Goal: Information Seeking & Learning: Learn about a topic

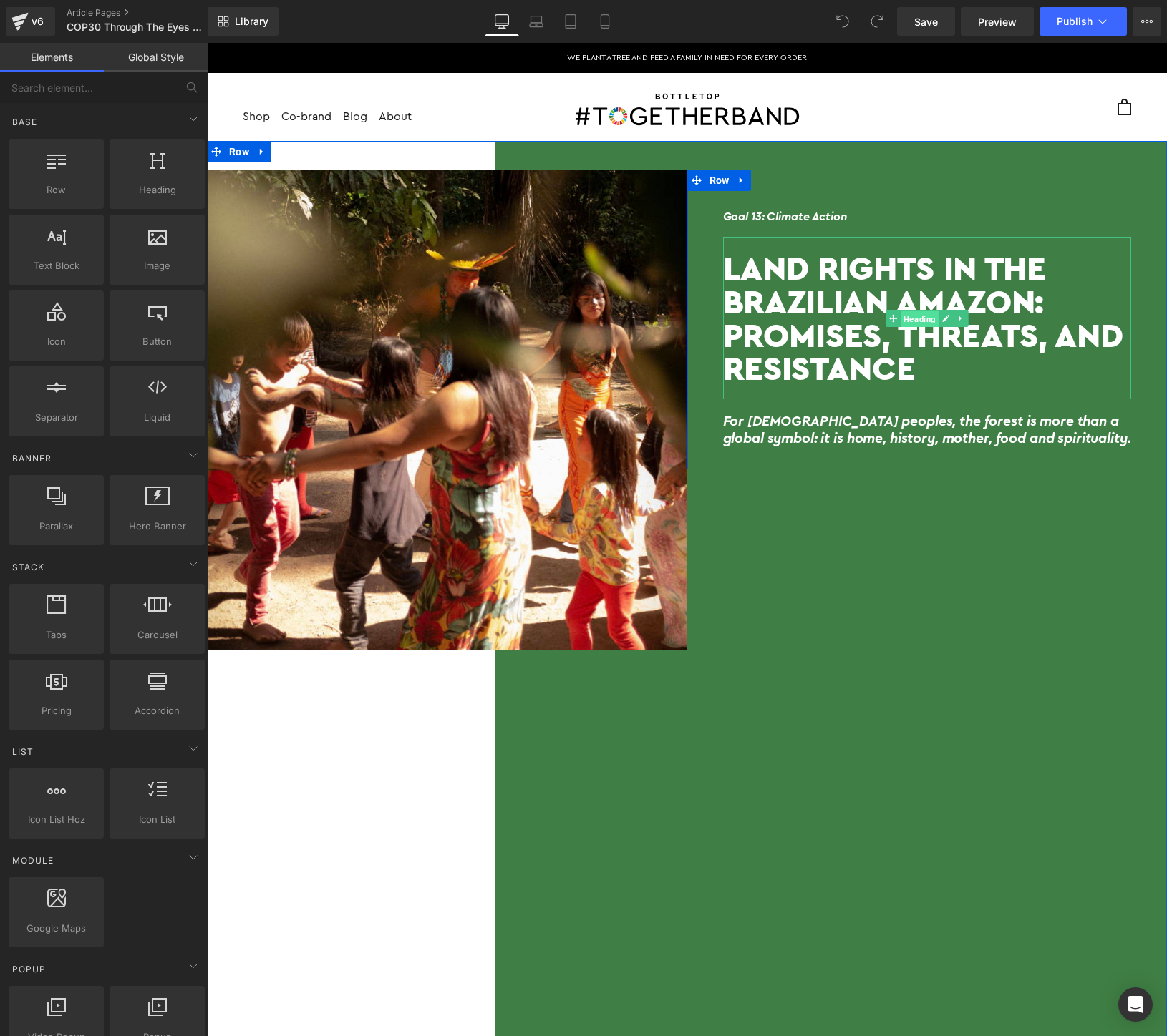
click at [910, 314] on span "Heading" at bounding box center [919, 319] width 37 height 17
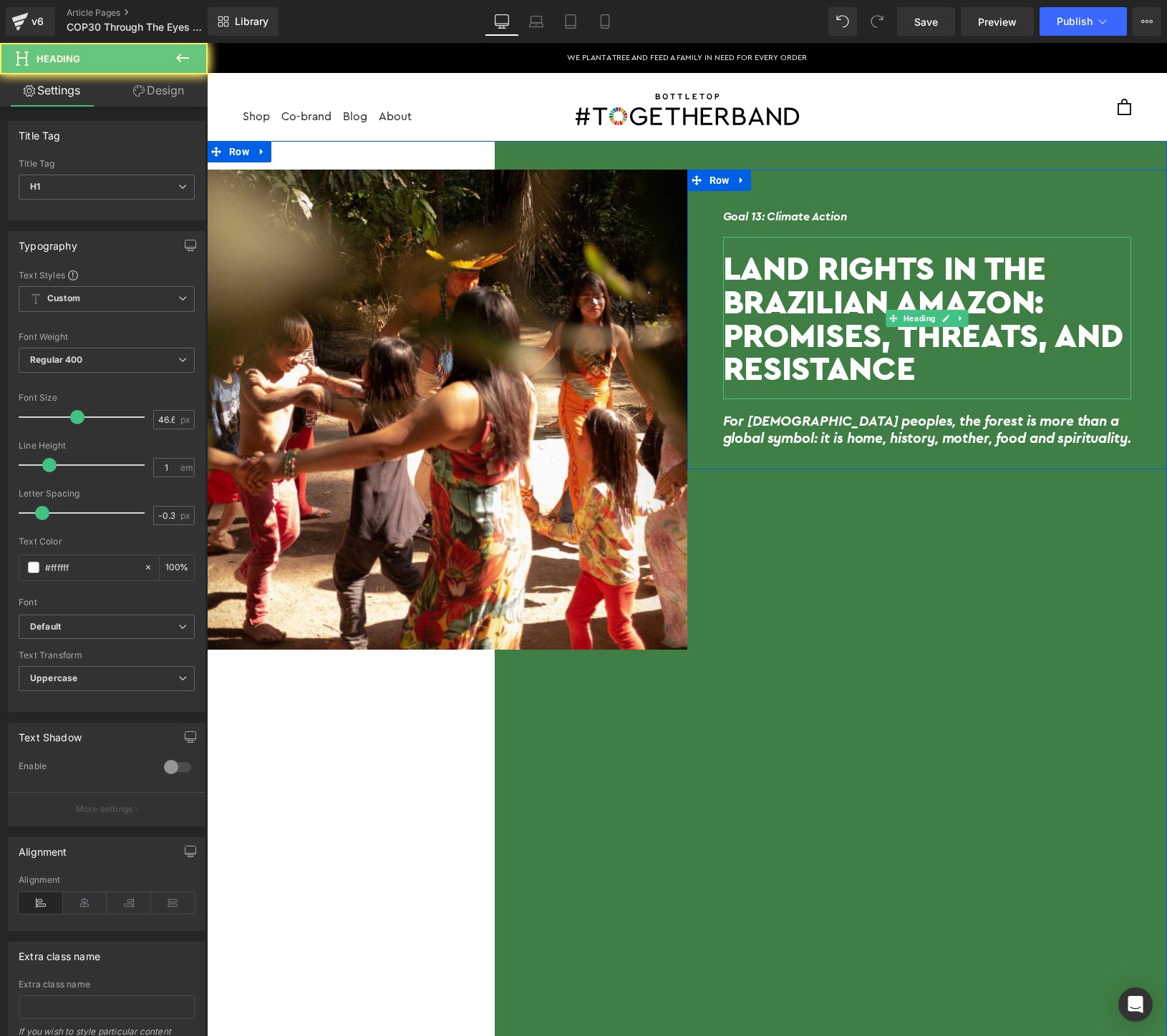
click at [949, 356] on h1 "Land Rights in the Brazilian Amazon: Promises, Threats, and Resistance" at bounding box center [928, 318] width 409 height 133
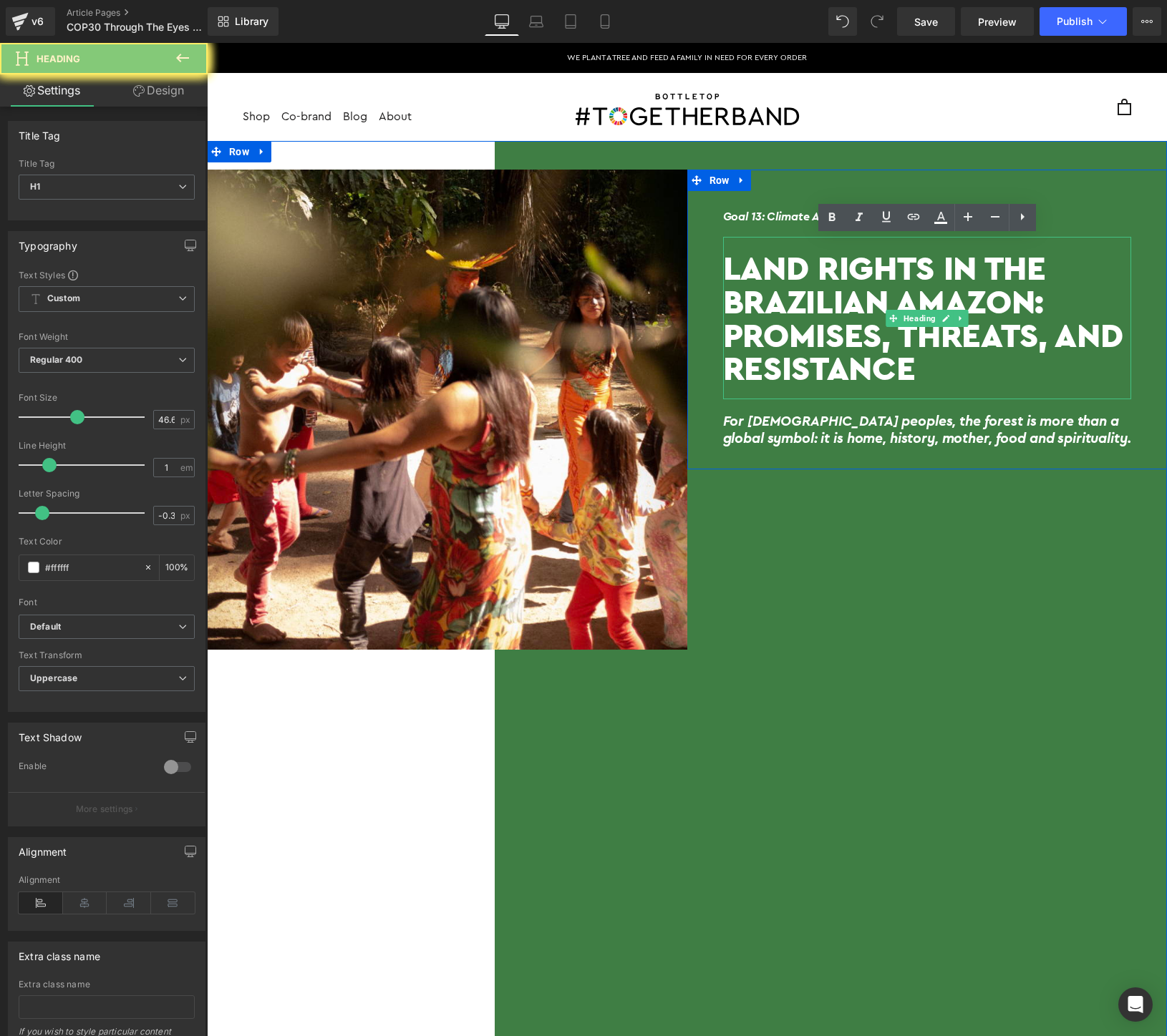
click at [949, 356] on h1 "Land Rights in the Brazilian Amazon: Promises, Threats, and Resistance" at bounding box center [928, 318] width 409 height 133
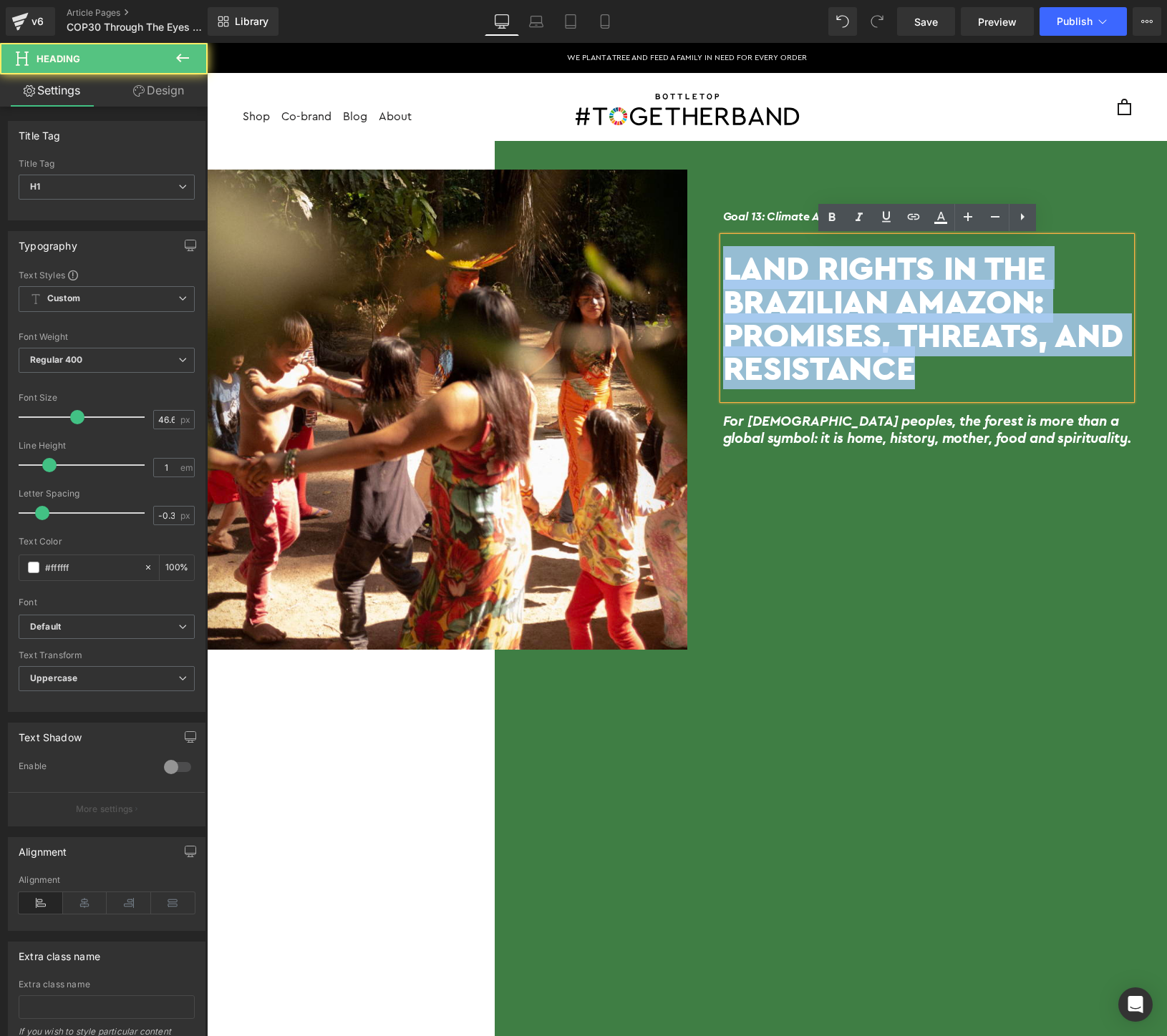
drag, startPoint x: 949, startPoint y: 356, endPoint x: 816, endPoint y: 300, distance: 144.3
click at [816, 300] on h1 "Land Rights in the Brazilian Amazon: Promises, Threats, and Resistance" at bounding box center [928, 318] width 409 height 133
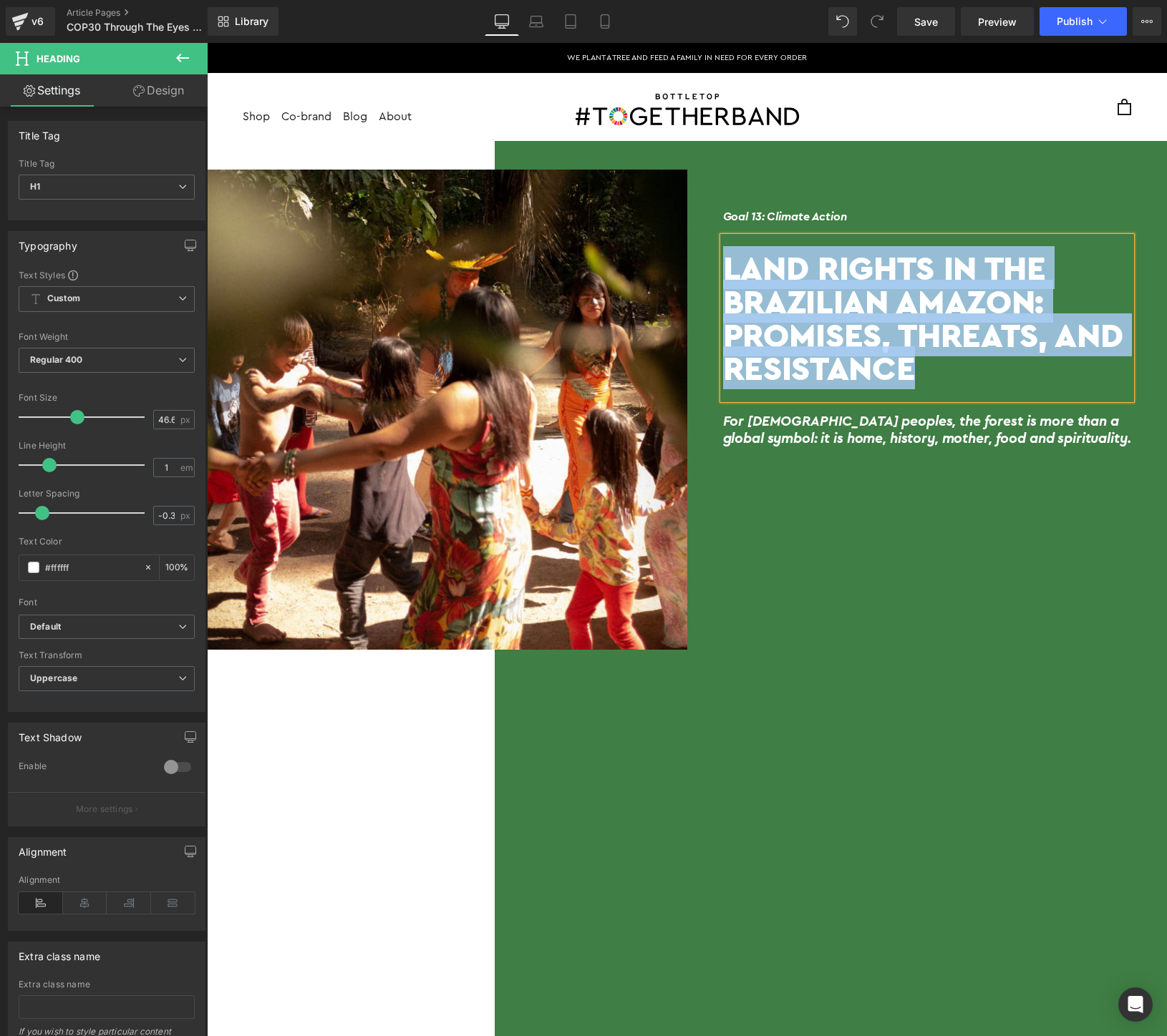
paste div
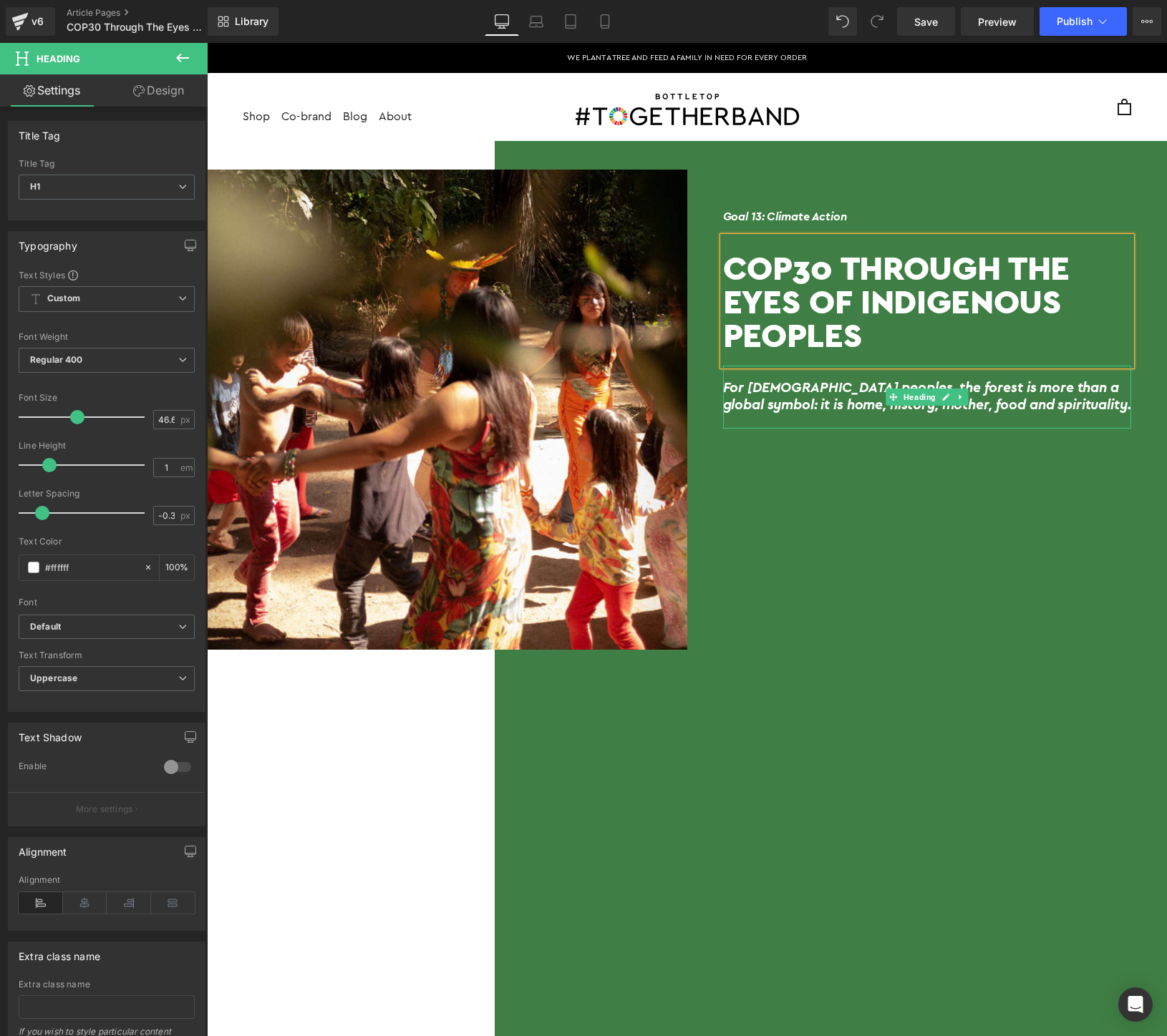
click at [872, 391] on h2 "For [DEMOGRAPHIC_DATA] peoples, the forest is more than a global symbol: it is …" at bounding box center [928, 398] width 409 height 35
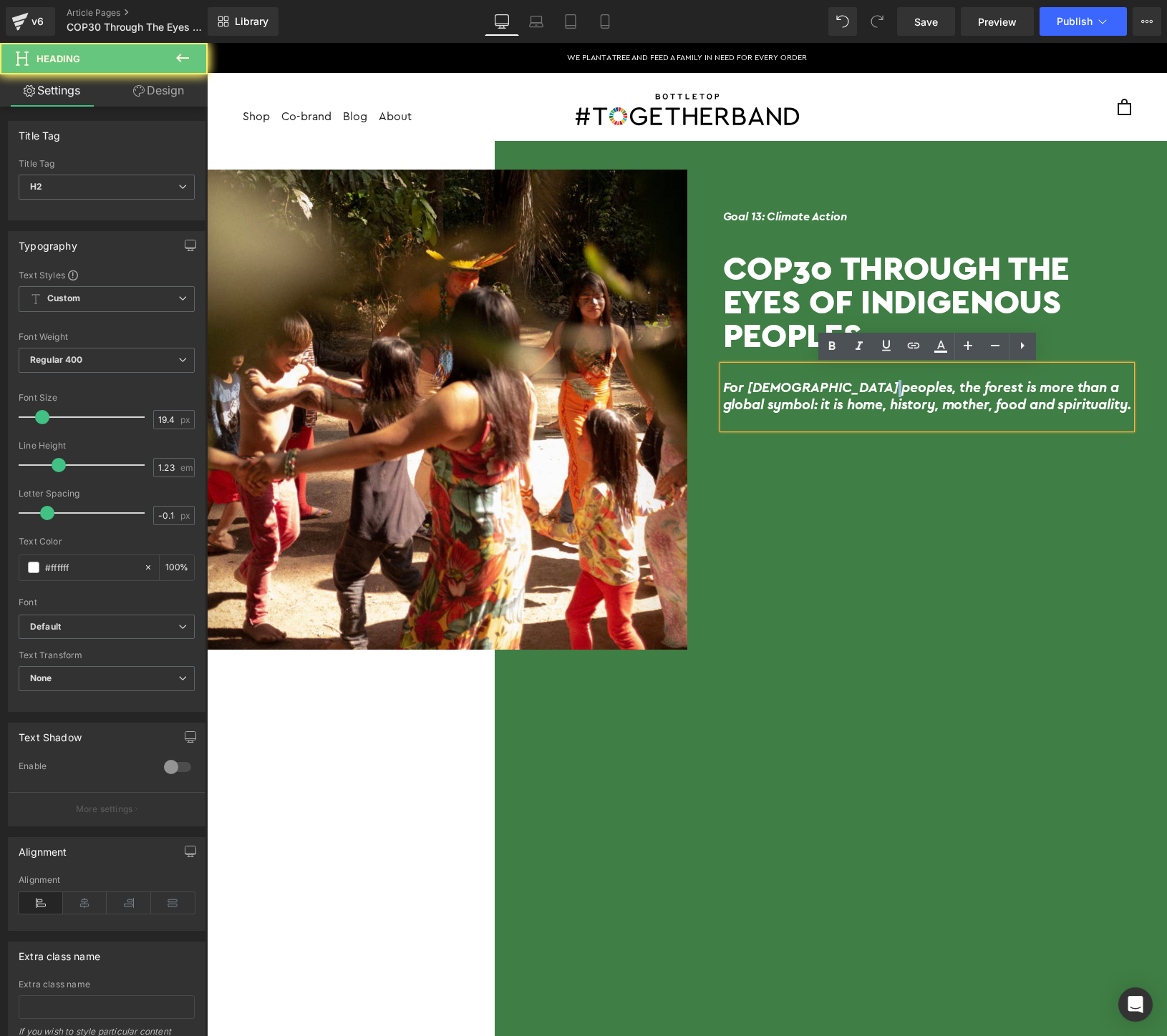
click at [872, 390] on h2 "For [DEMOGRAPHIC_DATA] peoples, the forest is more than a global symbol: it is …" at bounding box center [928, 398] width 409 height 35
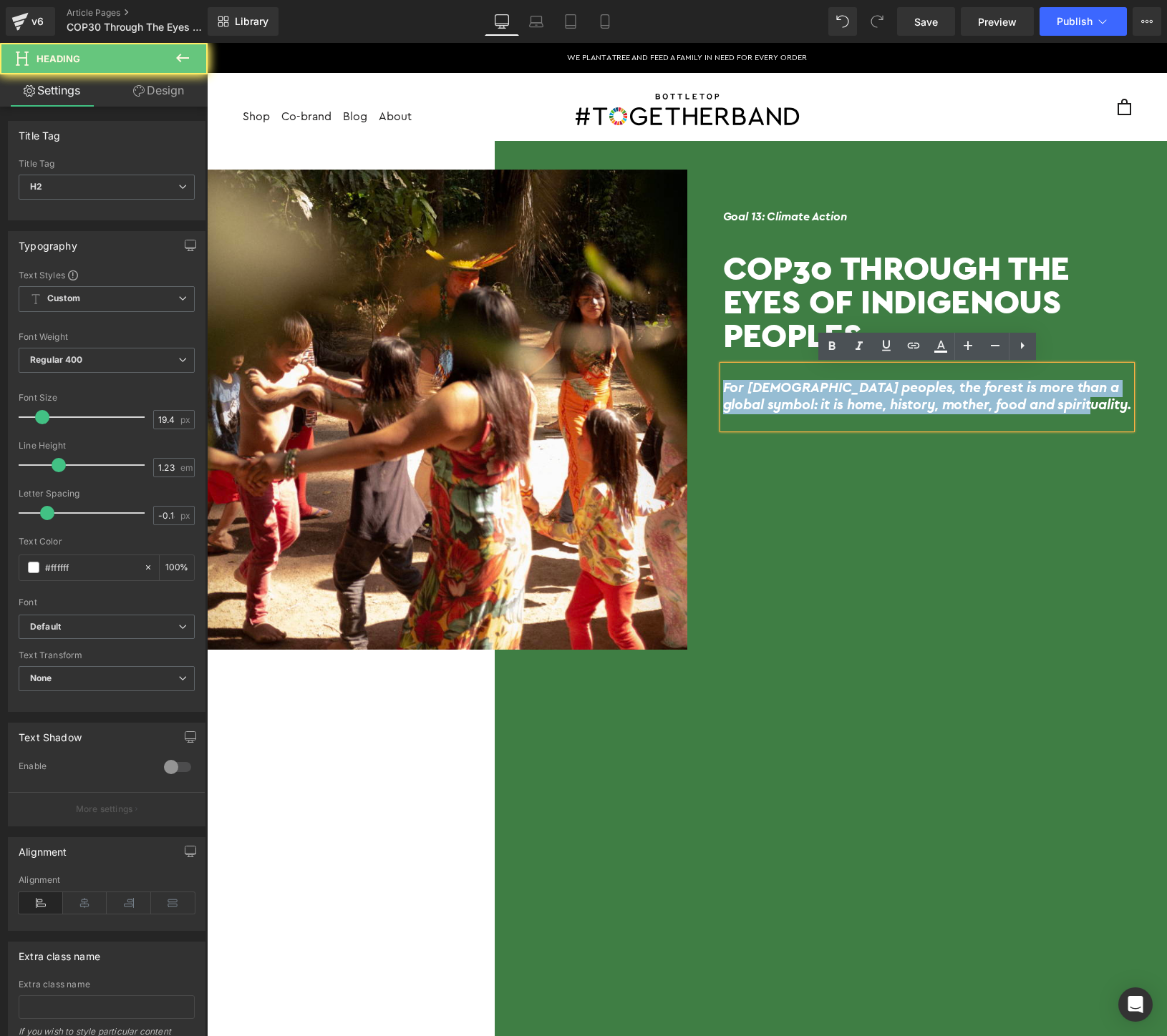
click at [872, 390] on h2 "For [DEMOGRAPHIC_DATA] peoples, the forest is more than a global symbol: it is …" at bounding box center [928, 398] width 409 height 35
paste div
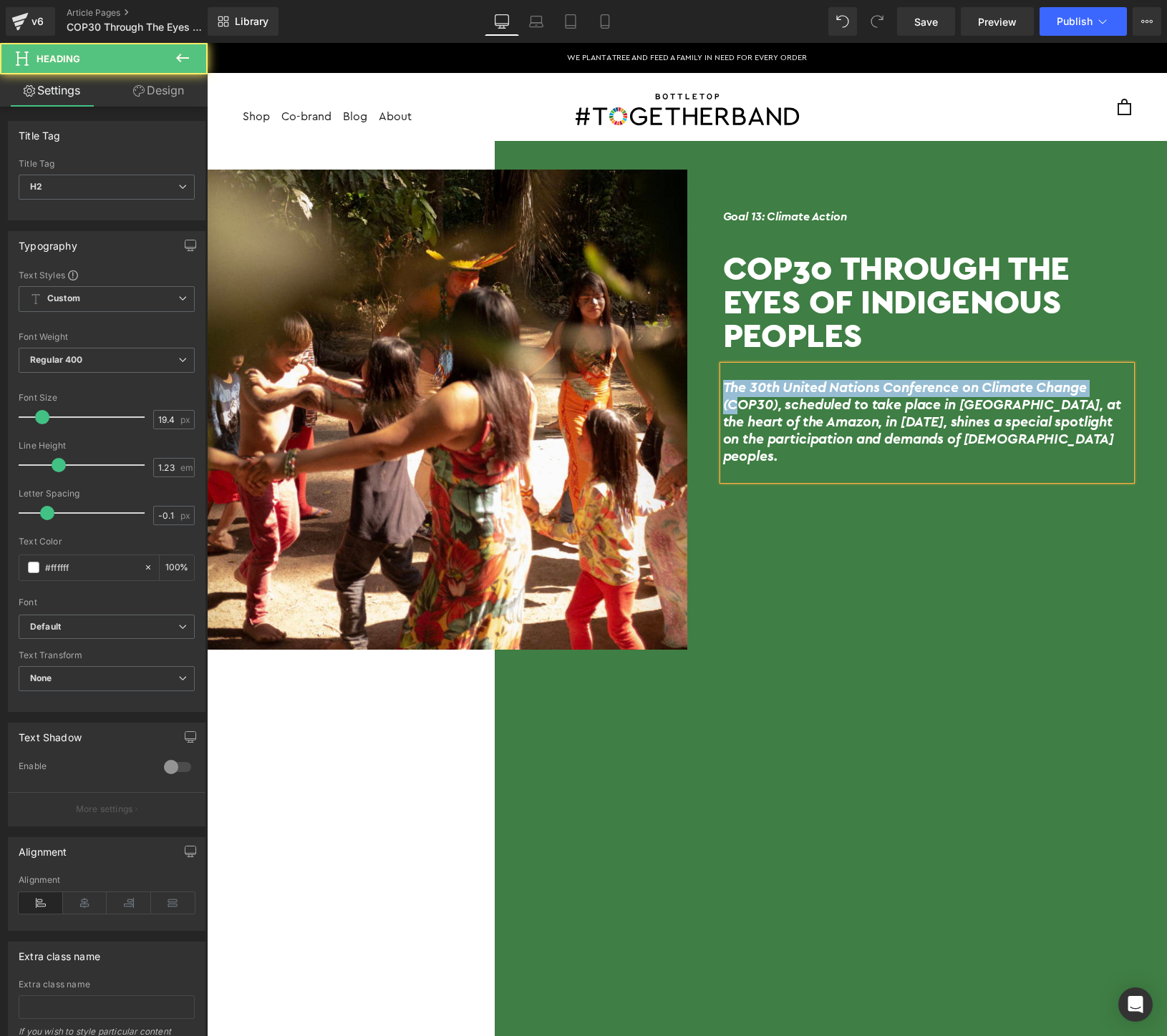
drag, startPoint x: 734, startPoint y: 400, endPoint x: 714, endPoint y: 378, distance: 29.7
click at [714, 378] on div "Goal 13: Climate Action Heading COP30 Through the Eyes of Indigenous Peoples He…" at bounding box center [927, 335] width 480 height 289
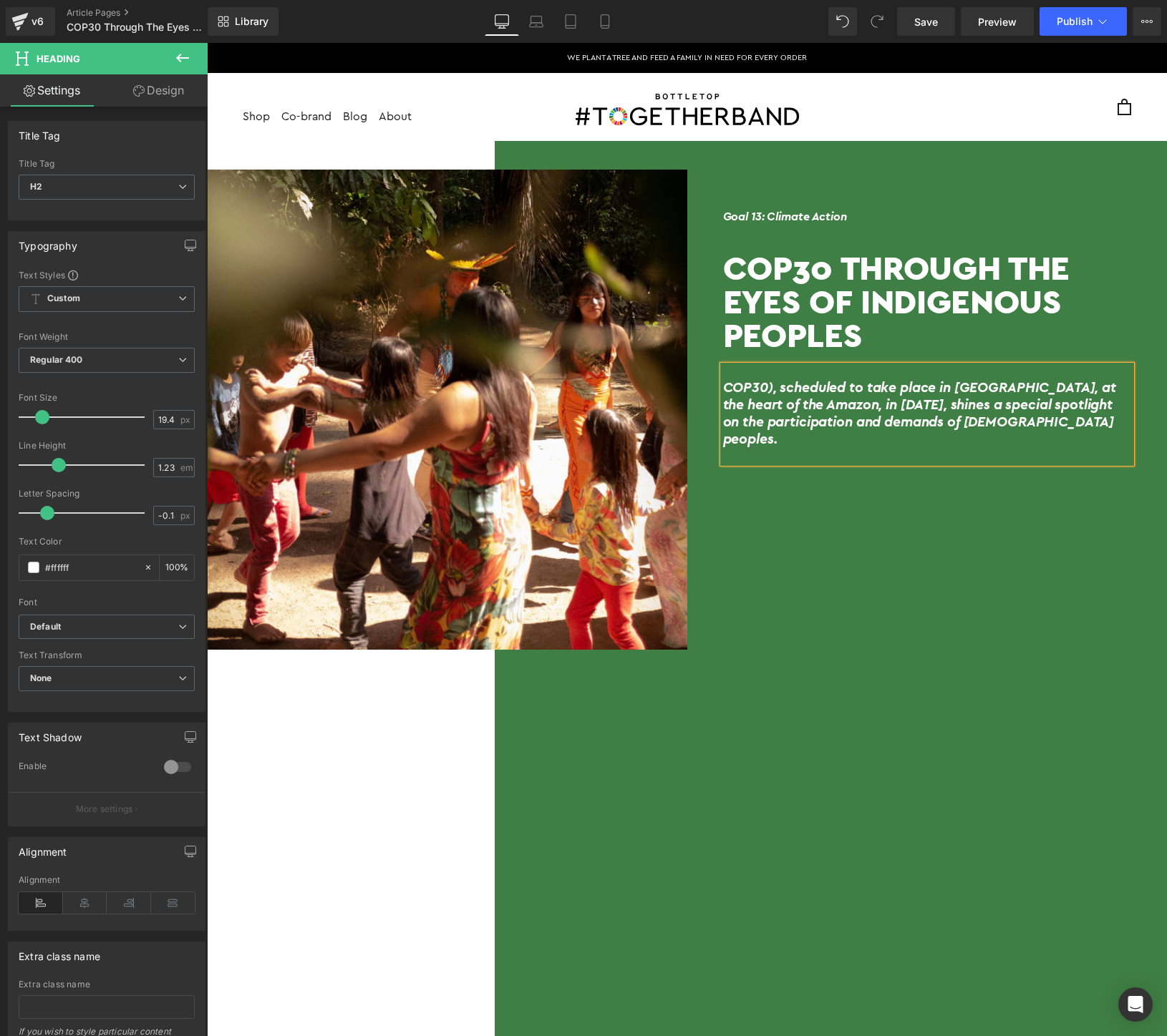
click at [766, 383] on h2 "COP30), scheduled to take place in [GEOGRAPHIC_DATA], at the heart of the Amazo…" at bounding box center [928, 415] width 409 height 69
drag, startPoint x: 953, startPoint y: 388, endPoint x: 1013, endPoint y: 391, distance: 60.1
click at [1013, 391] on h2 "COP30, scheduled to take place in [GEOGRAPHIC_DATA], at the heart of the Amazon…" at bounding box center [928, 415] width 409 height 69
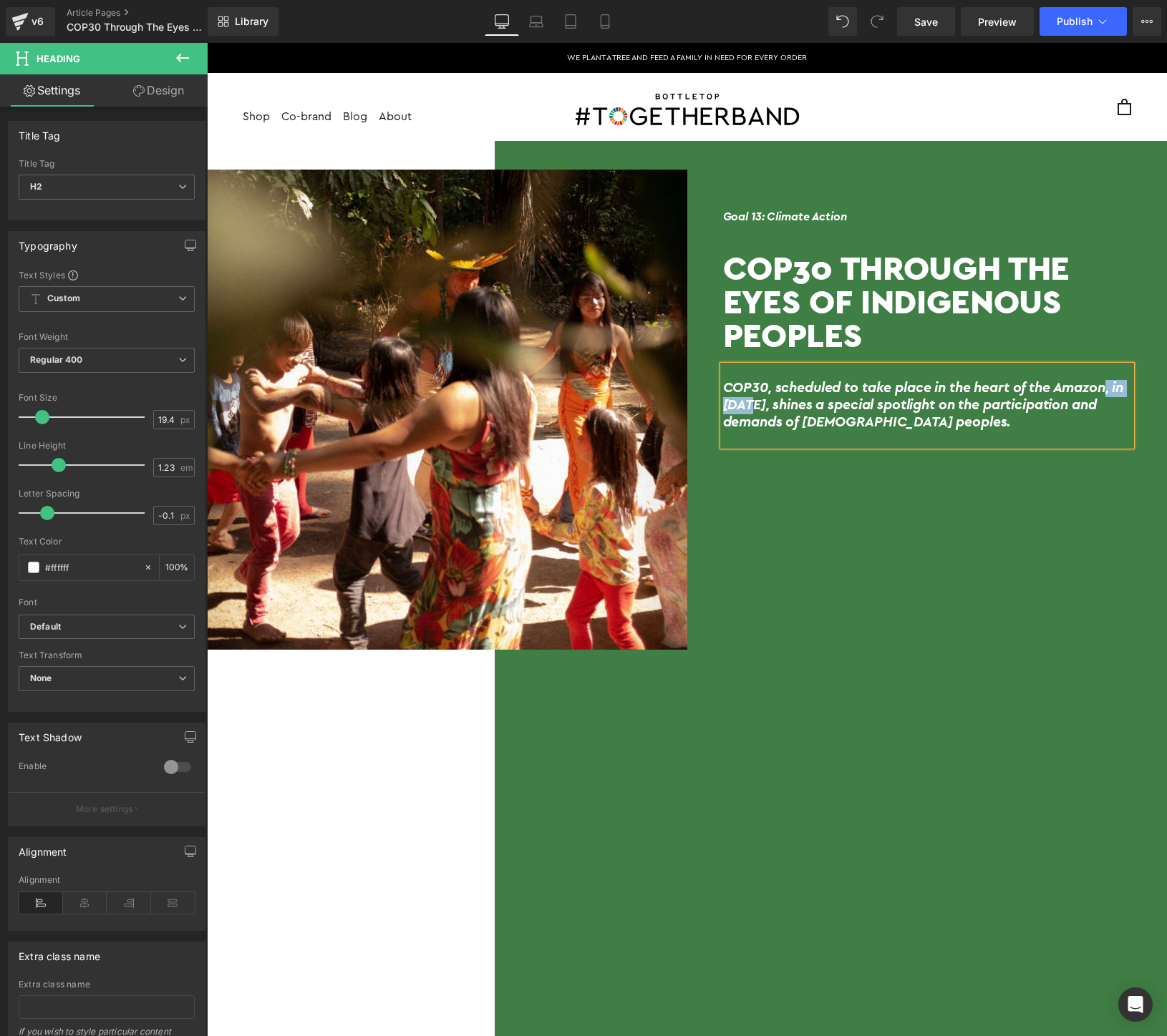
drag, startPoint x: 1109, startPoint y: 395, endPoint x: 755, endPoint y: 409, distance: 354.3
click at [755, 409] on h2 "COP30, scheduled to take place in the heart of the Amazon, in [DATE], shines a …" at bounding box center [928, 406] width 409 height 52
click at [796, 476] on div "Goal 13: Climate Action Heading COP30 Through the Eyes of Indigenous Peoples He…" at bounding box center [927, 903] width 480 height 1468
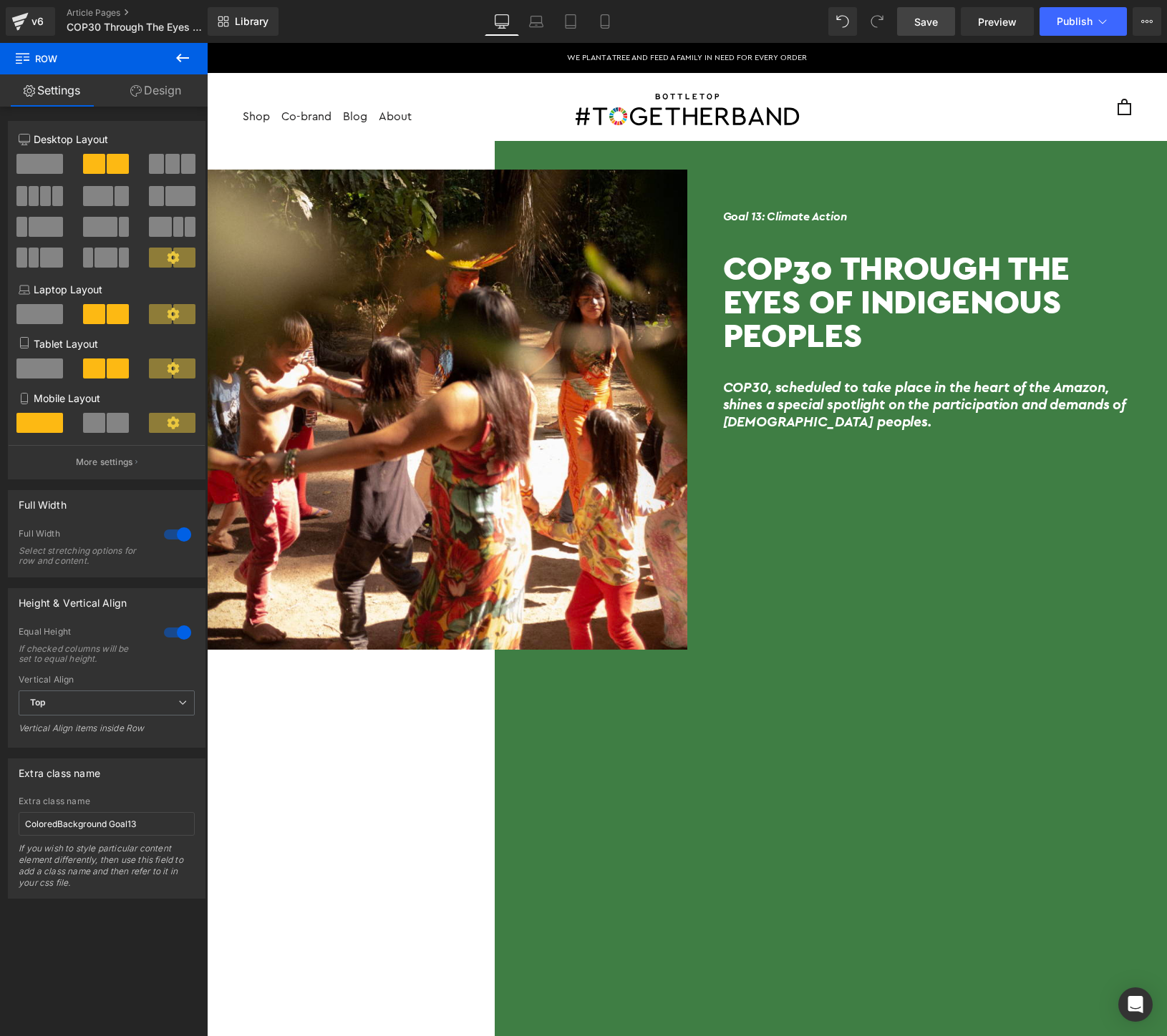
click at [936, 25] on span "Save" at bounding box center [926, 22] width 24 height 15
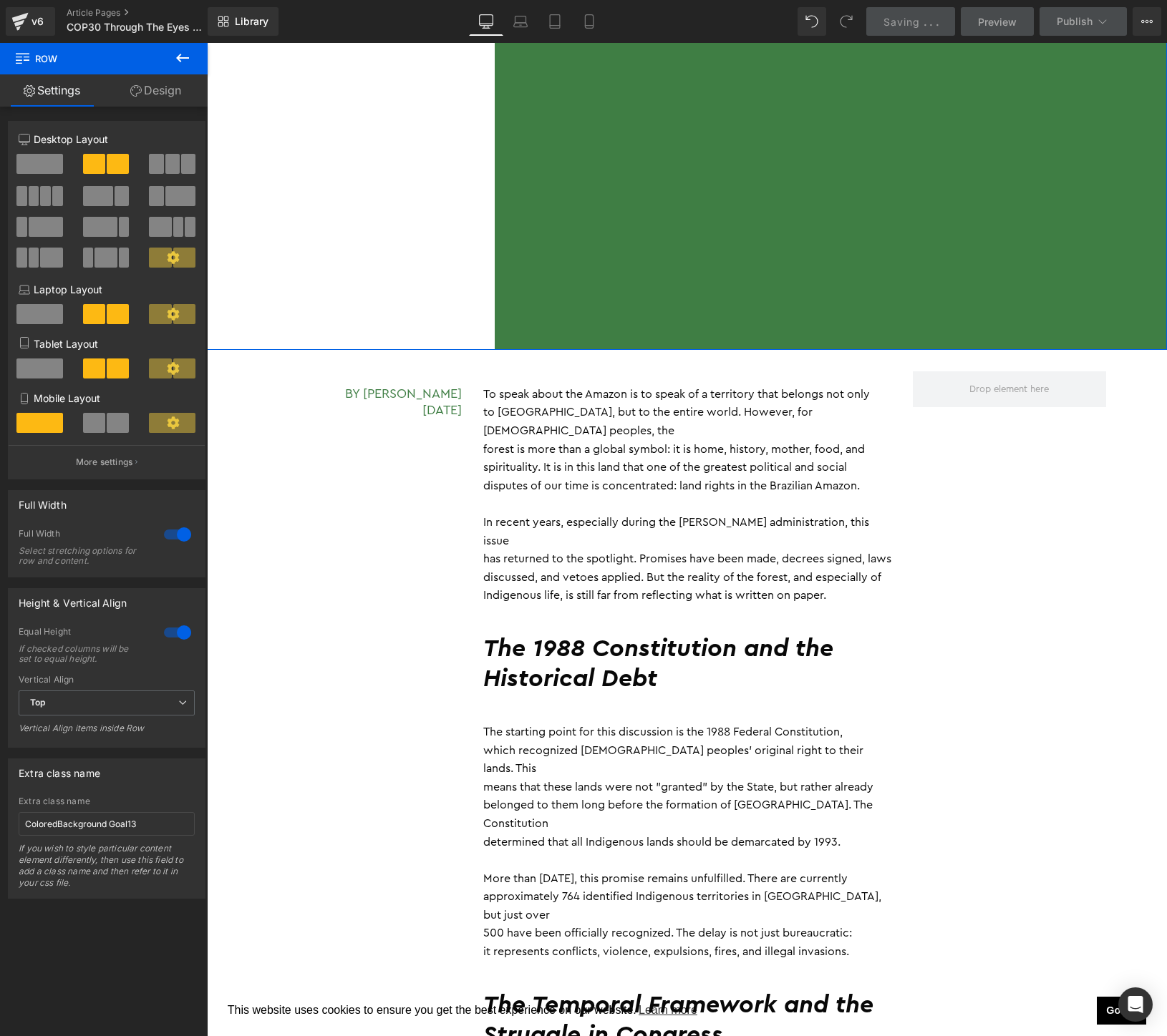
scroll to position [1503, 0]
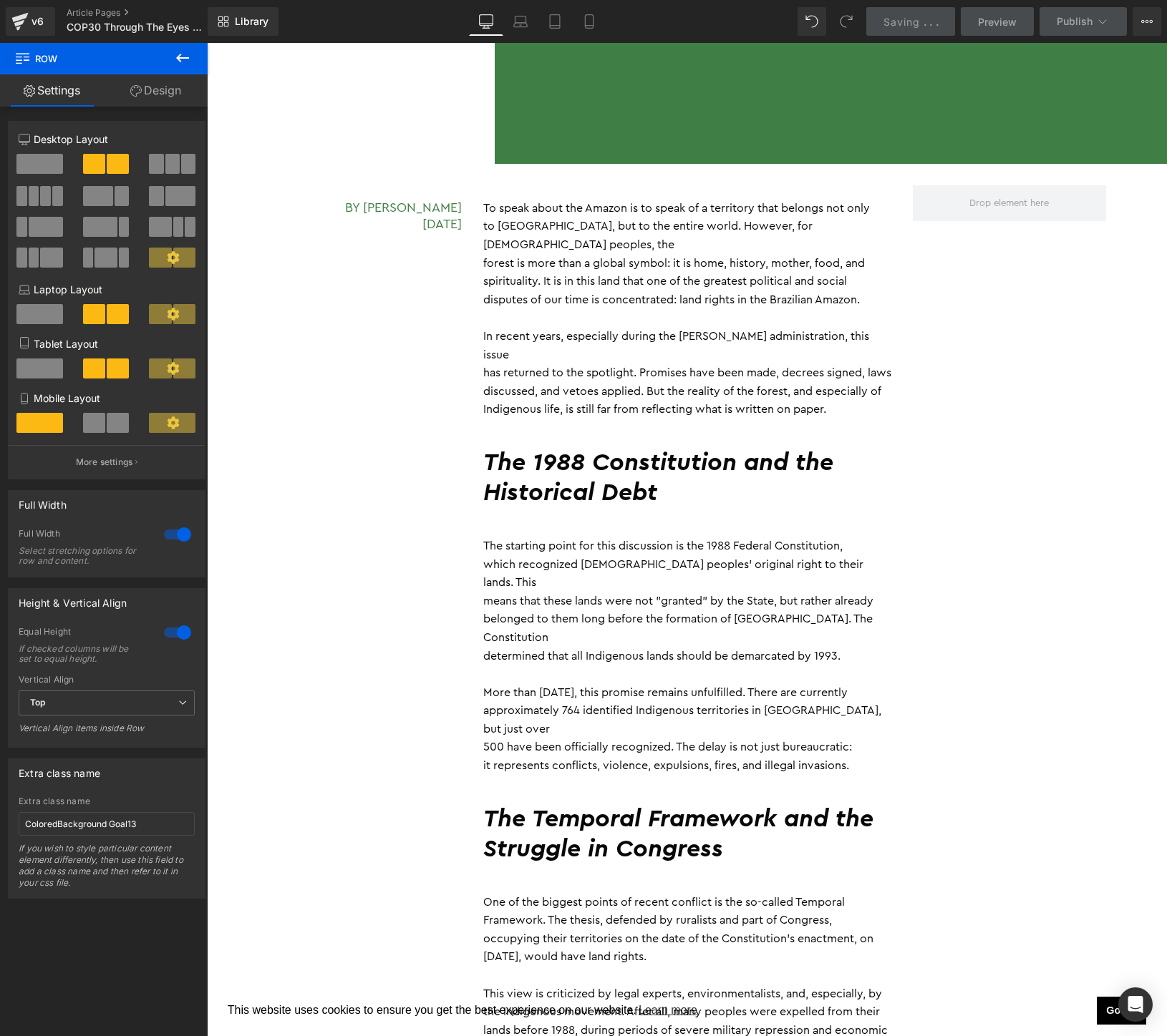
click at [377, 205] on h5 "By [PERSON_NAME] [DATE]" at bounding box center [364, 216] width 193 height 34
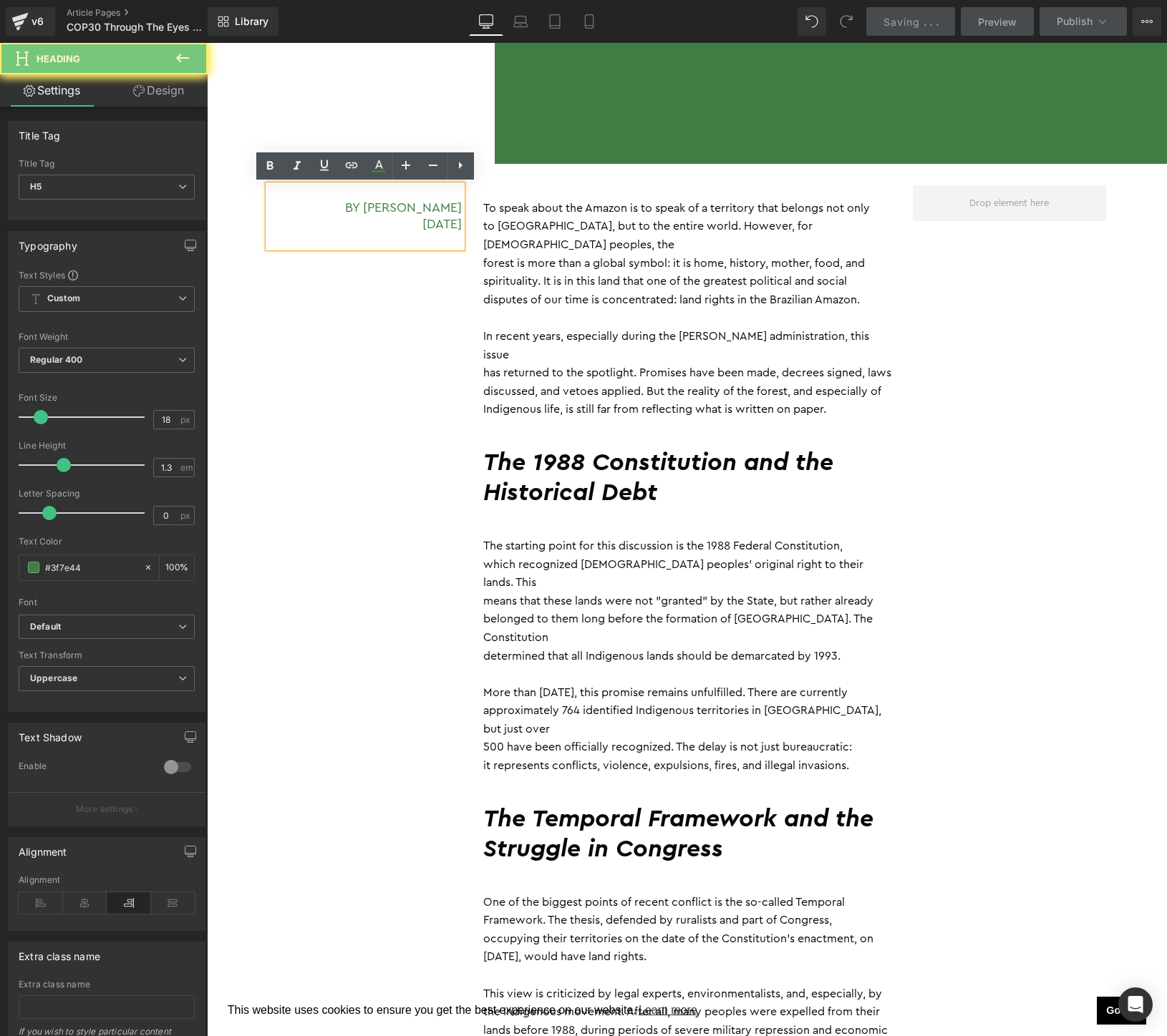
click at [377, 205] on h5 "By [PERSON_NAME] [DATE]" at bounding box center [364, 216] width 193 height 34
click at [349, 205] on h5 "By [PERSON_NAME] [DATE]" at bounding box center [364, 216] width 193 height 34
drag, startPoint x: 316, startPoint y: 209, endPoint x: 459, endPoint y: 202, distance: 143.2
click at [459, 202] on h5 "By [PERSON_NAME] [DATE]" at bounding box center [364, 216] width 193 height 34
paste div
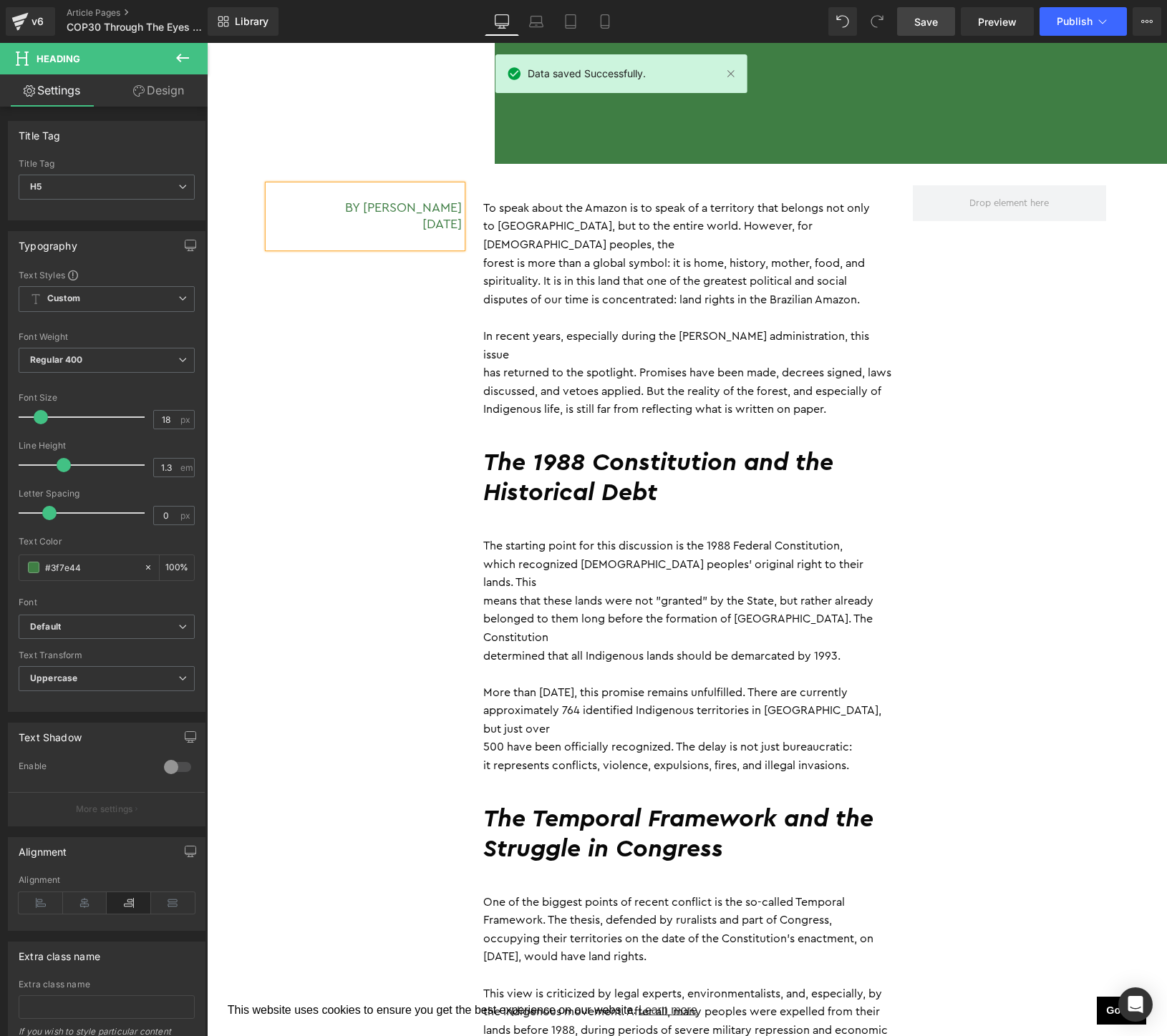
scroll to position [1497, 0]
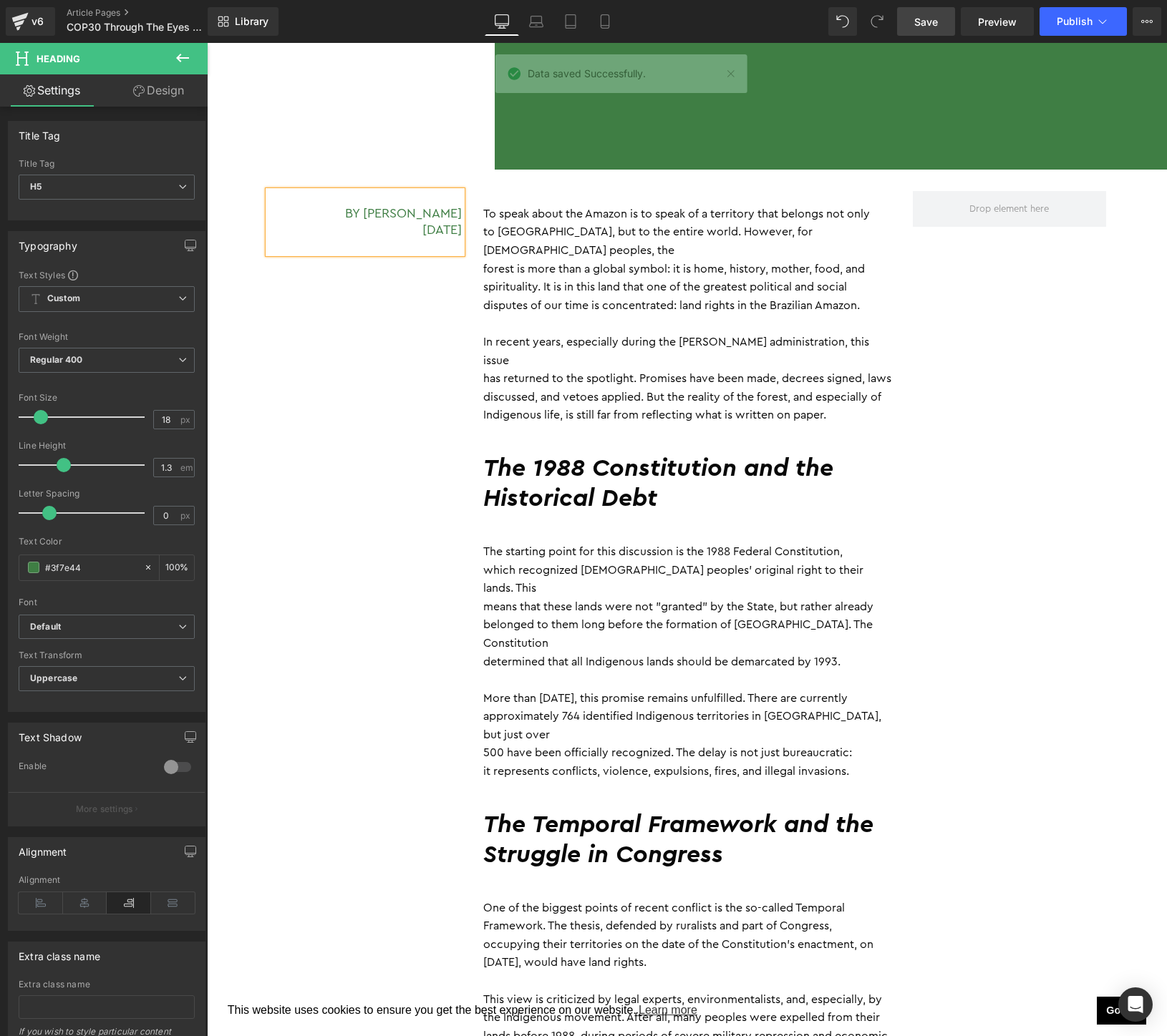
click at [668, 370] on p "has returned to the spotlight. Promises have been made, decrees signed, laws di…" at bounding box center [687, 397] width 408 height 55
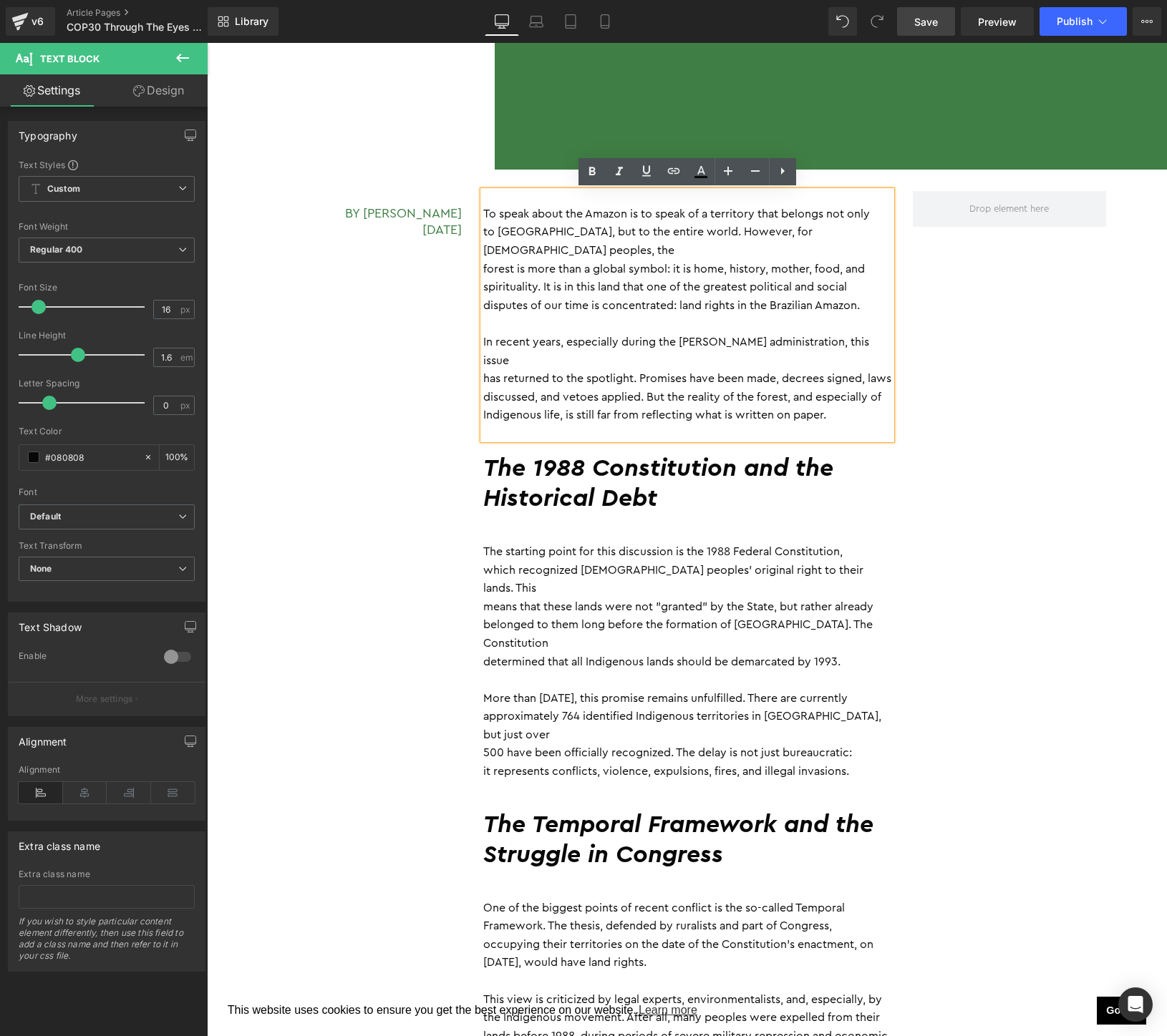
click at [605, 370] on p "has returned to the spotlight. Promises have been made, decrees signed, laws di…" at bounding box center [687, 397] width 408 height 55
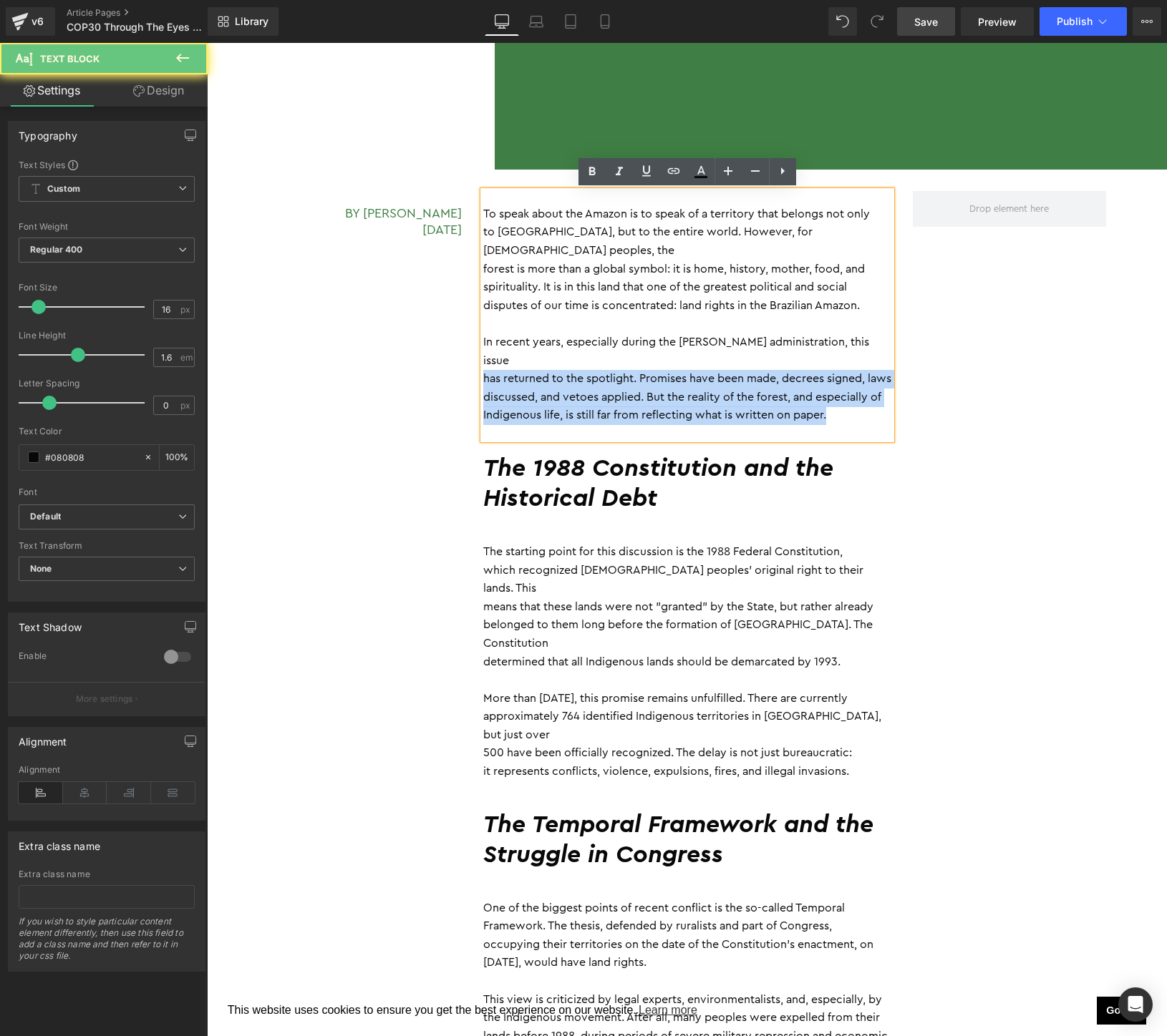
click at [605, 370] on p "has returned to the spotlight. Promises have been made, decrees signed, laws di…" at bounding box center [687, 397] width 408 height 55
click at [581, 382] on p "has returned to the spotlight. Promises have been made, decrees signed, laws di…" at bounding box center [687, 397] width 408 height 55
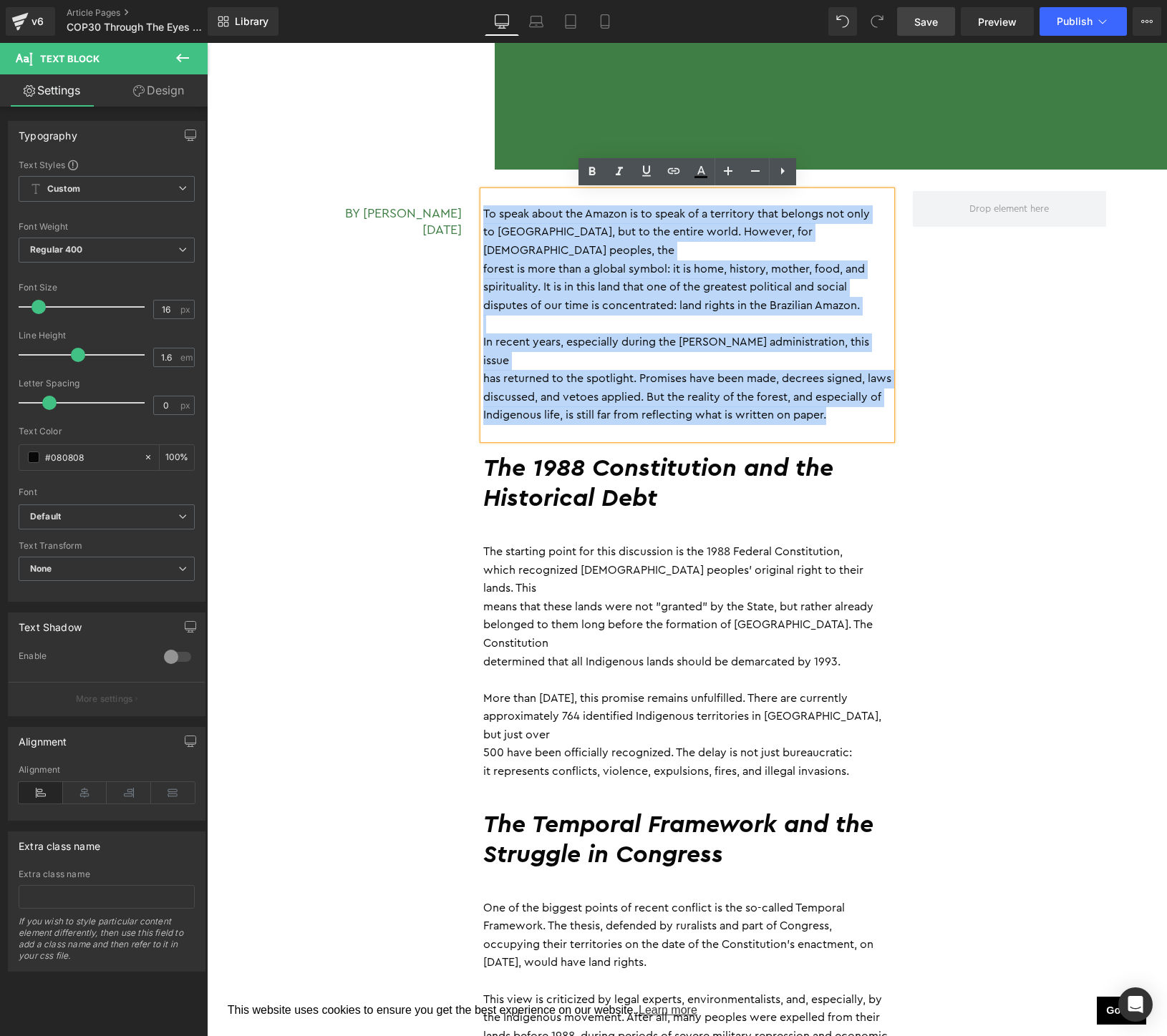
drag, startPoint x: 554, startPoint y: 393, endPoint x: 493, endPoint y: 198, distance: 204.3
click at [493, 198] on div "To speak about the Amazon is to speak of a territory that belongs not only to […" at bounding box center [687, 315] width 408 height 249
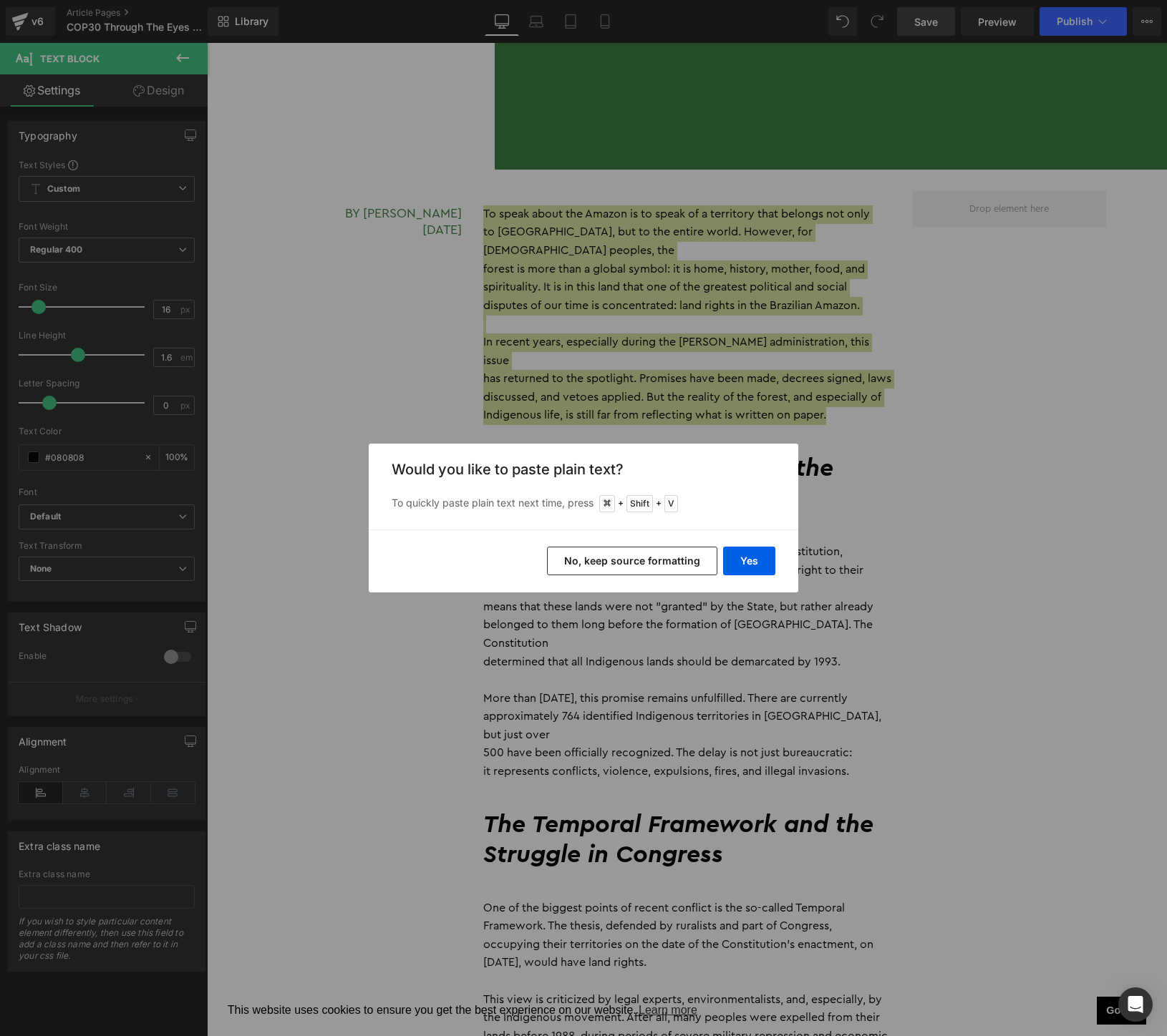
click at [665, 565] on button "No, keep source formatting" at bounding box center [631, 561] width 170 height 29
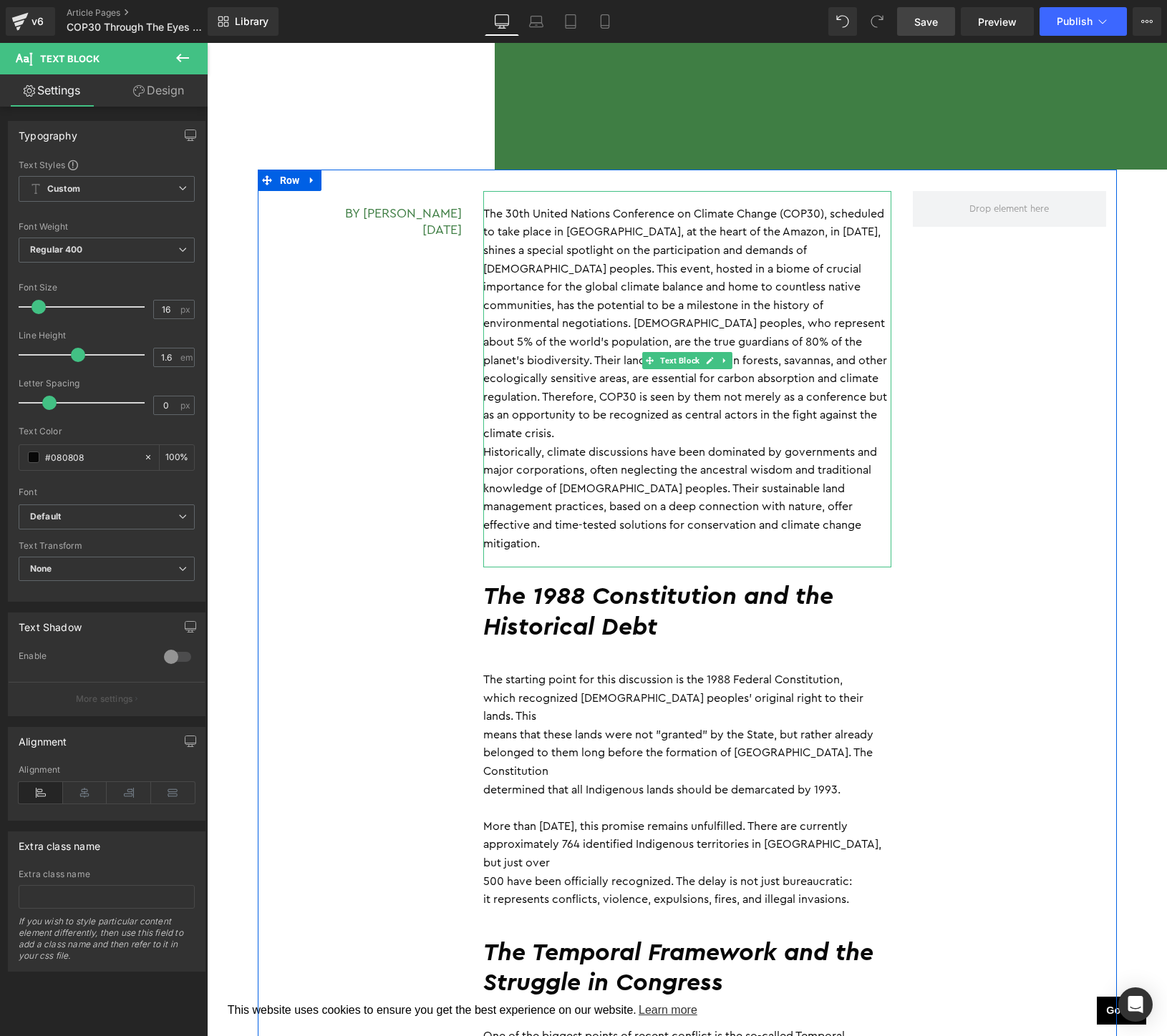
click at [742, 409] on p "The 30th United Nations Conference on Climate Change (COP30), scheduled to take…" at bounding box center [687, 325] width 408 height 238
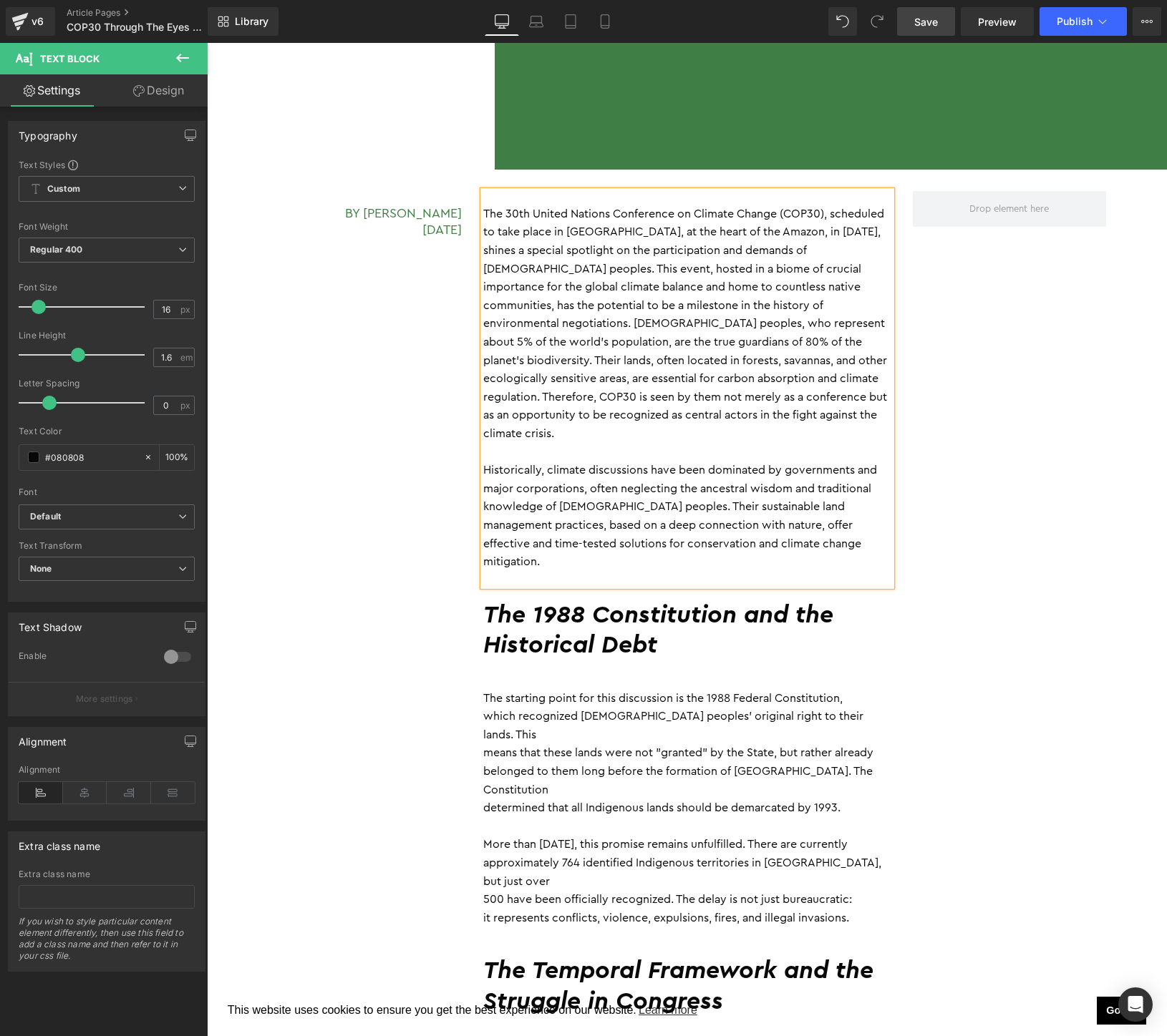
click at [647, 595] on div "The 1988 Constitution and the Historical Debt Heading" at bounding box center [687, 630] width 408 height 89
click at [647, 600] on h2 "The 1988 Constitution and the Historical Debt" at bounding box center [687, 630] width 408 height 60
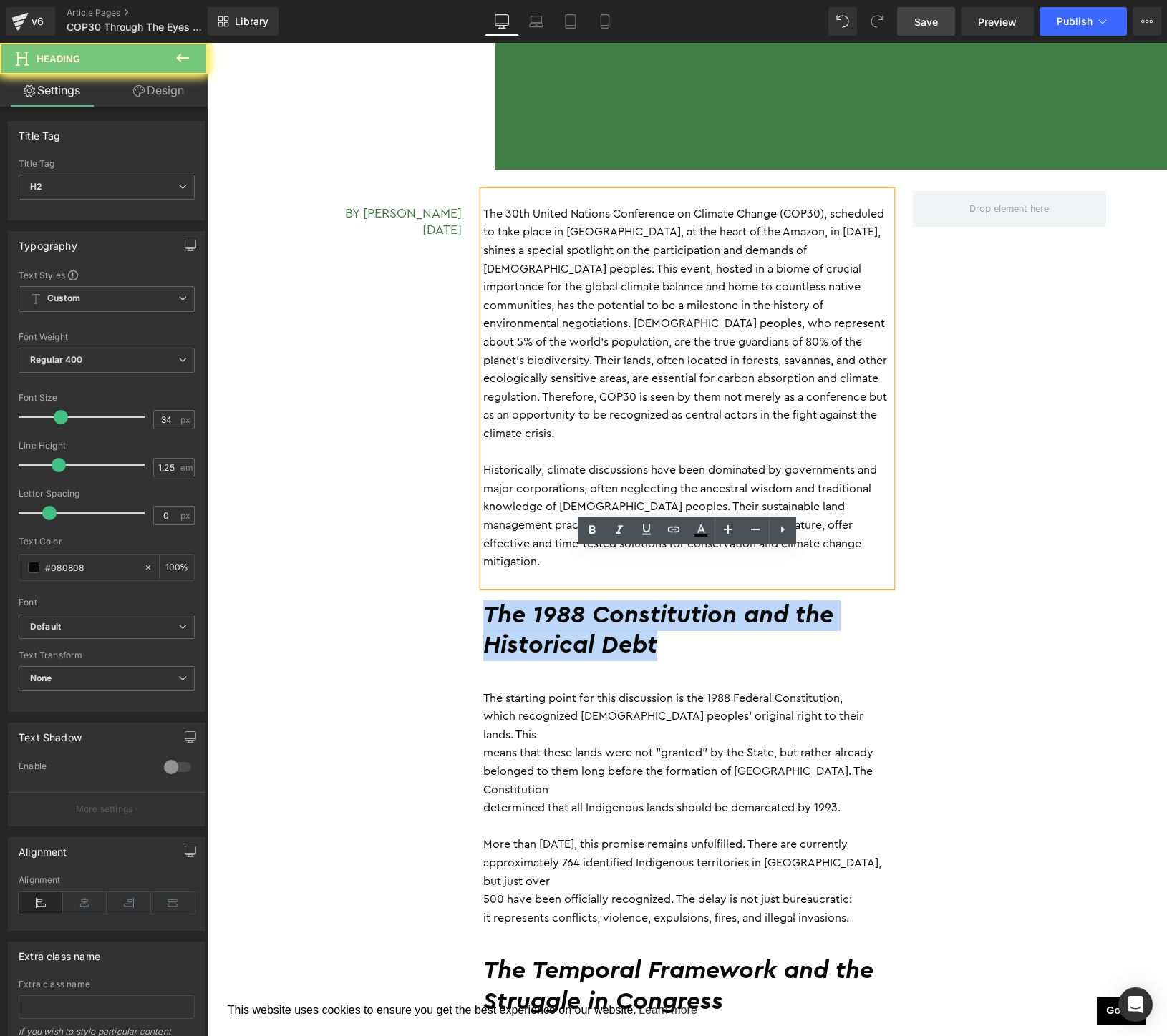
click at [647, 600] on h2 "The 1988 Constitution and the Historical Debt" at bounding box center [687, 630] width 408 height 60
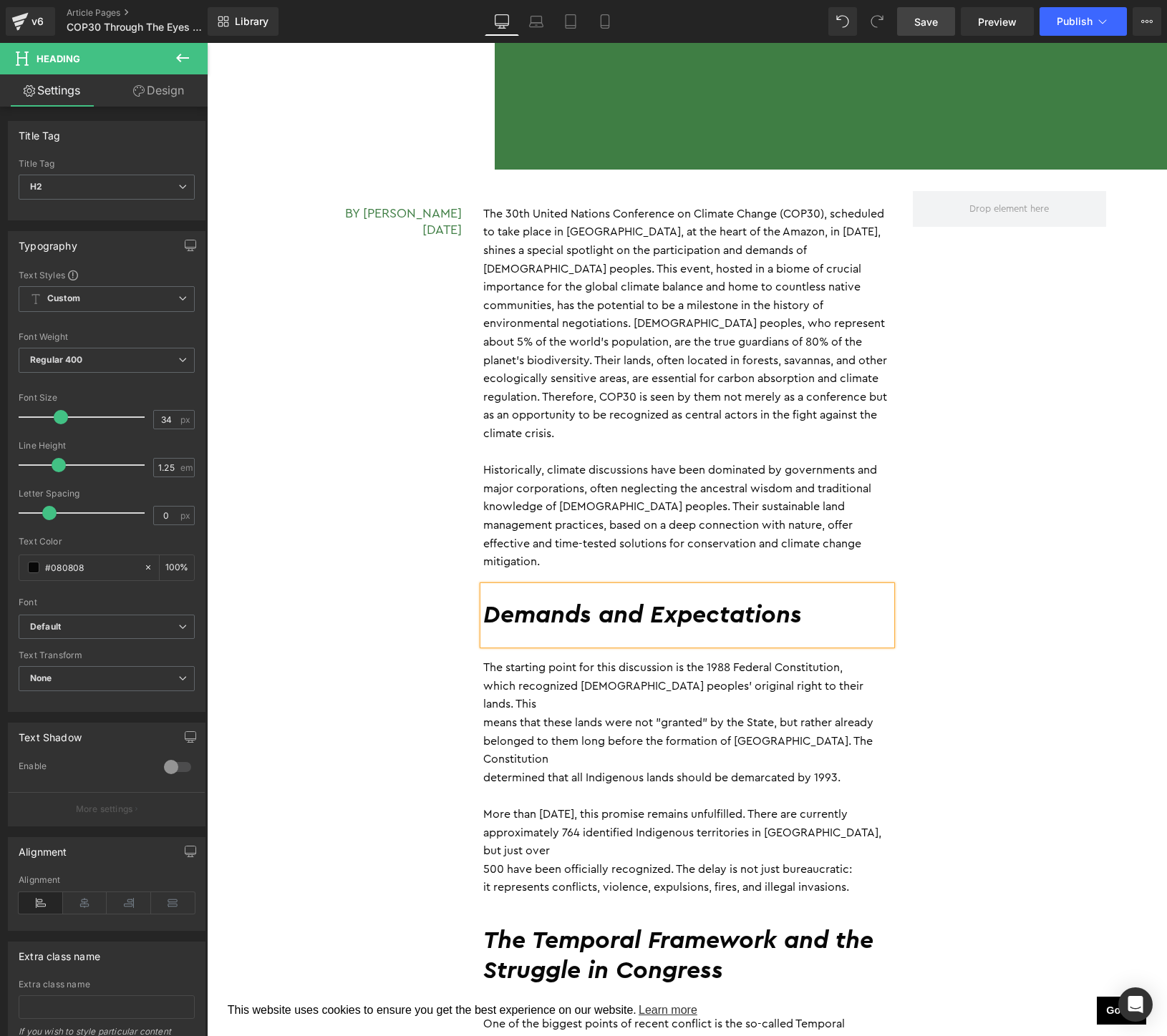
click at [642, 733] on p "belonged to them long before the formation of [GEOGRAPHIC_DATA]. The Constituti…" at bounding box center [687, 751] width 408 height 36
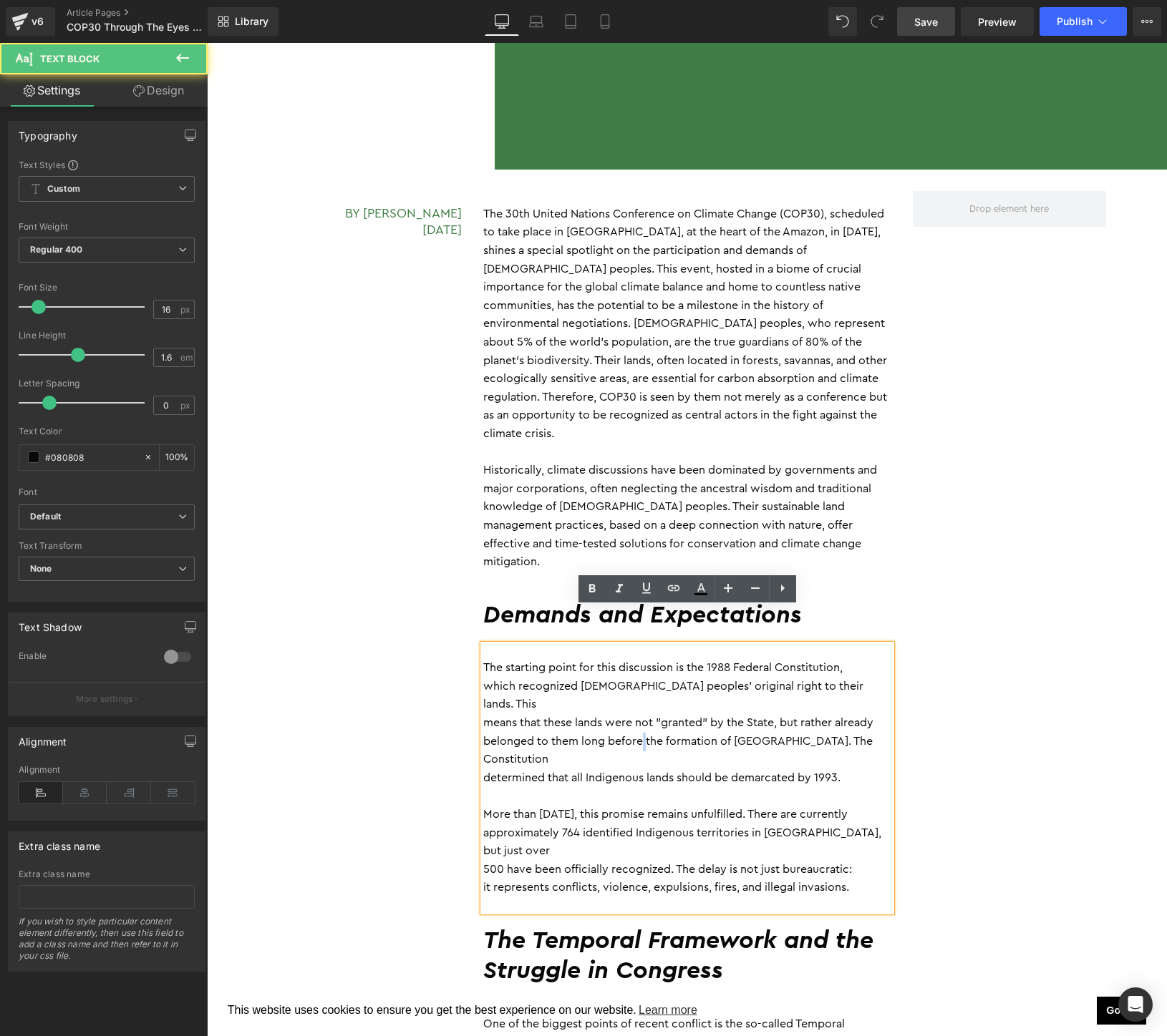
click at [642, 733] on p "belonged to them long before the formation of [GEOGRAPHIC_DATA]. The Constituti…" at bounding box center [687, 751] width 408 height 36
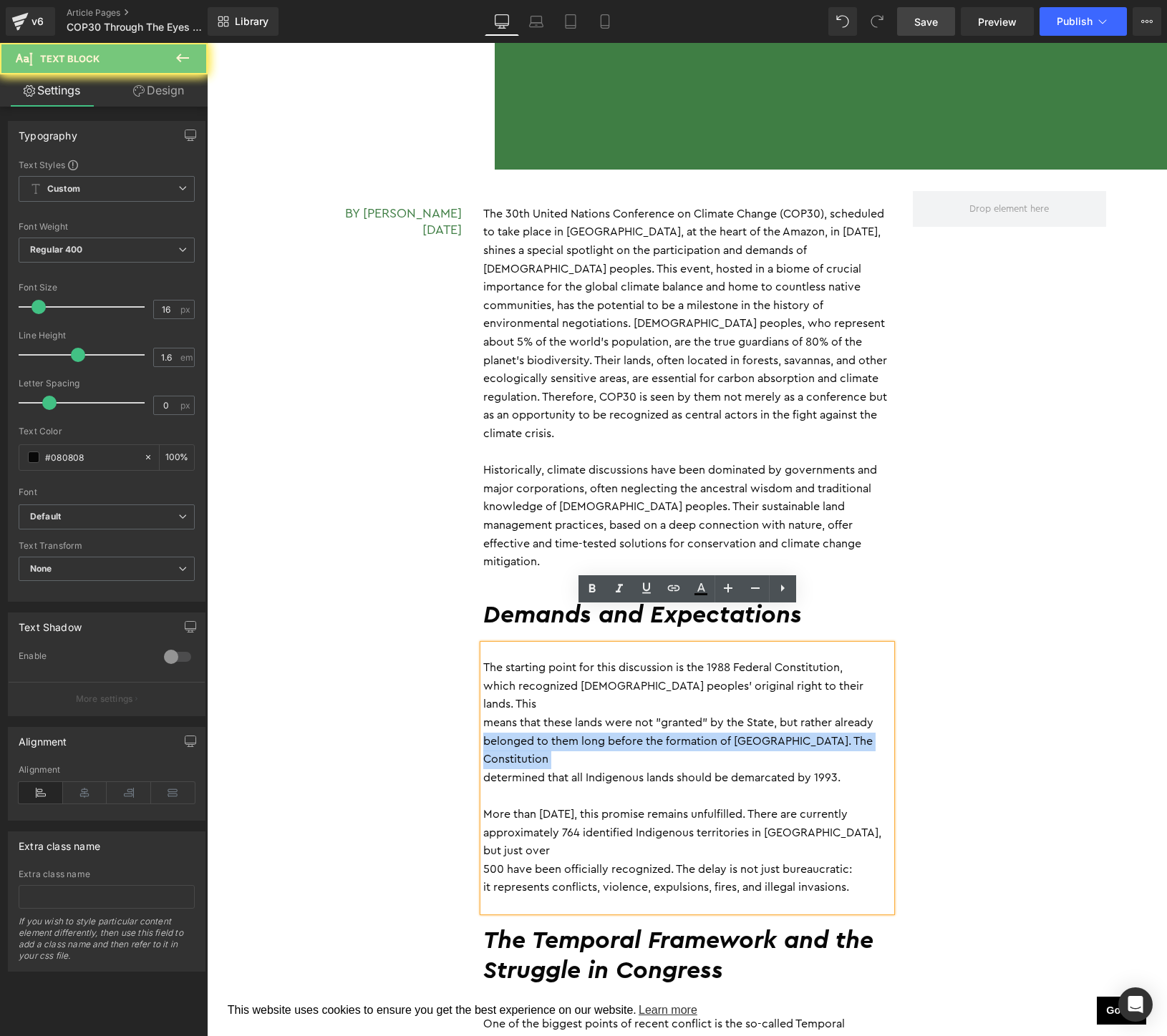
click at [642, 733] on p "belonged to them long before the formation of [GEOGRAPHIC_DATA]. The Constituti…" at bounding box center [687, 751] width 408 height 36
click at [620, 825] on p "approximately 764 identified Indigenous territories in [GEOGRAPHIC_DATA], but j…" at bounding box center [687, 843] width 408 height 36
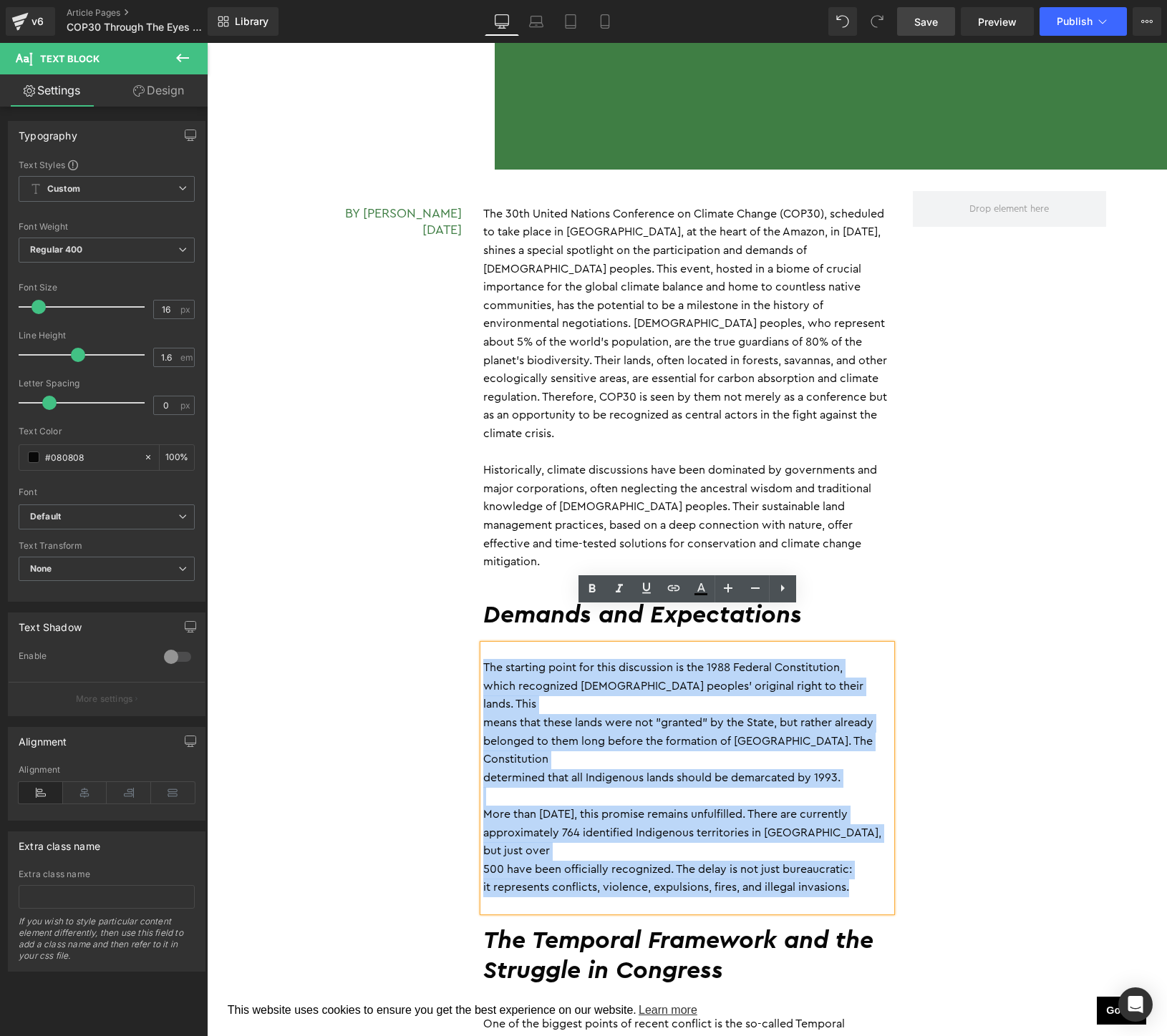
drag, startPoint x: 869, startPoint y: 794, endPoint x: 466, endPoint y: 636, distance: 432.9
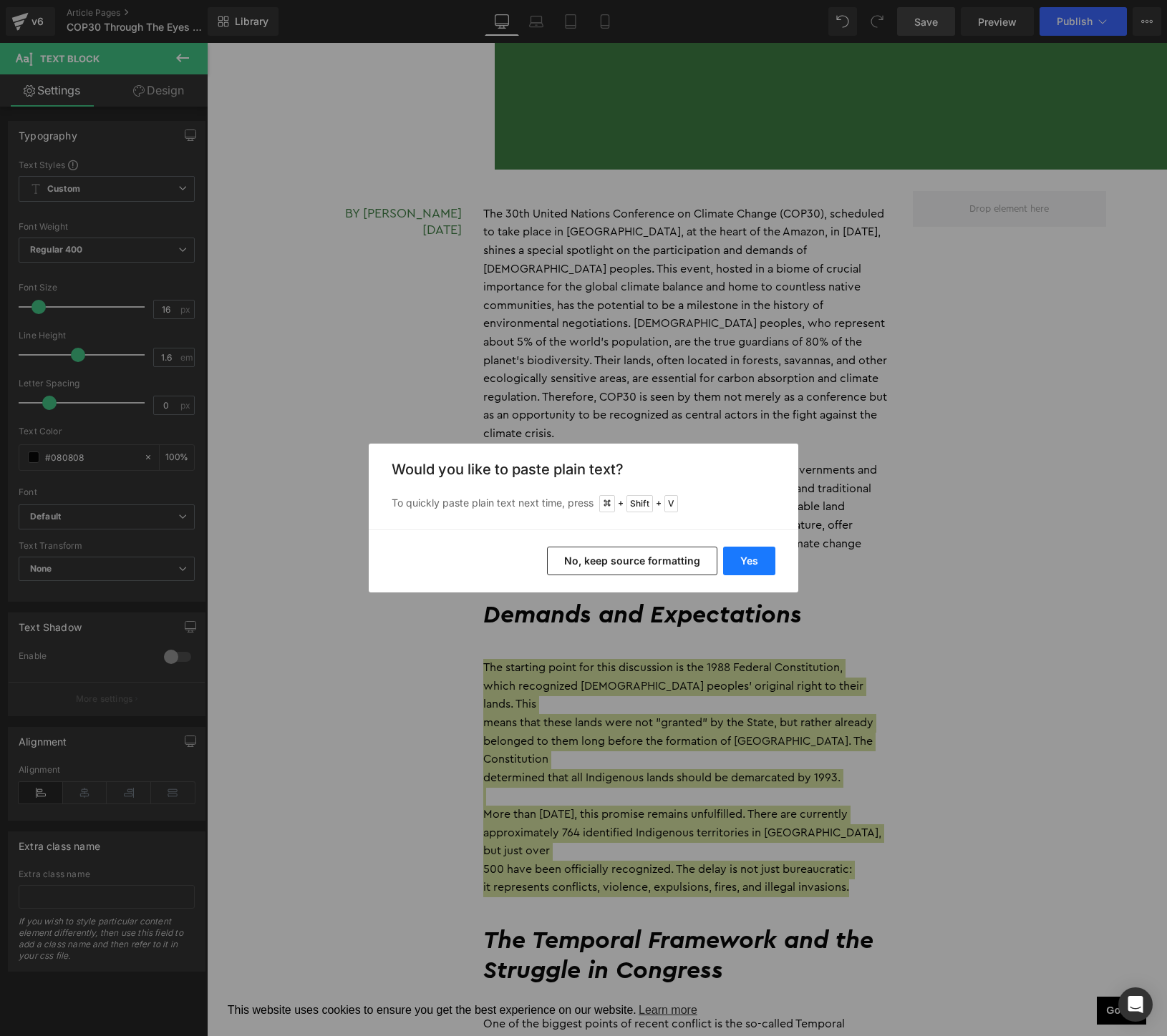
click at [748, 560] on button "Yes" at bounding box center [749, 561] width 52 height 29
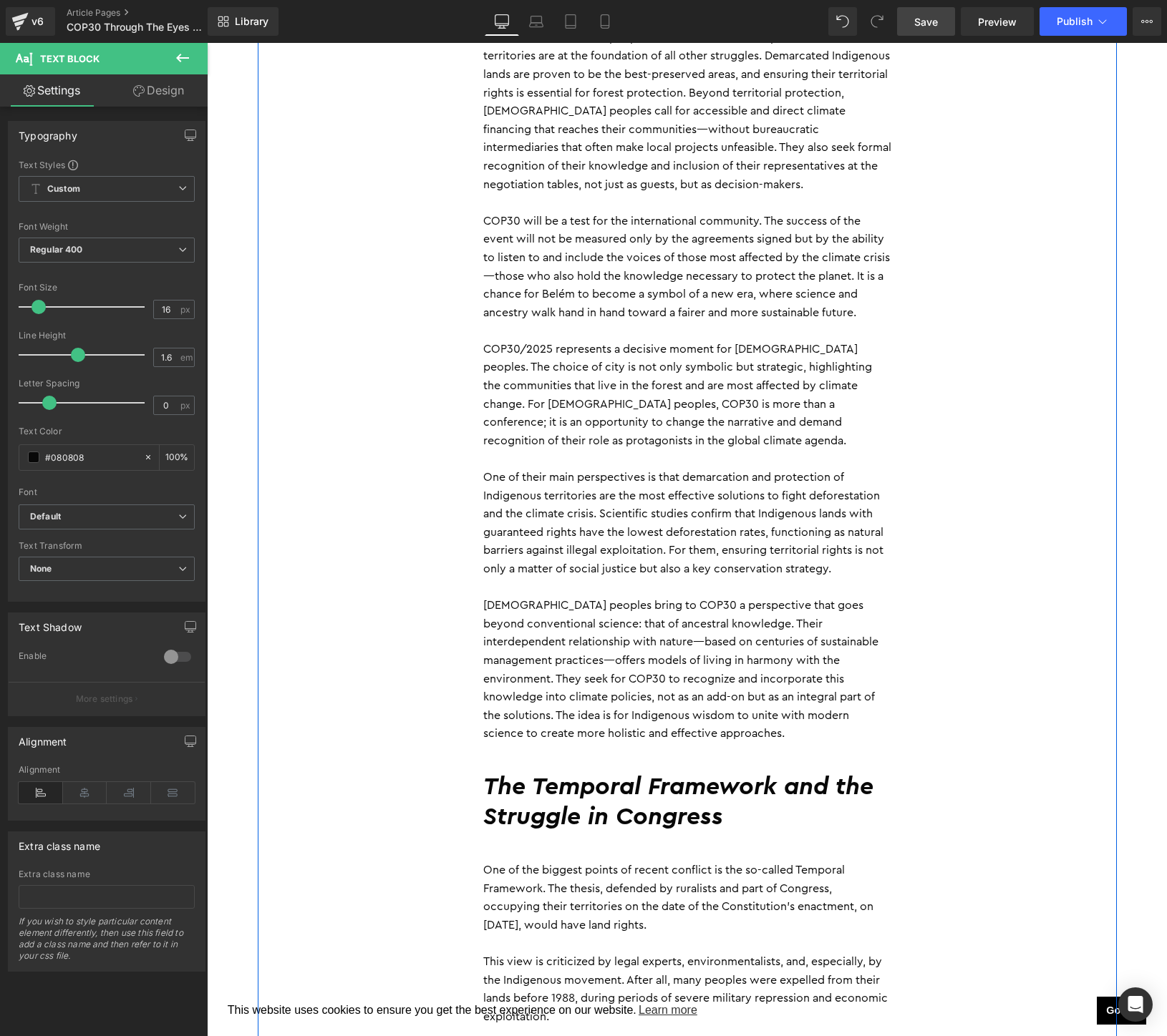
scroll to position [2148, 0]
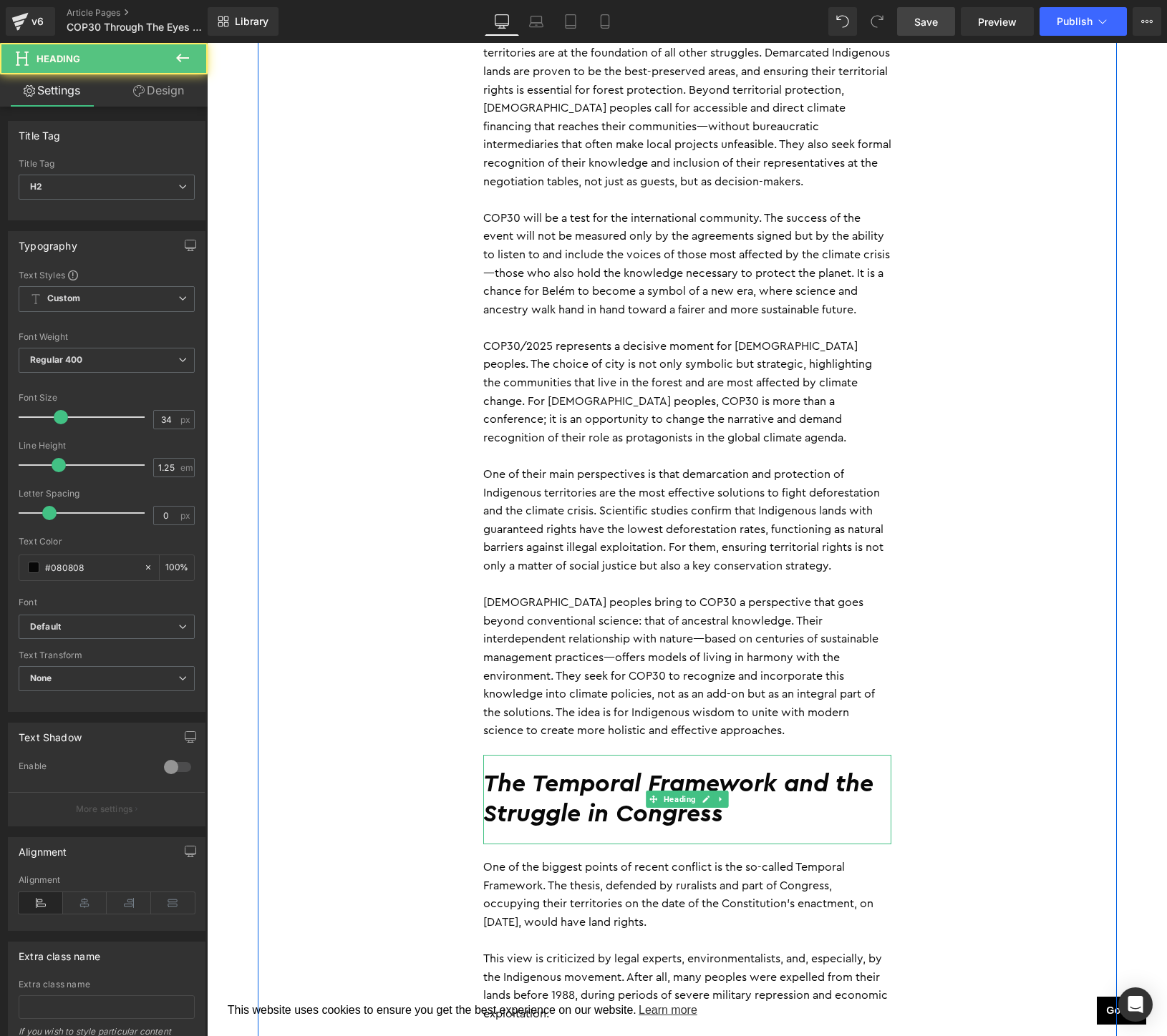
click at [743, 782] on h2 "The Temporal Framework and the Struggle in Congress" at bounding box center [687, 799] width 408 height 60
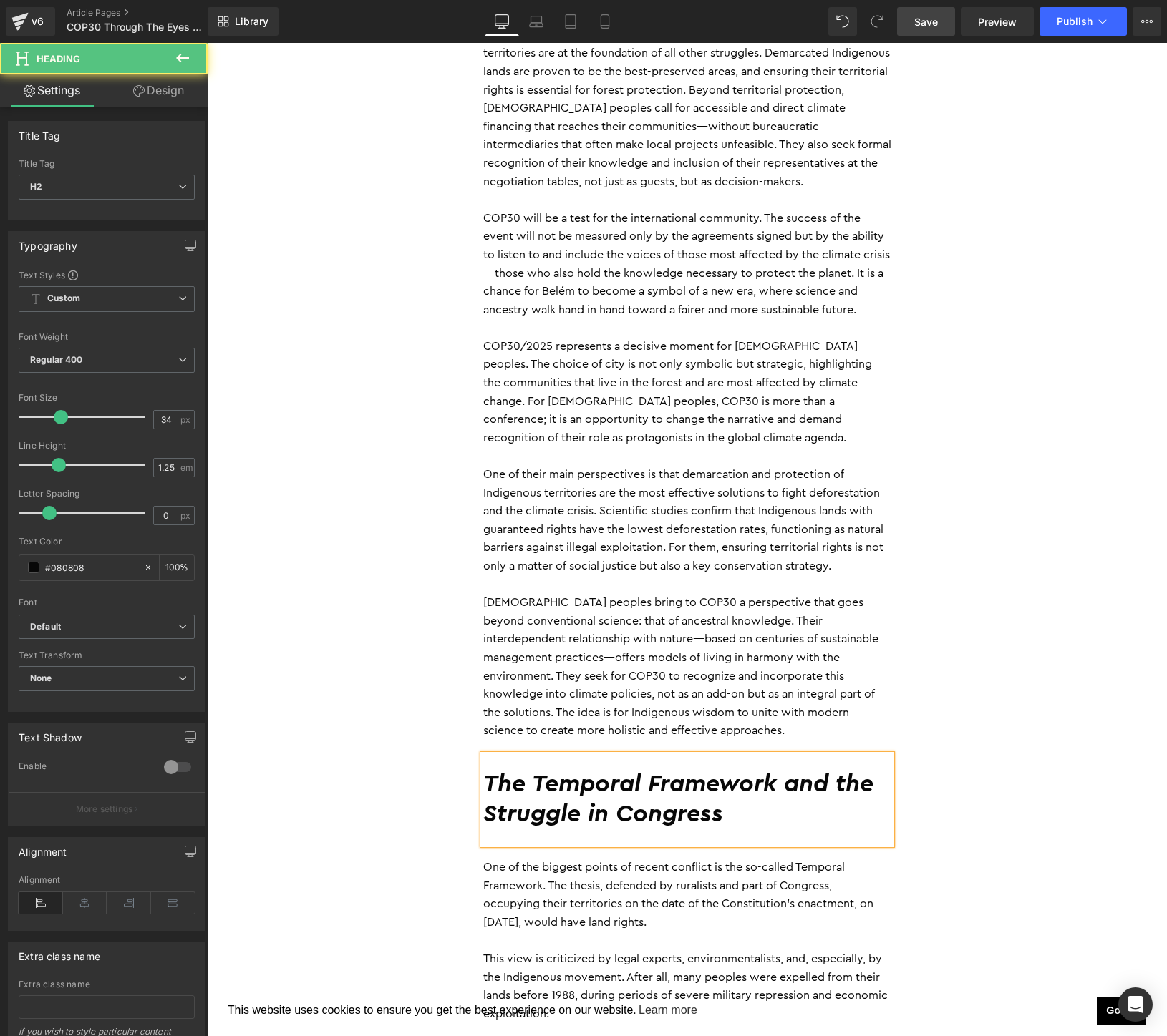
click at [743, 782] on h2 "The Temporal Framework and the Struggle in Congress" at bounding box center [687, 799] width 408 height 60
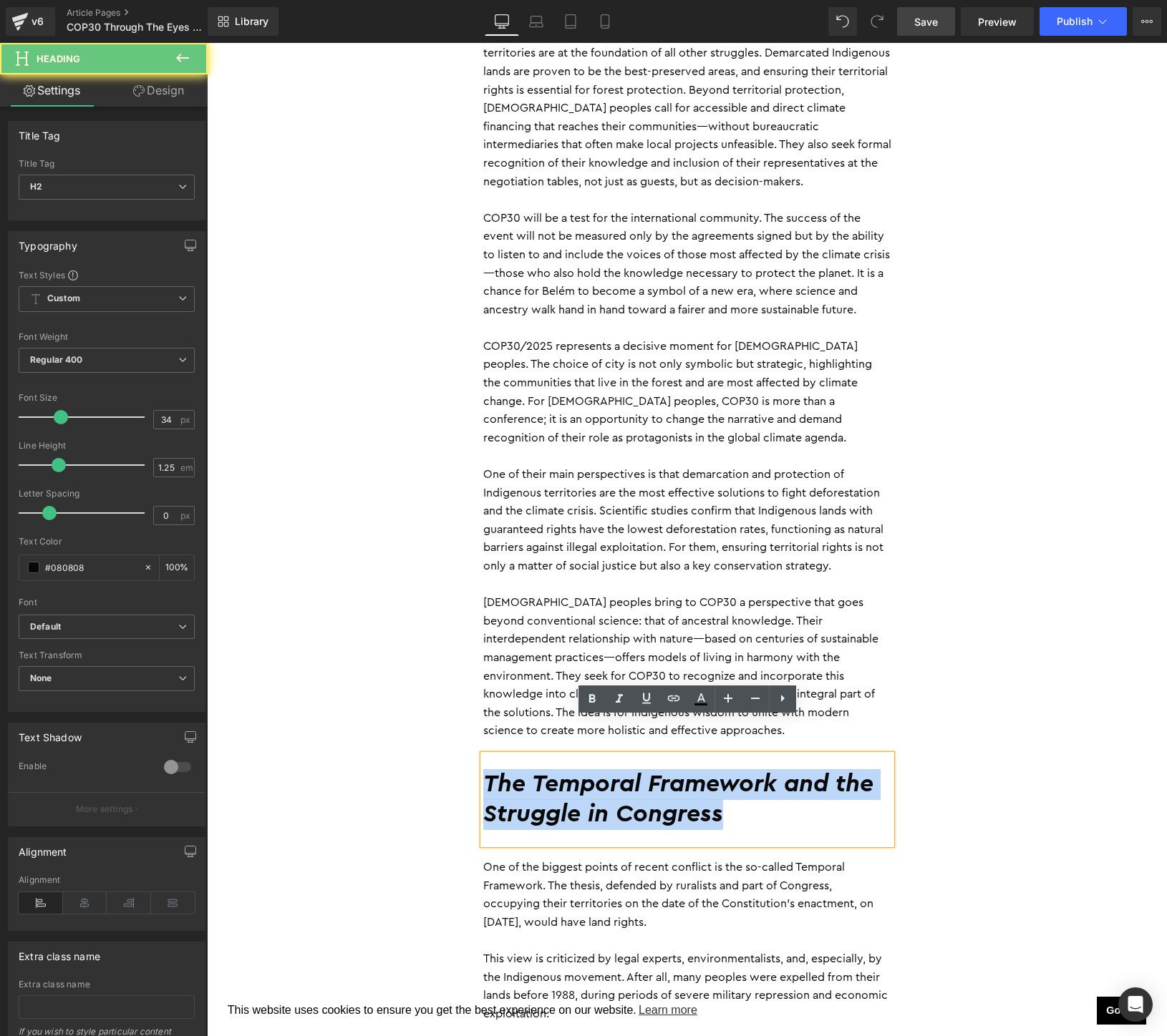
click at [743, 782] on h2 "The Temporal Framework and the Struggle in Congress" at bounding box center [687, 799] width 408 height 60
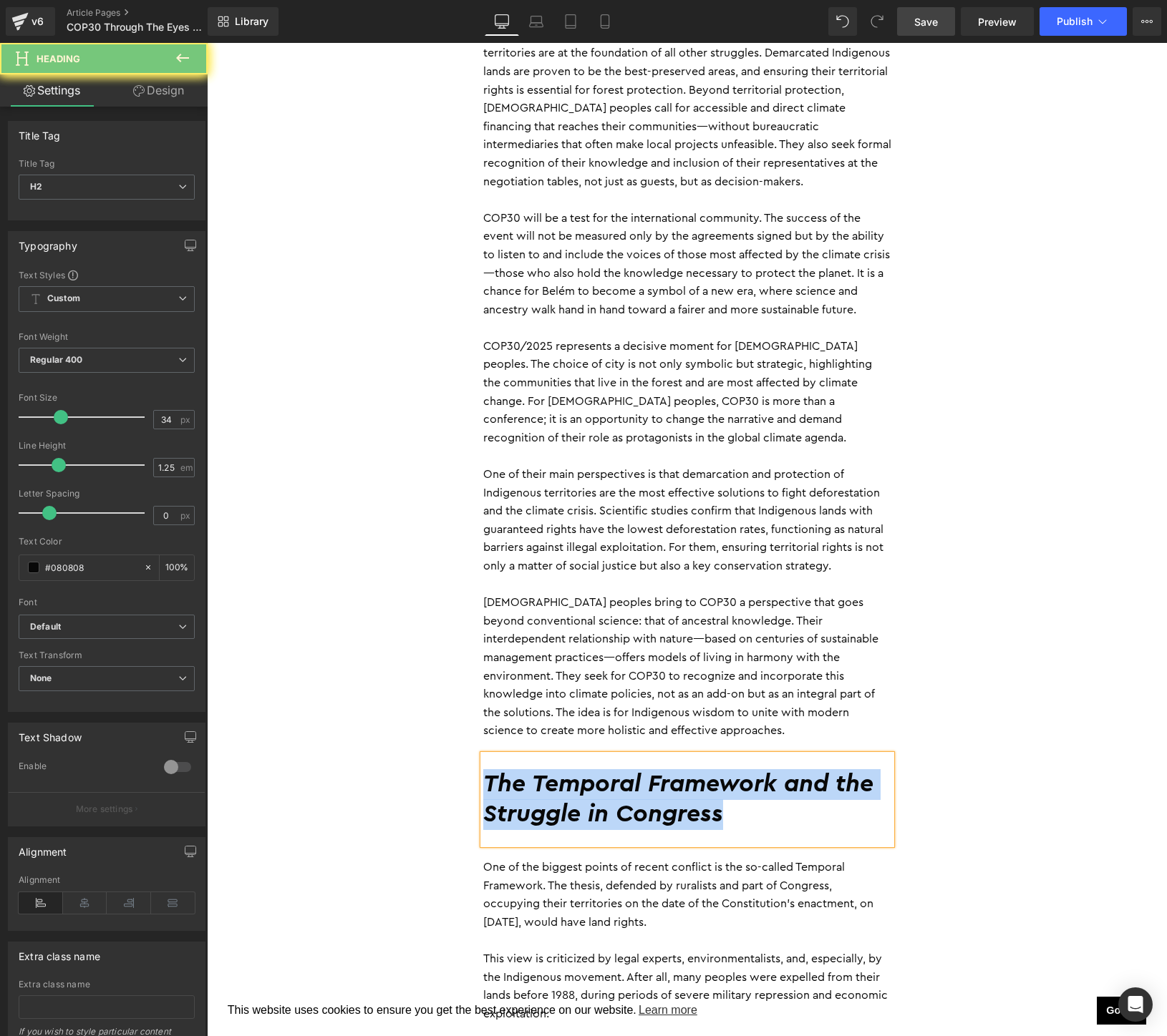
paste div
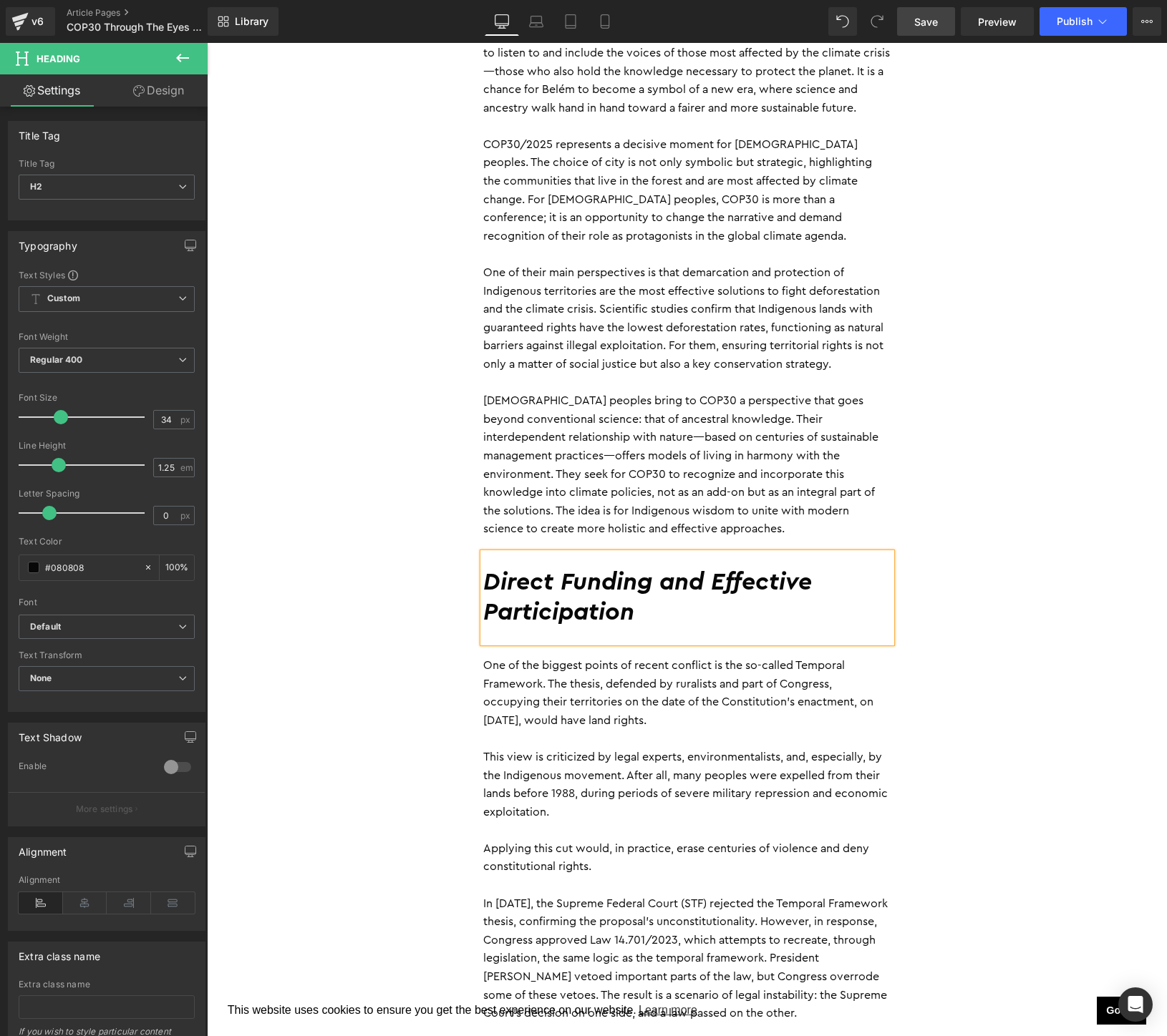
scroll to position [2370, 0]
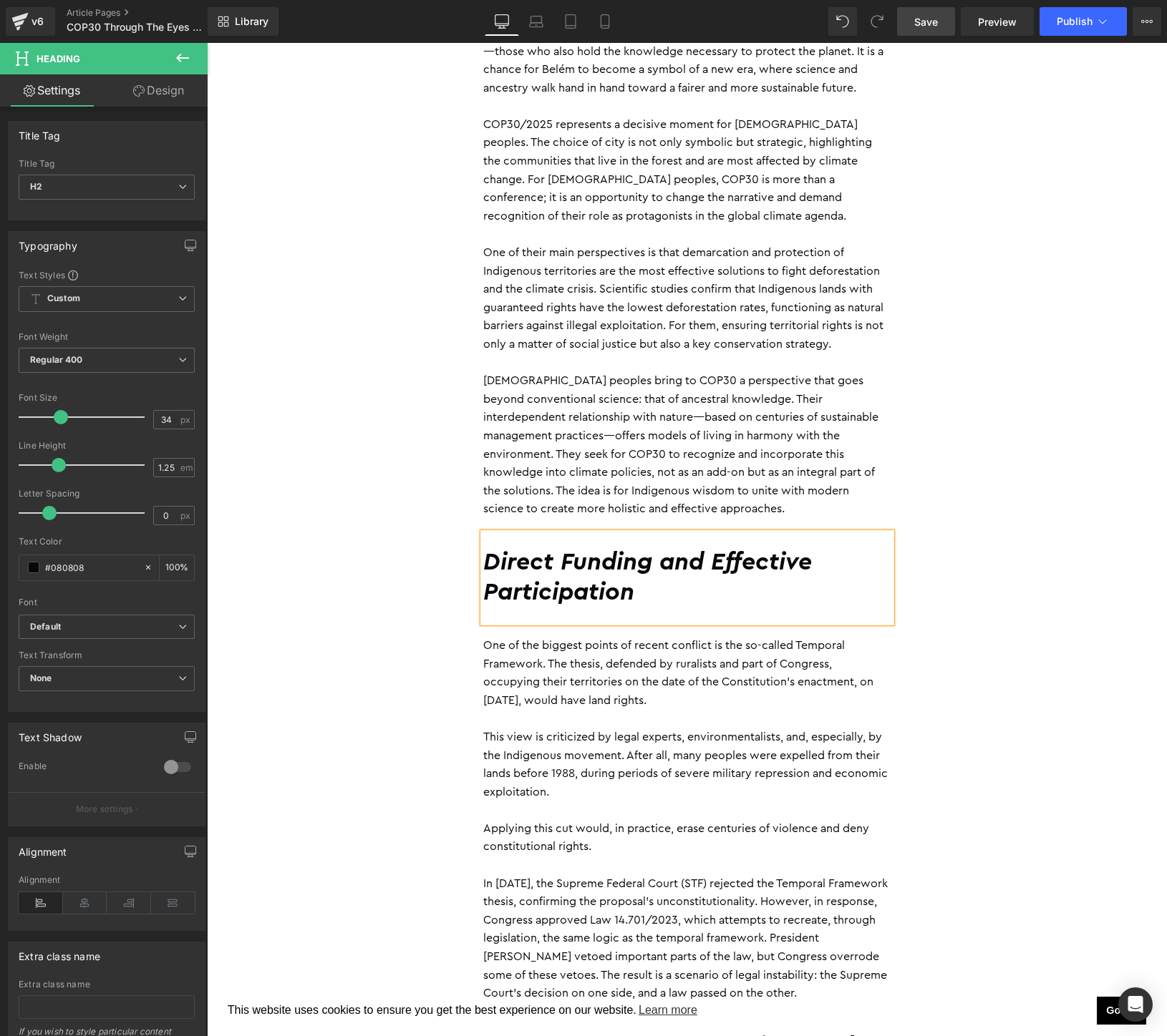
click at [620, 856] on p at bounding box center [687, 865] width 408 height 18
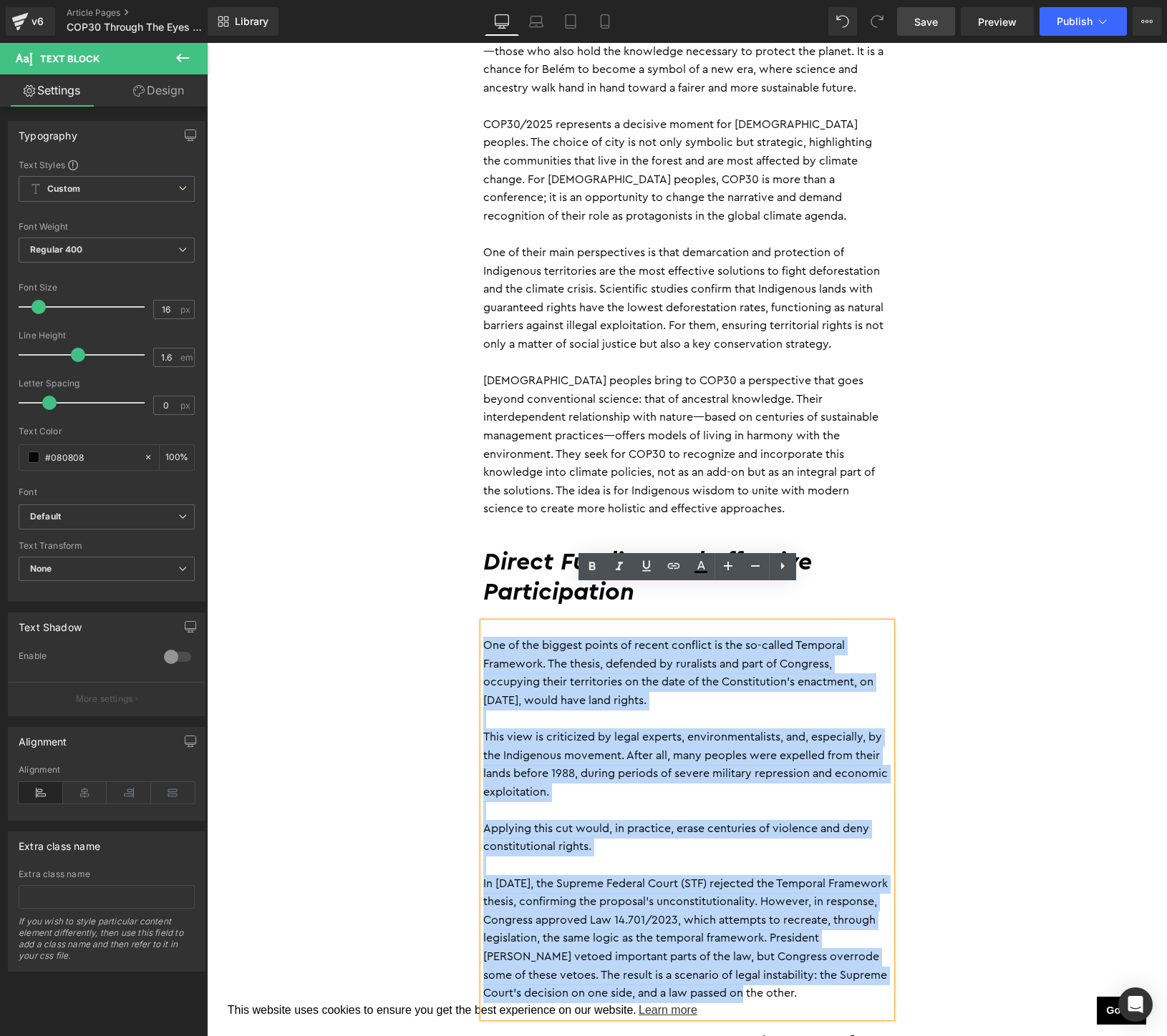
drag, startPoint x: 695, startPoint y: 958, endPoint x: 460, endPoint y: 611, distance: 419.1
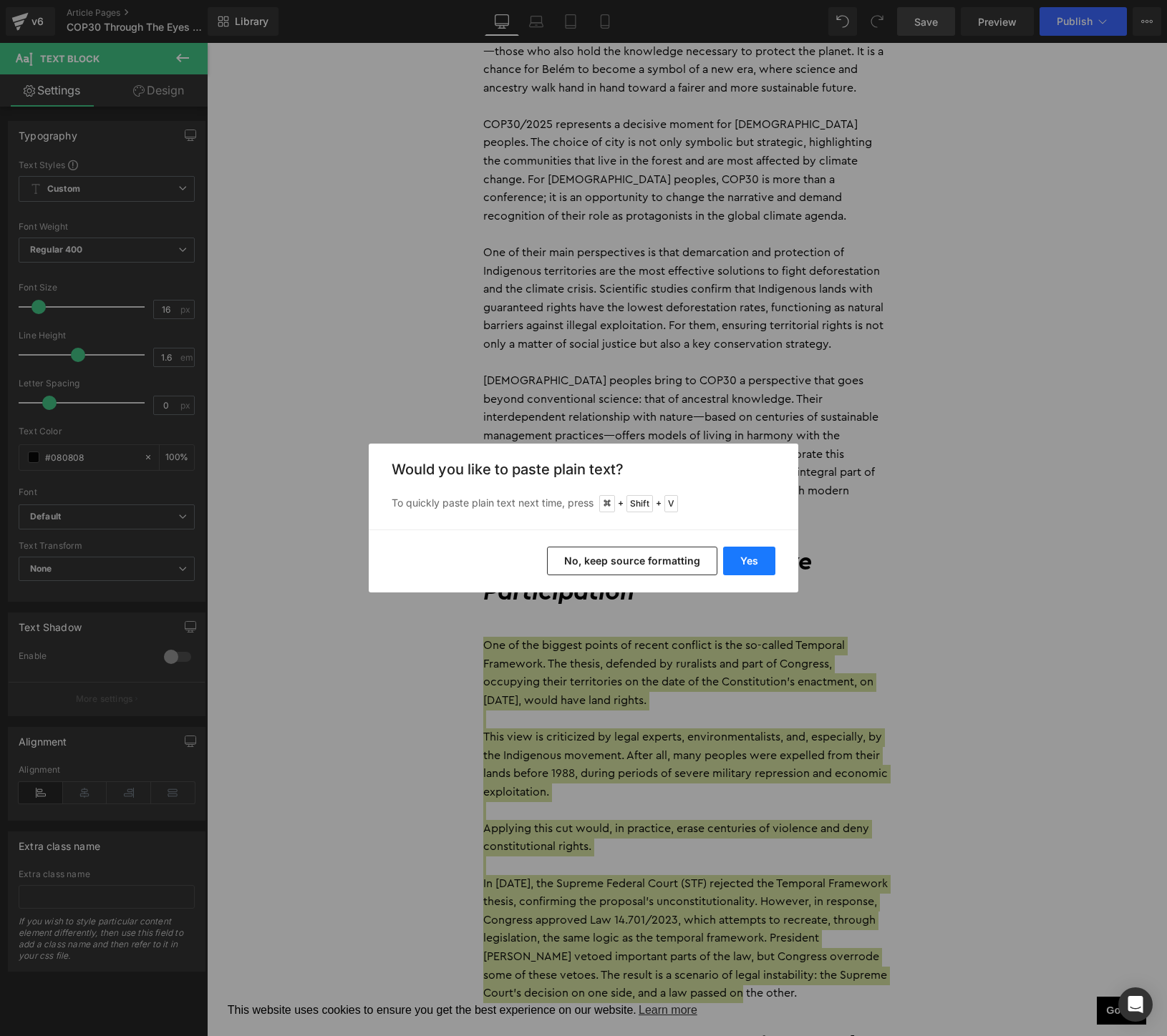
click at [755, 558] on button "Yes" at bounding box center [749, 561] width 52 height 29
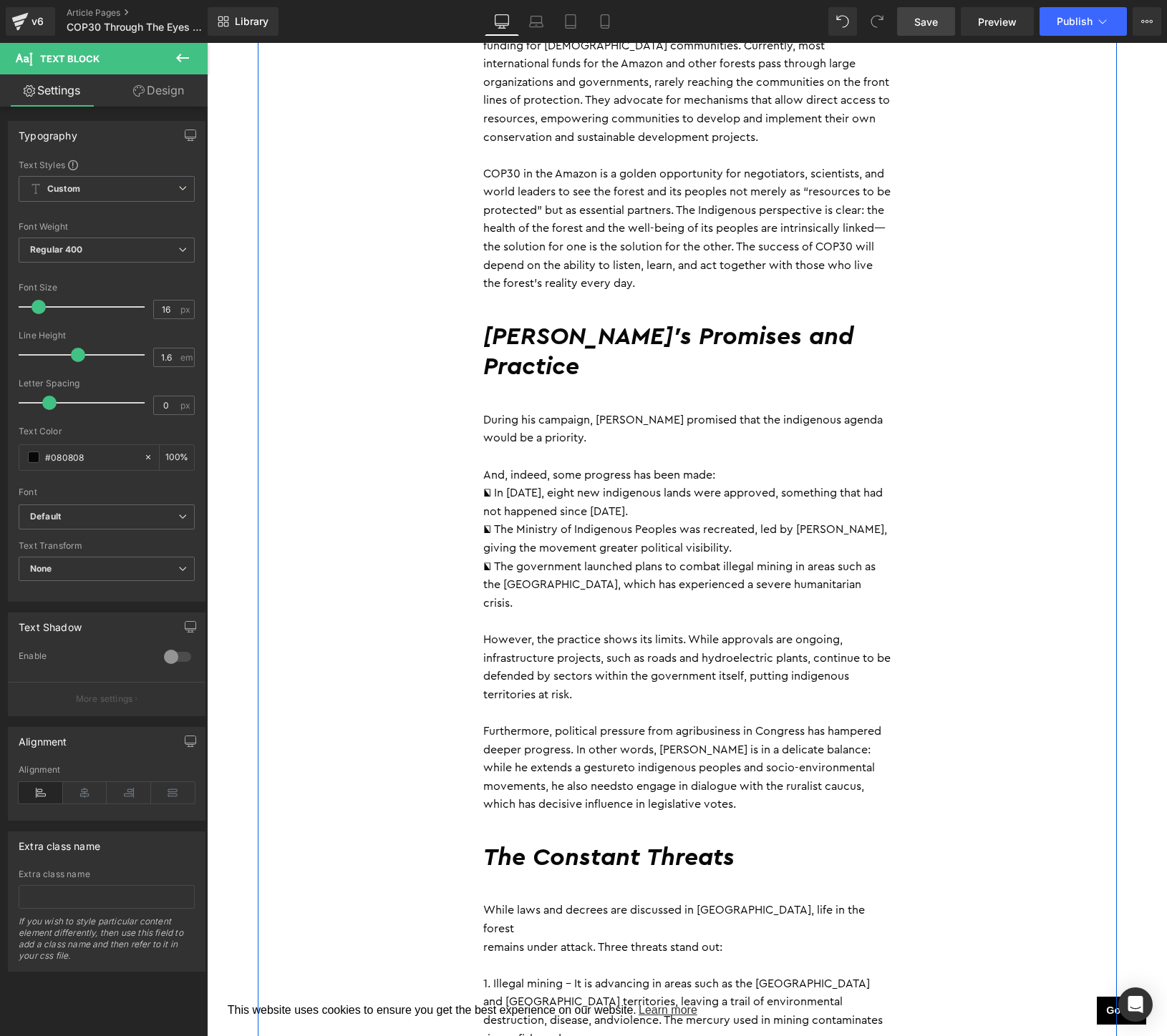
scroll to position [3021, 0]
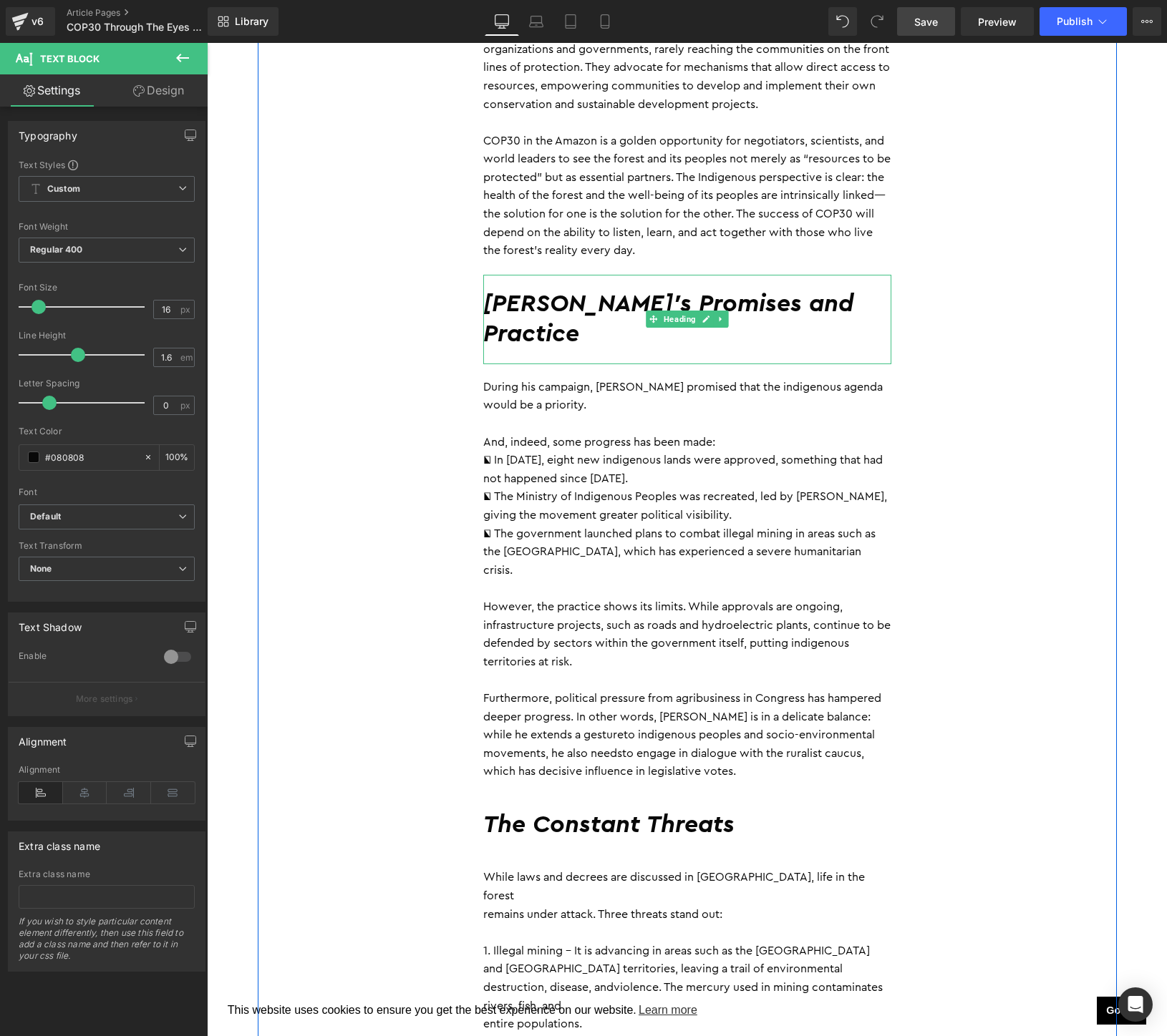
click at [735, 289] on h2 "[PERSON_NAME]'s Promises and Practice" at bounding box center [687, 319] width 408 height 60
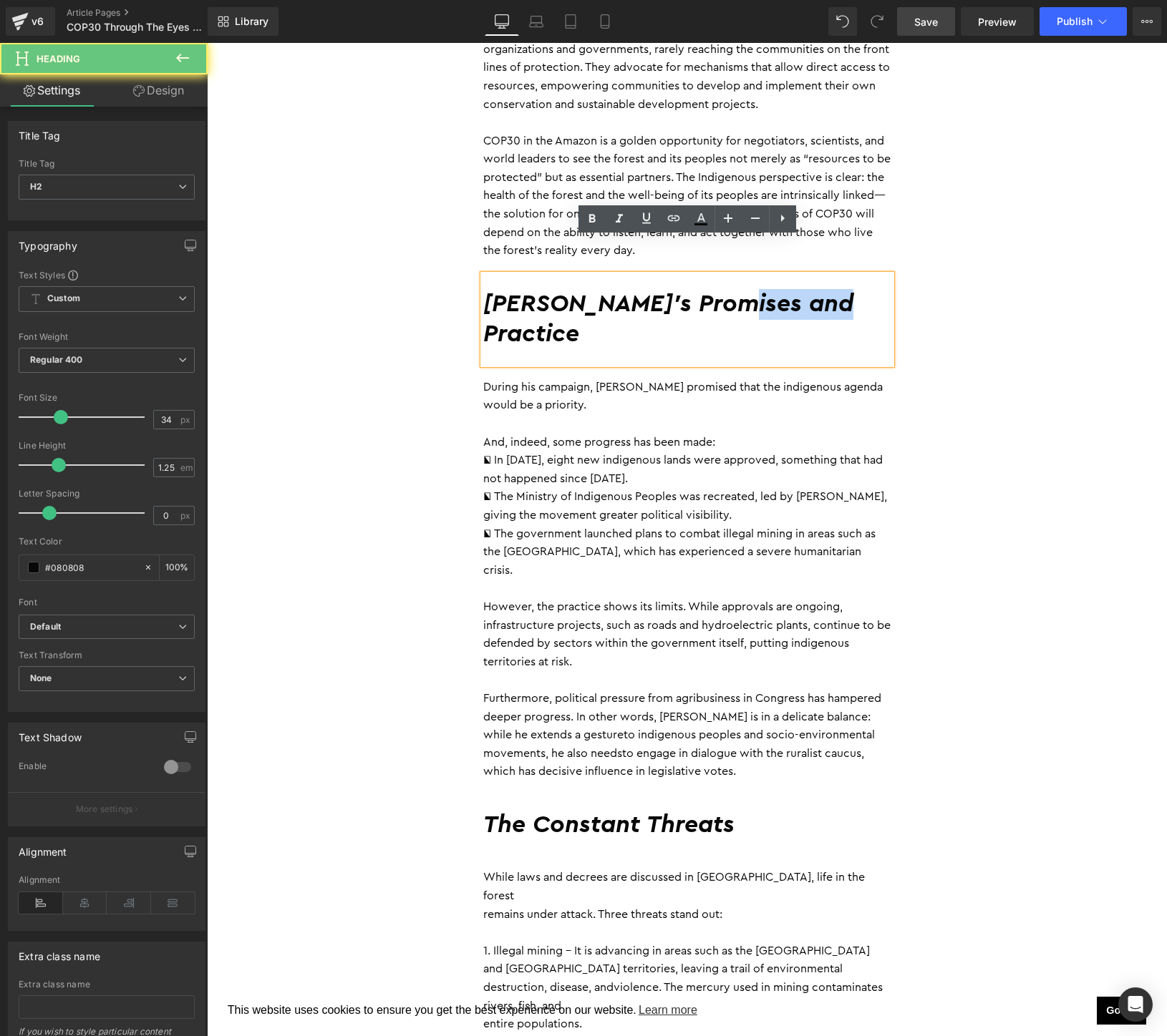
click at [735, 289] on h2 "[PERSON_NAME]'s Promises and Practice" at bounding box center [687, 319] width 408 height 60
click at [850, 289] on h2 "[PERSON_NAME]'s Promises and Practice" at bounding box center [687, 319] width 408 height 60
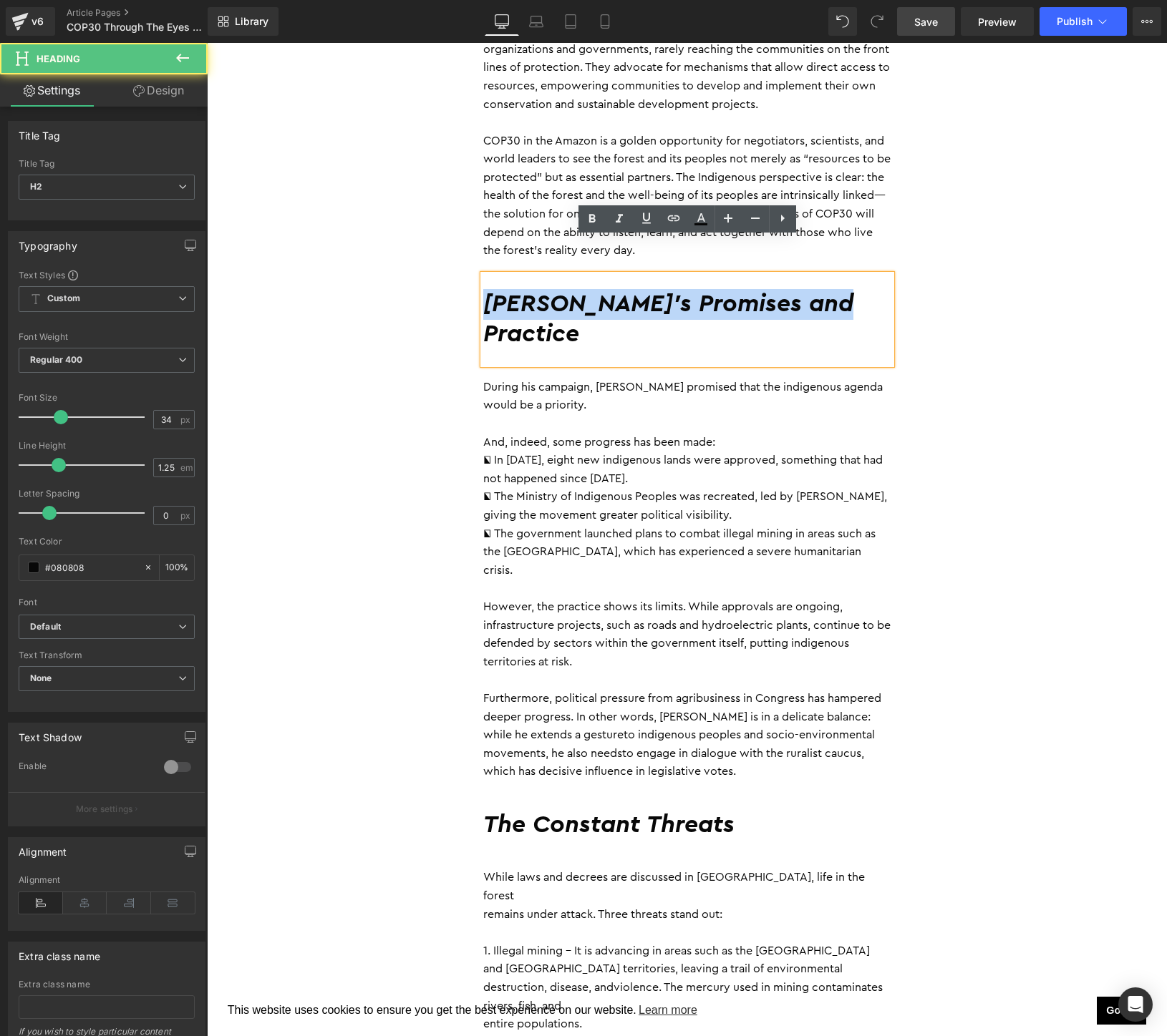
click at [850, 289] on h2 "[PERSON_NAME]'s Promises and Practice" at bounding box center [687, 319] width 408 height 60
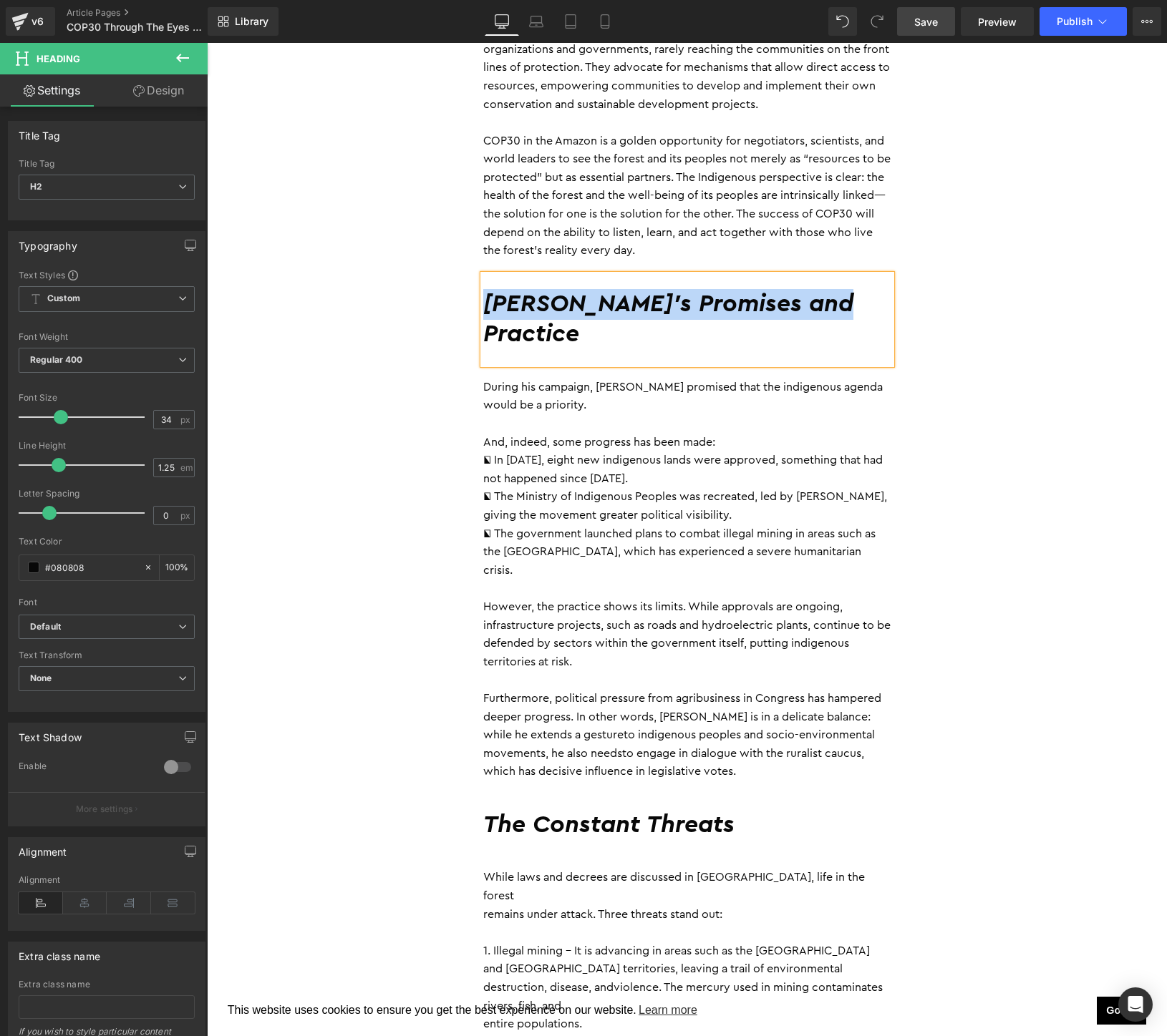
paste div
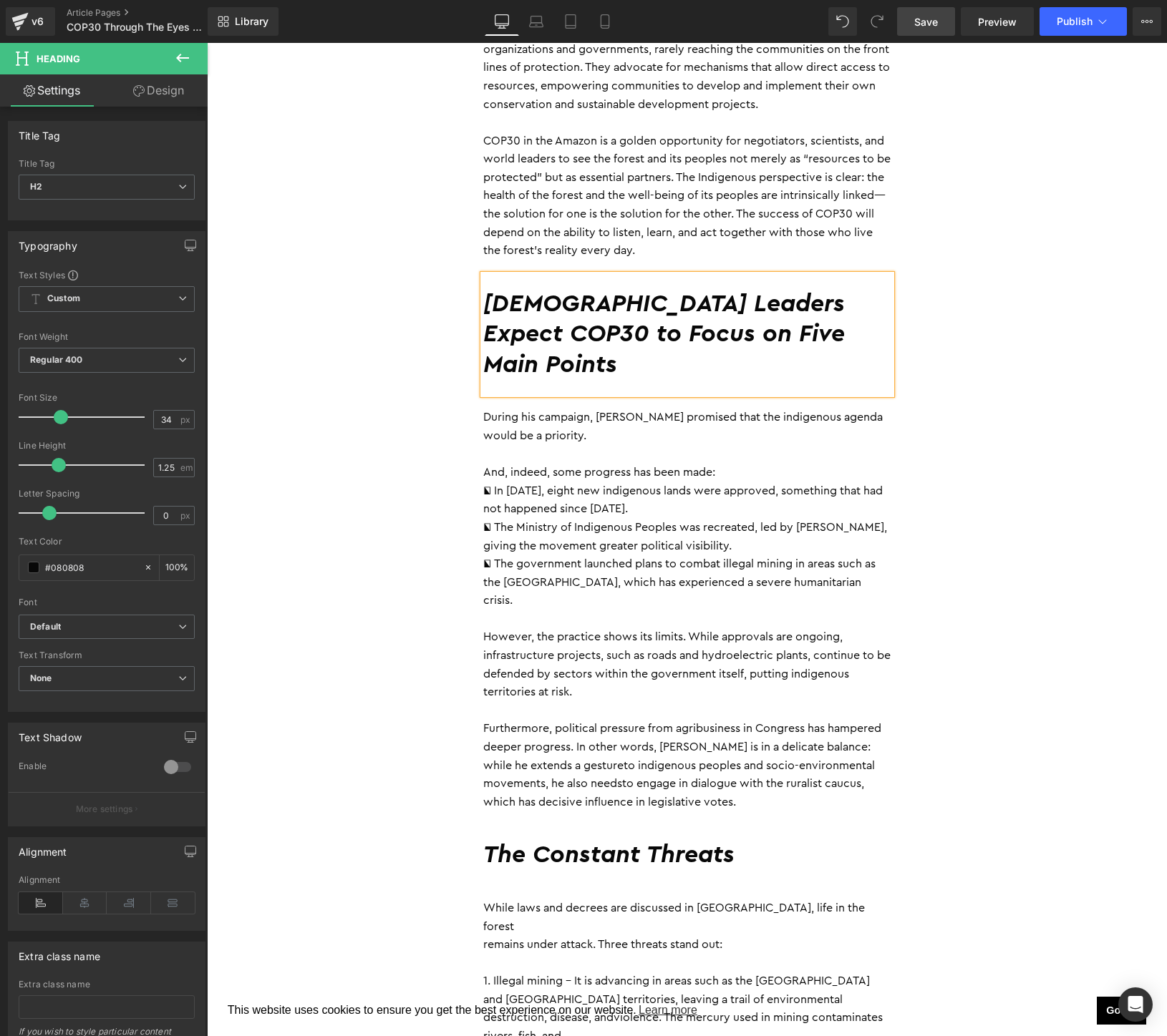
click at [490, 482] on p " In [DATE], eight new indigenous lands were approved, something that had not h…" at bounding box center [687, 500] width 408 height 36
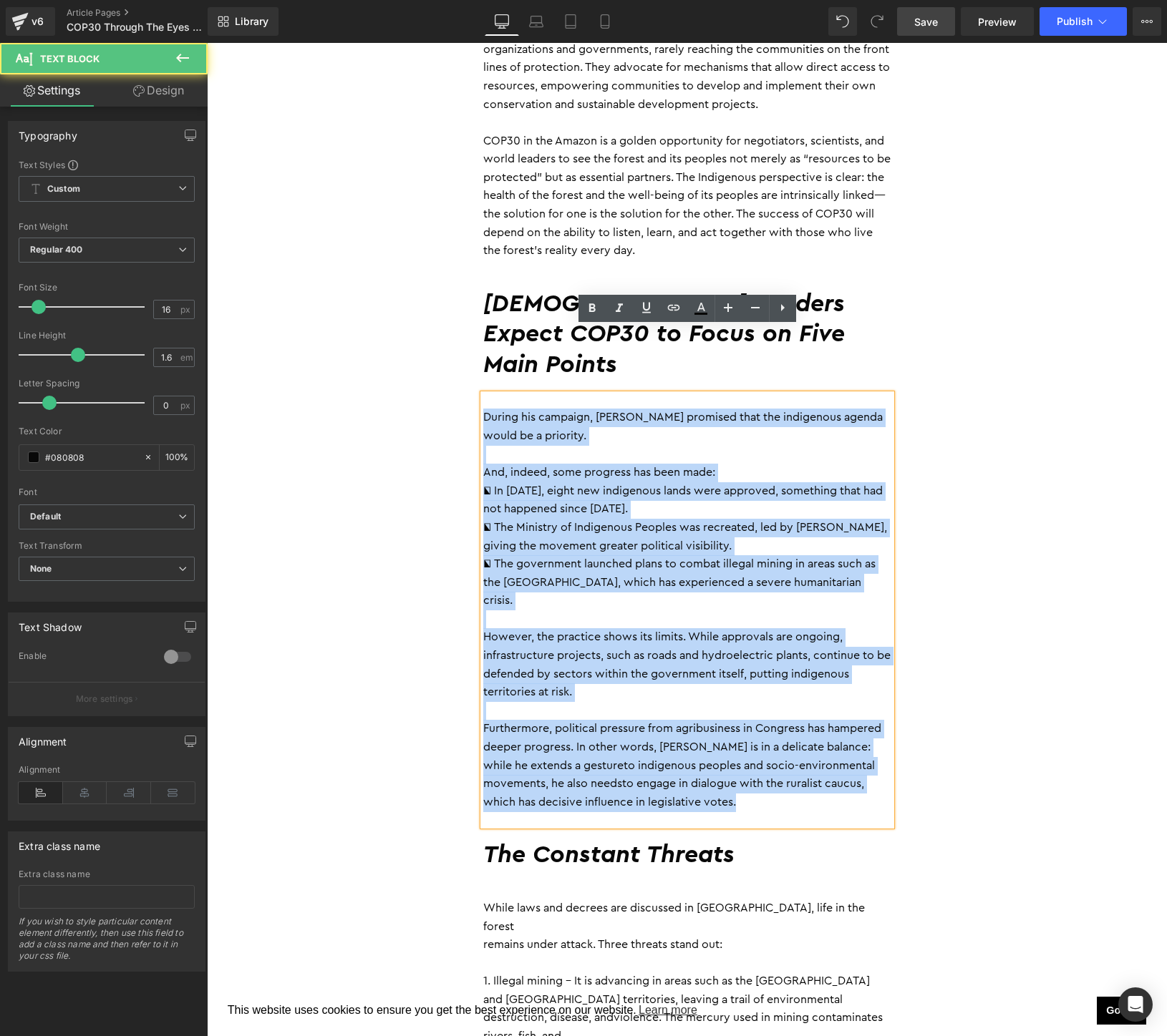
drag, startPoint x: 766, startPoint y: 715, endPoint x: 471, endPoint y: 351, distance: 468.5
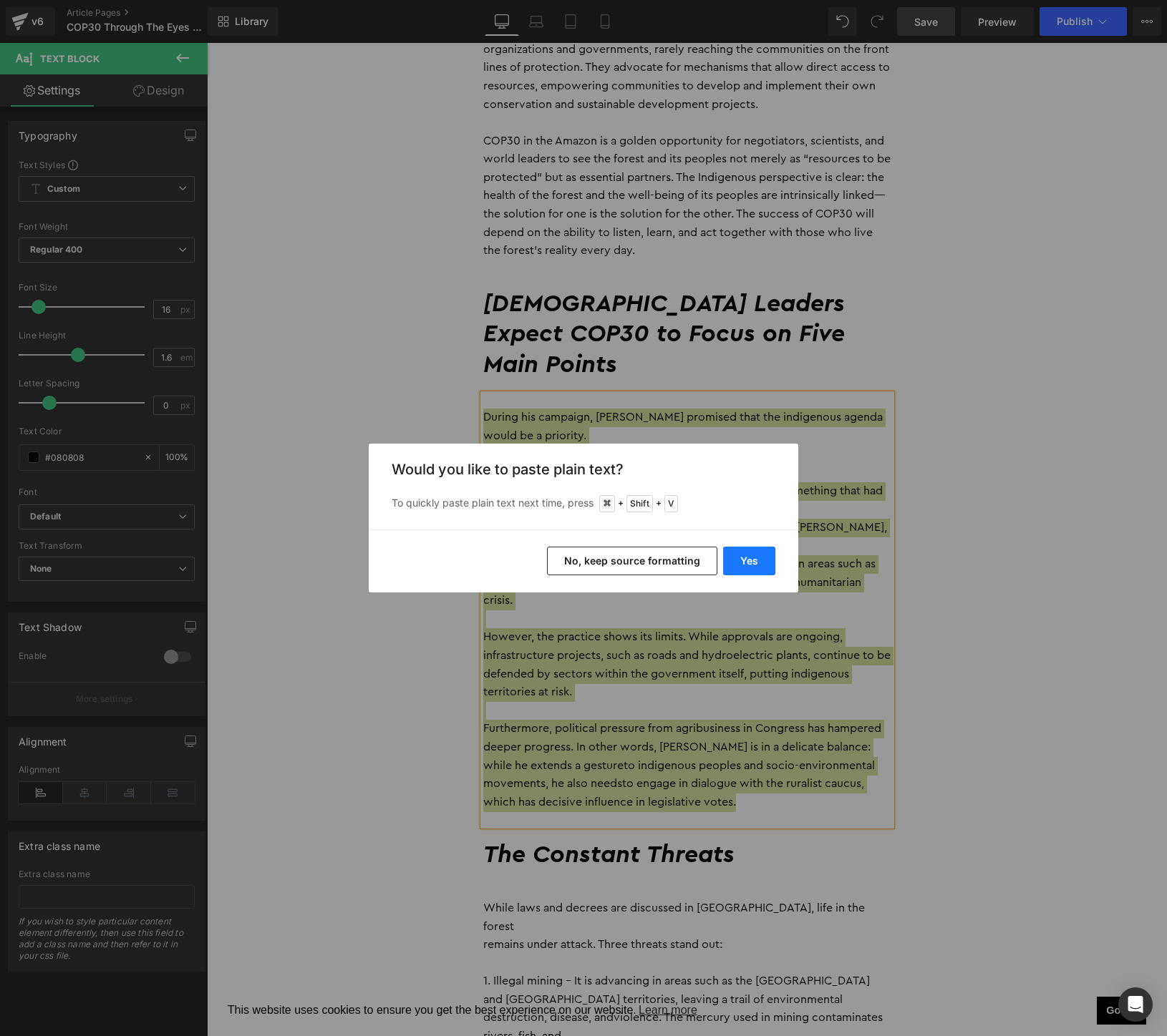
click at [760, 566] on button "Yes" at bounding box center [749, 561] width 52 height 29
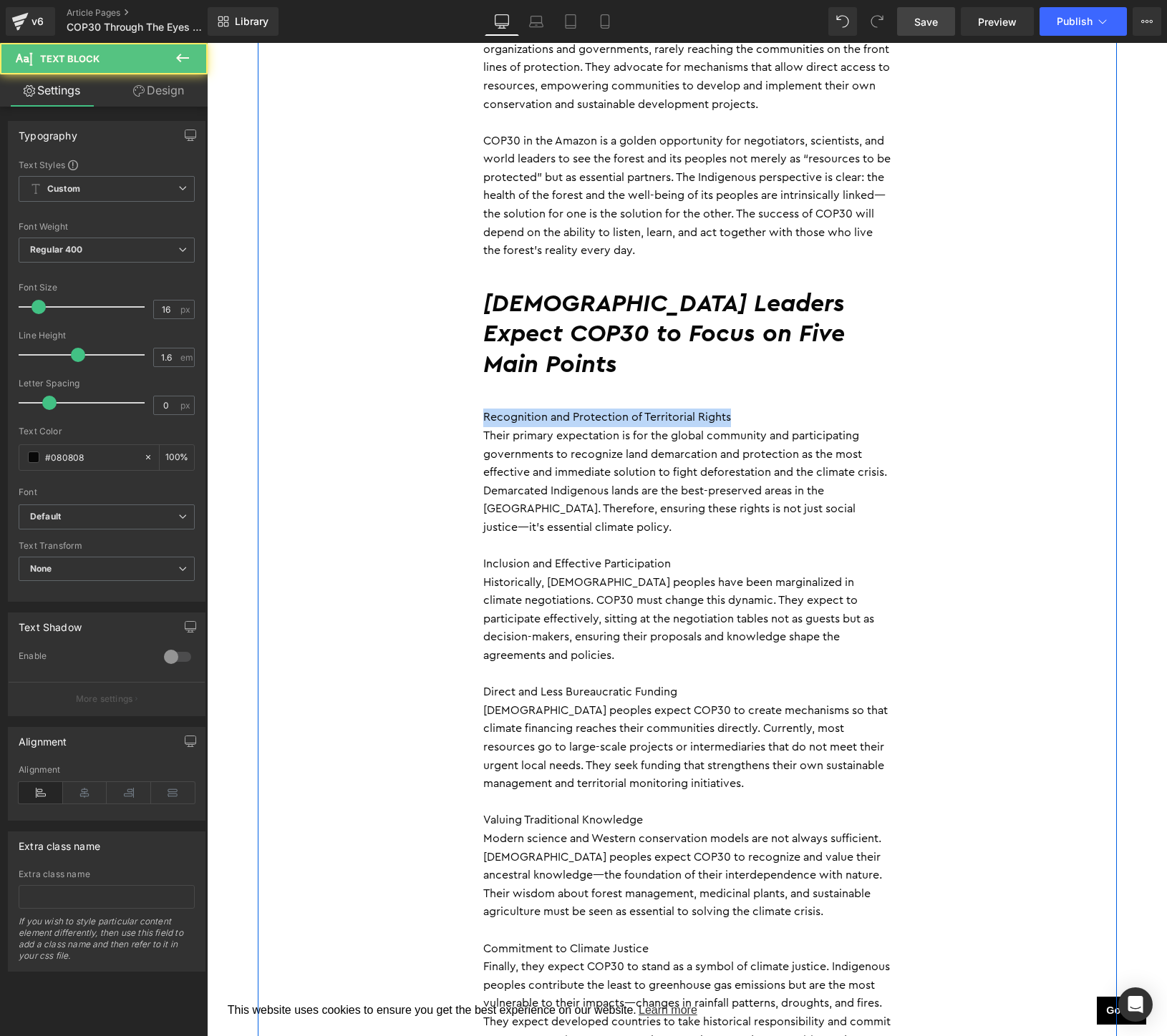
drag, startPoint x: 783, startPoint y: 349, endPoint x: 477, endPoint y: 349, distance: 306.0
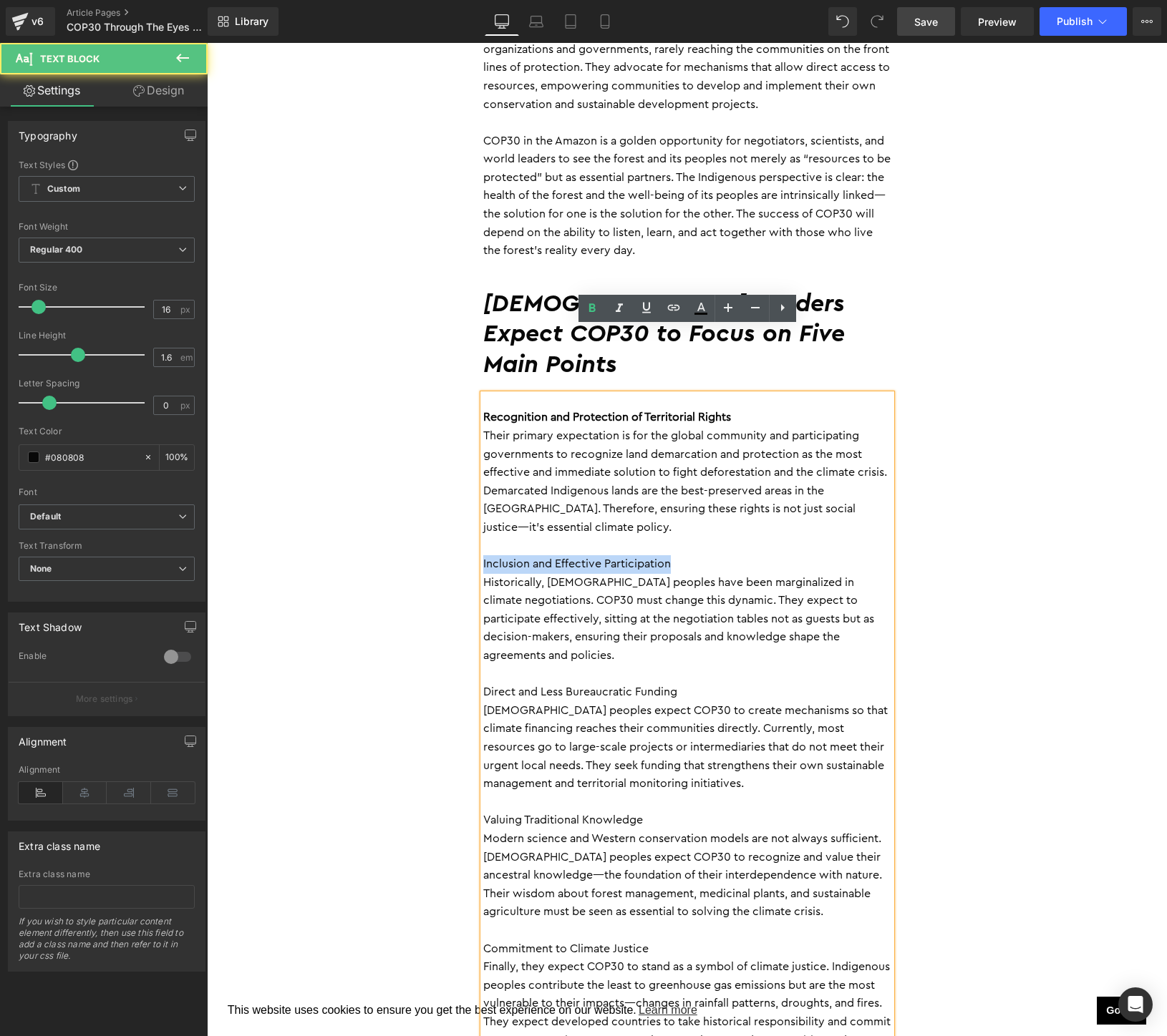
drag, startPoint x: 687, startPoint y: 501, endPoint x: 466, endPoint y: 500, distance: 221.0
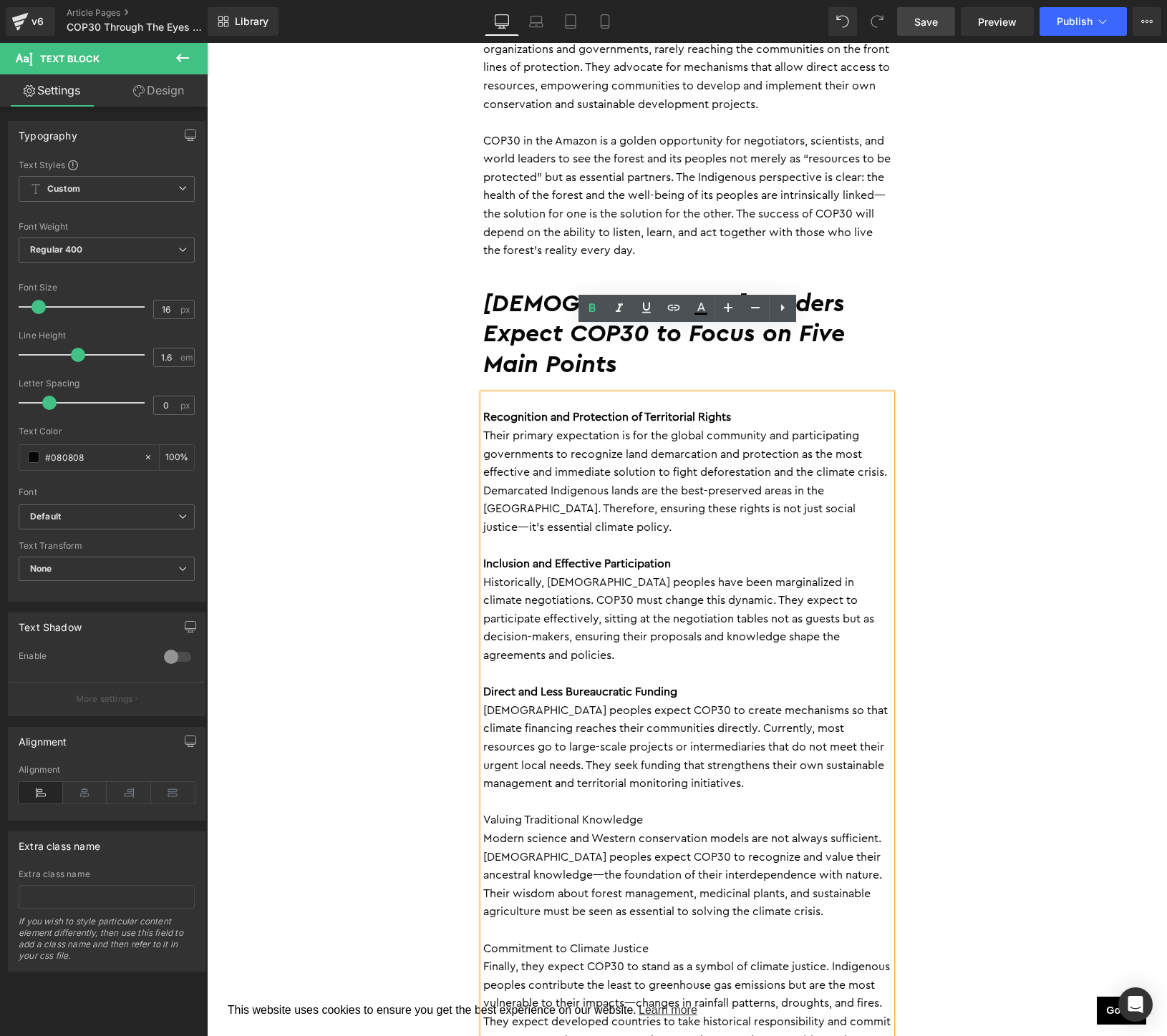
drag, startPoint x: 707, startPoint y: 625, endPoint x: 466, endPoint y: 620, distance: 241.1
drag, startPoint x: 647, startPoint y: 752, endPoint x: 478, endPoint y: 752, distance: 169.0
click at [483, 752] on div "Recognition and Protection of Territorial Rights Their primary expectation is f…" at bounding box center [687, 738] width 408 height 687
click at [484, 940] on p "Commitment to Climate Justice" at bounding box center [687, 949] width 408 height 18
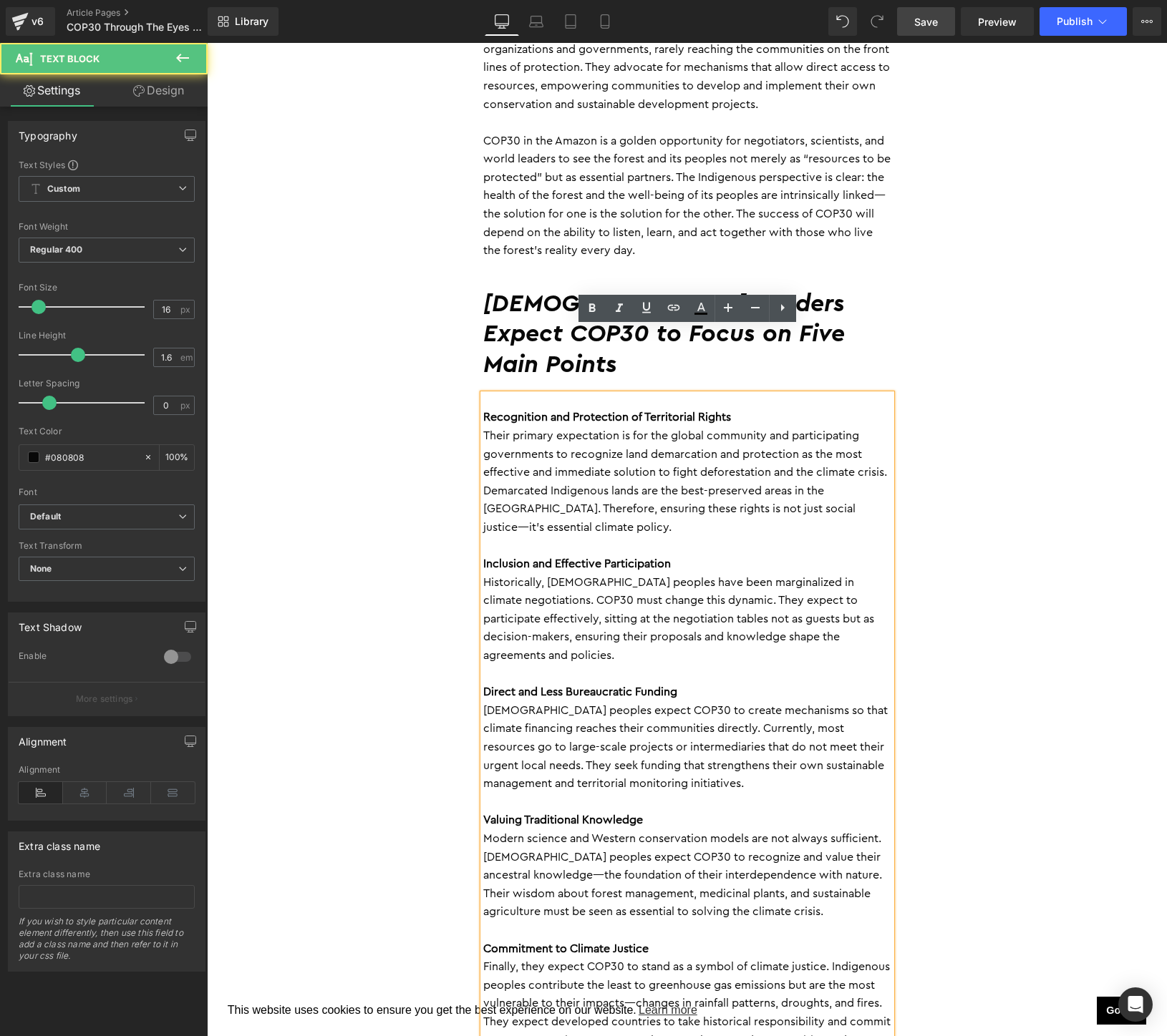
click at [484, 412] on strong "Recognition and Protection of Territorial Rights" at bounding box center [607, 418] width 248 height 12
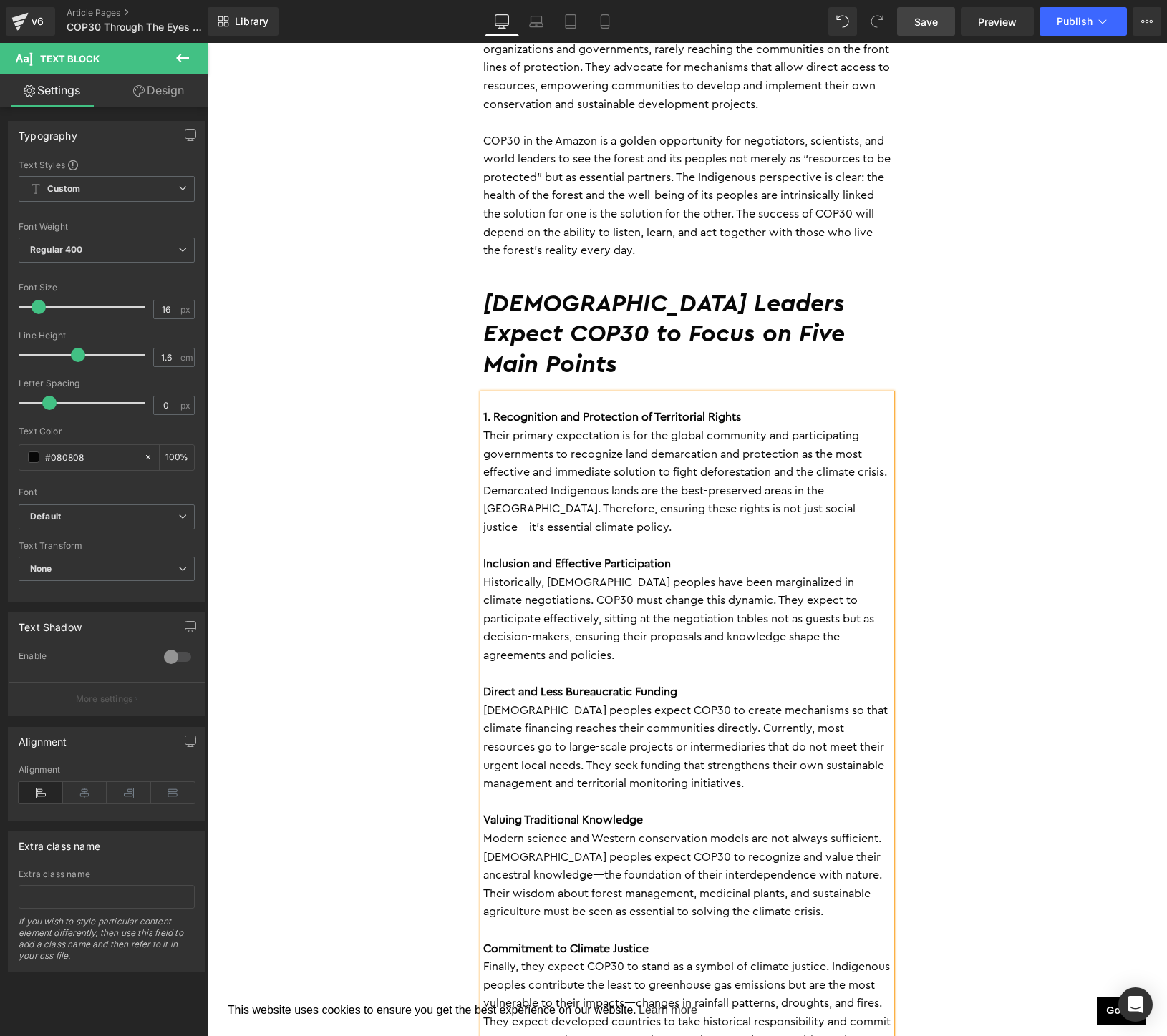
click at [486, 558] on strong "Inclusion and Effective Participation" at bounding box center [576, 564] width 187 height 12
click at [483, 687] on strong "Direct and Less Bureaucratic Funding" at bounding box center [580, 692] width 194 height 12
click at [483, 814] on strong "Valuing Traditional Knowledge" at bounding box center [563, 820] width 159 height 12
click at [487, 943] on strong "Commitment to Climate Justice" at bounding box center [566, 949] width 165 height 12
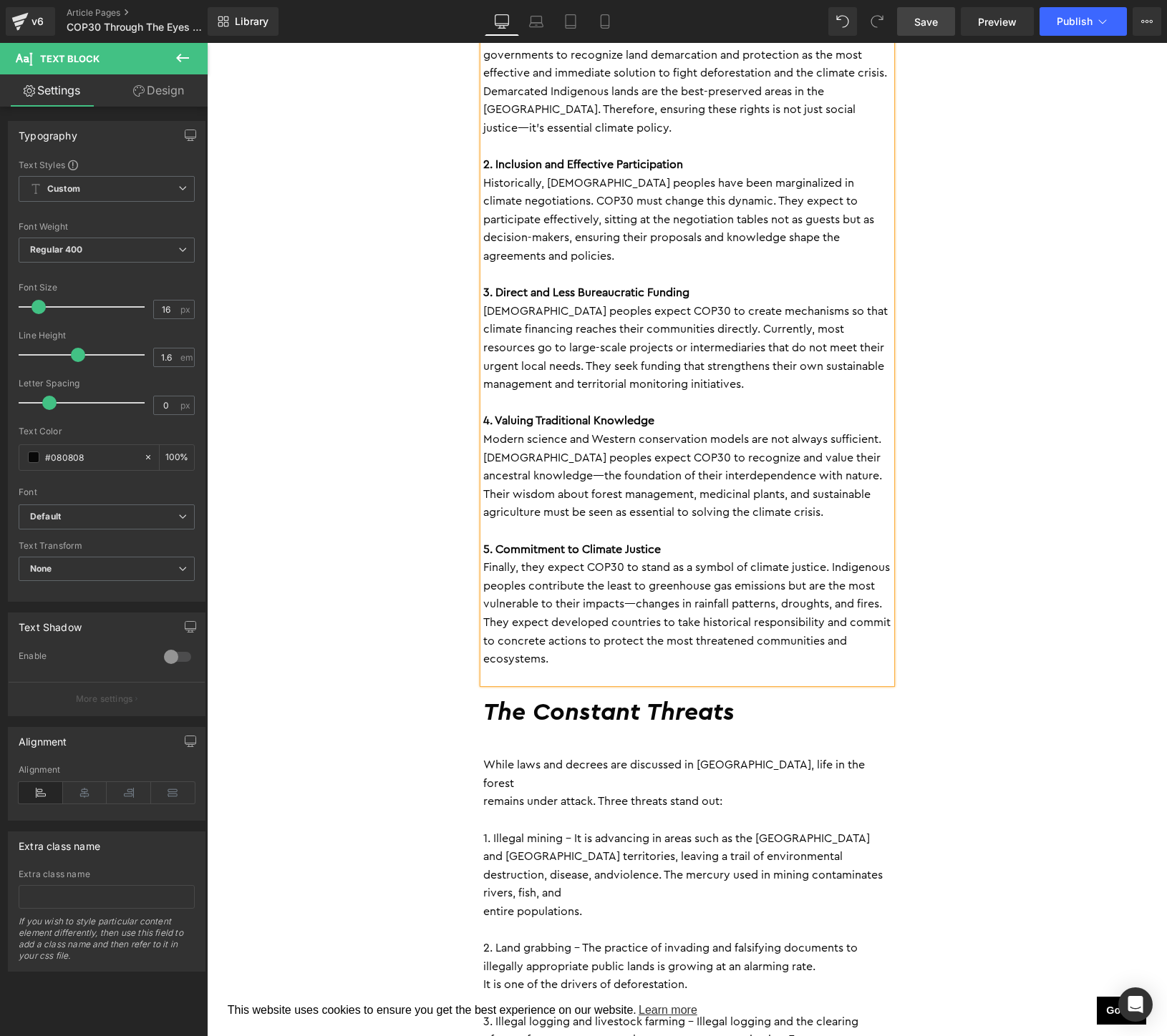
scroll to position [3452, 0]
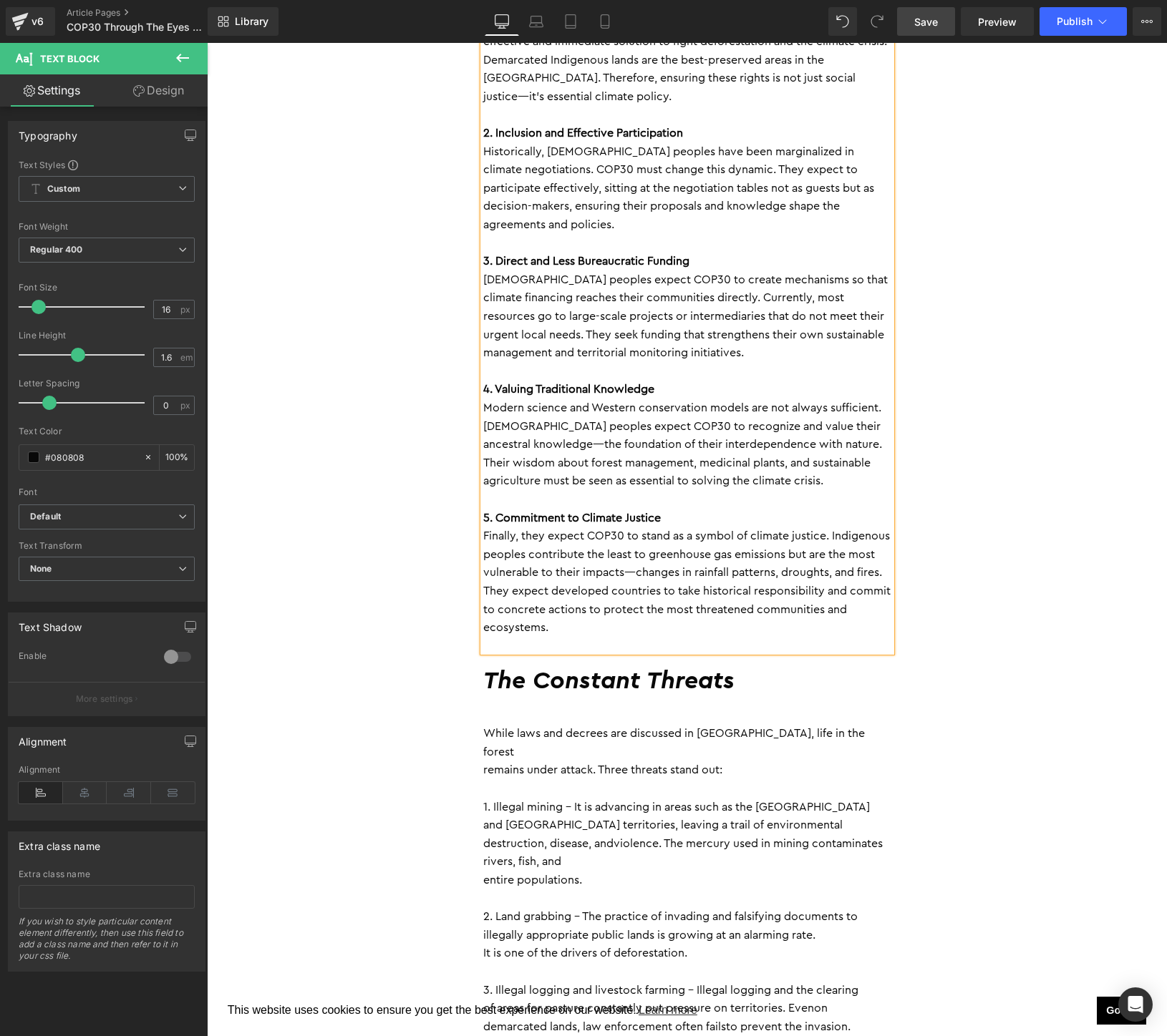
click at [717, 652] on div "The Constant Threats" at bounding box center [687, 682] width 408 height 60
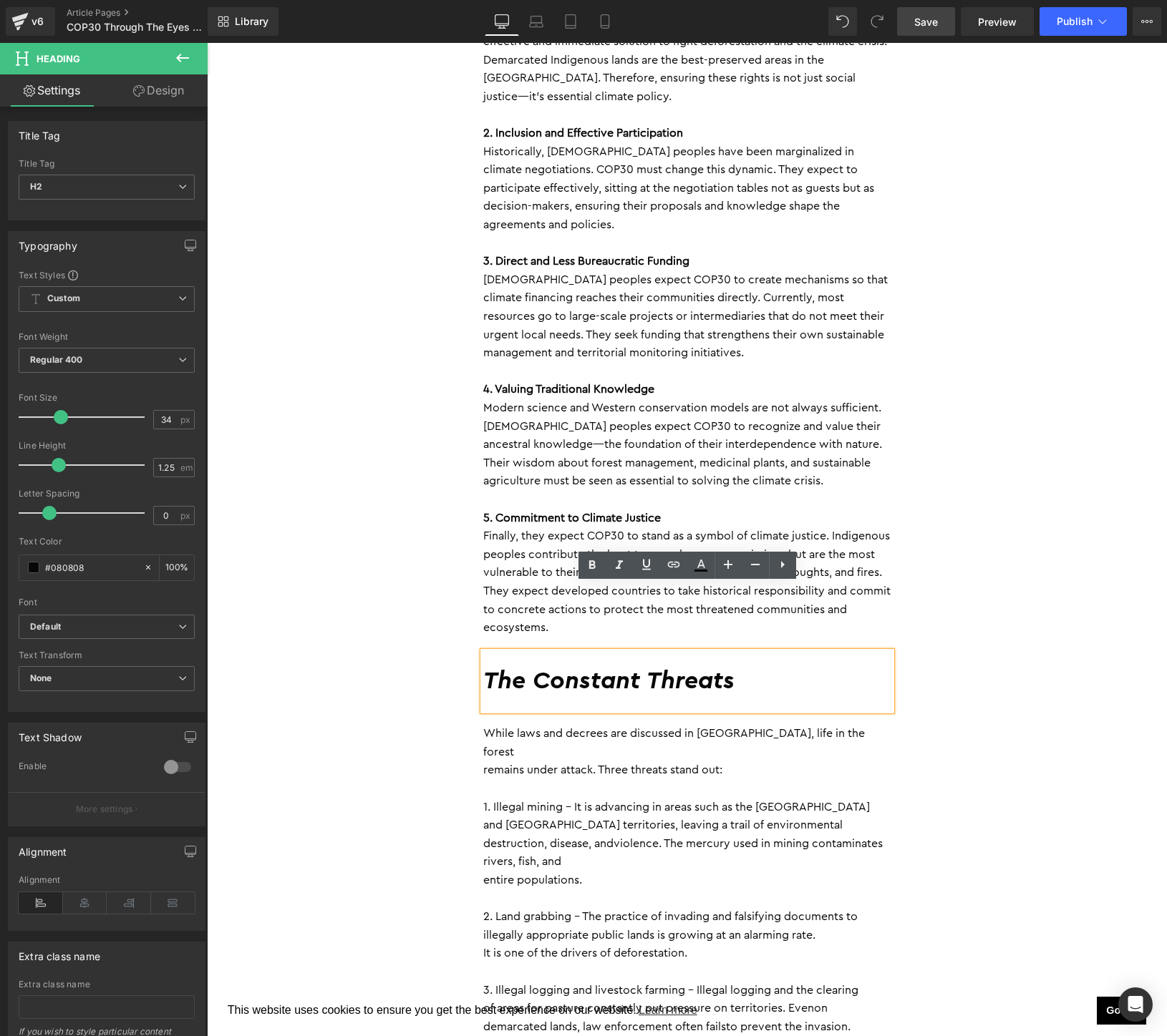
click at [960, 639] on div "By [PERSON_NAME] [DATE] Heading The 30th United Nations Conference on Climate C…" at bounding box center [687, 950] width 859 height 5469
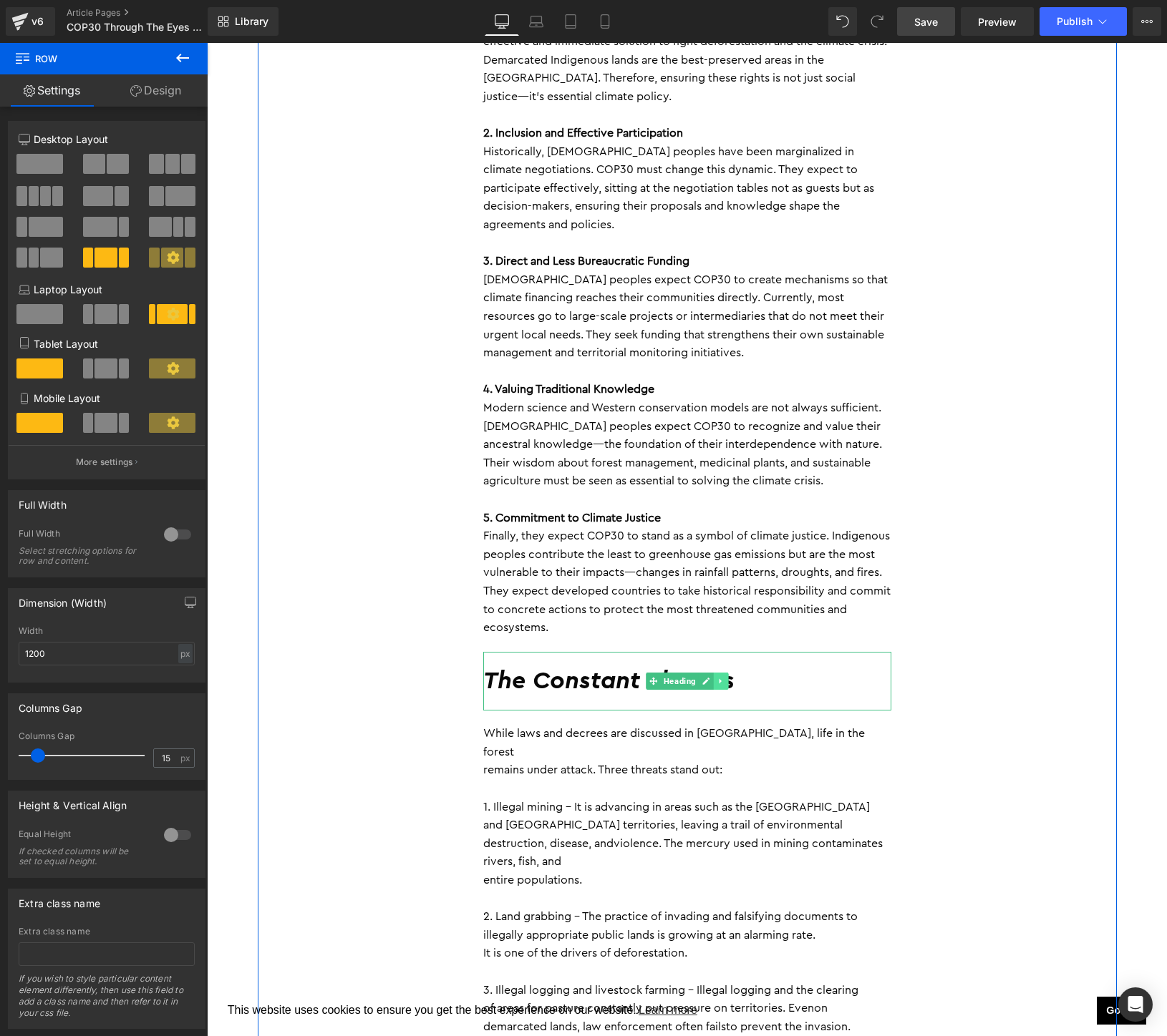
click at [724, 677] on icon at bounding box center [720, 681] width 8 height 9
click at [726, 677] on icon at bounding box center [728, 681] width 8 height 8
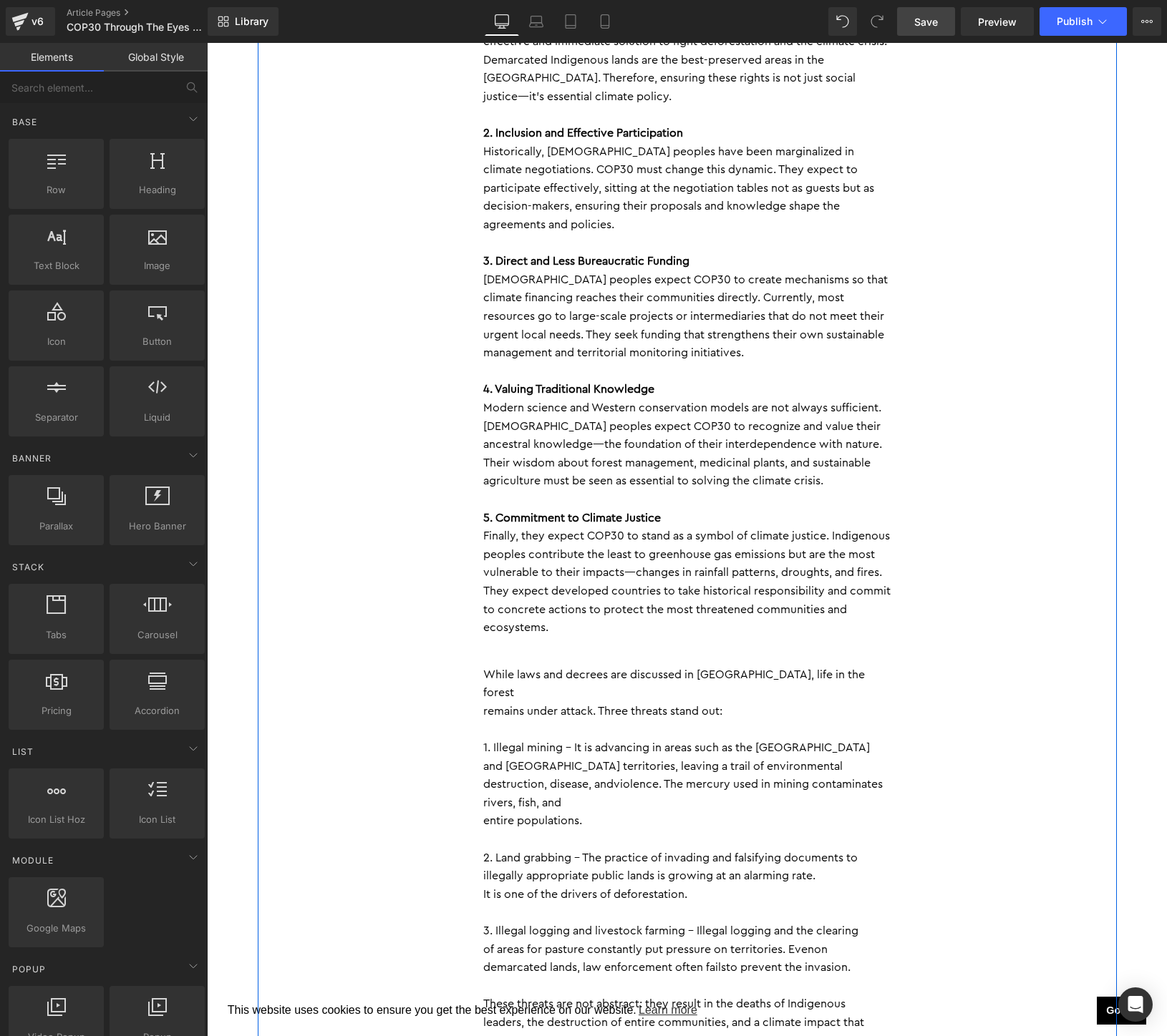
scroll to position [2493, 0]
click at [727, 653] on icon at bounding box center [724, 657] width 8 height 9
click at [736, 653] on icon at bounding box center [732, 657] width 8 height 8
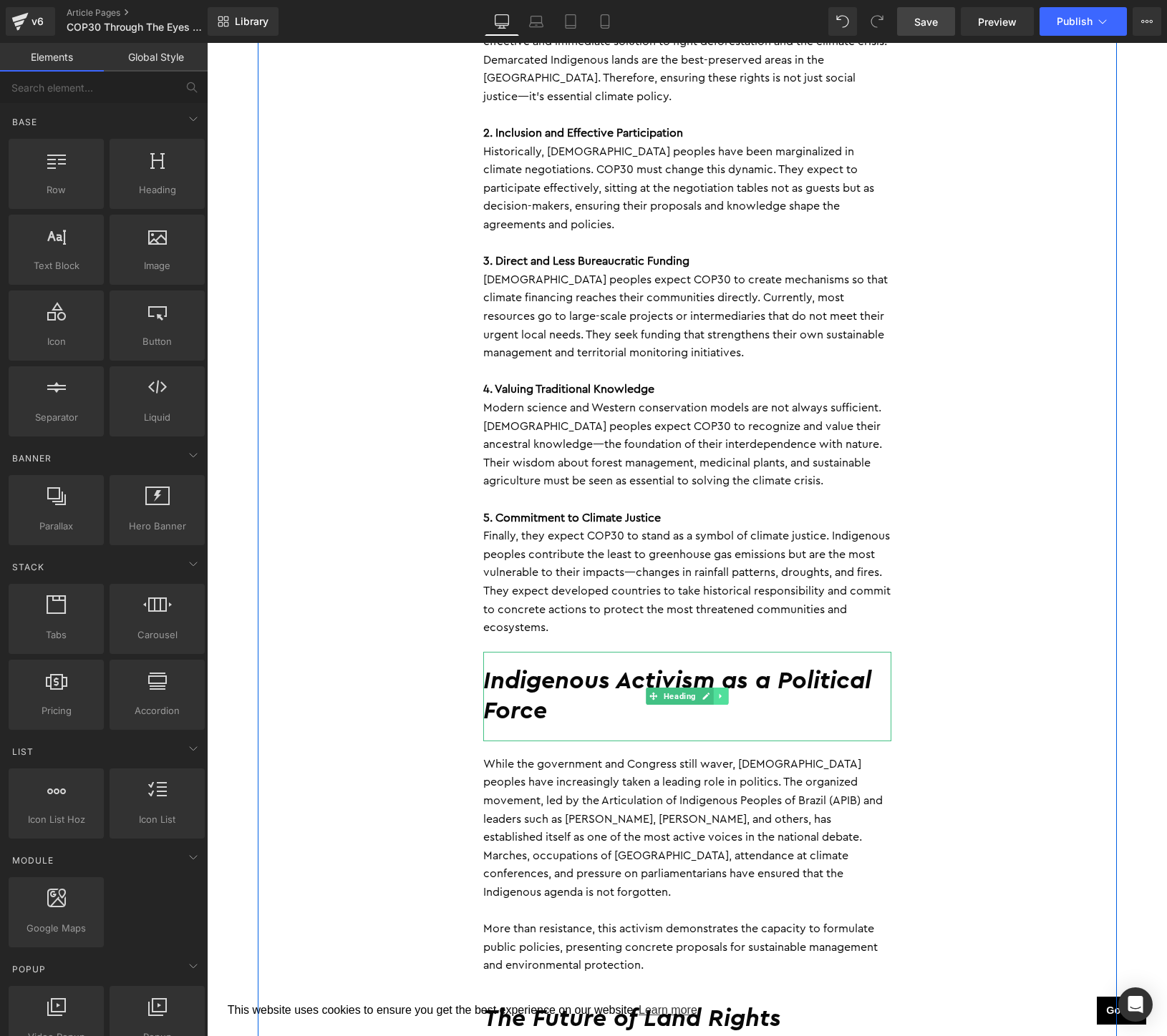
click at [724, 692] on icon at bounding box center [720, 696] width 8 height 9
click at [725, 692] on icon at bounding box center [728, 696] width 8 height 9
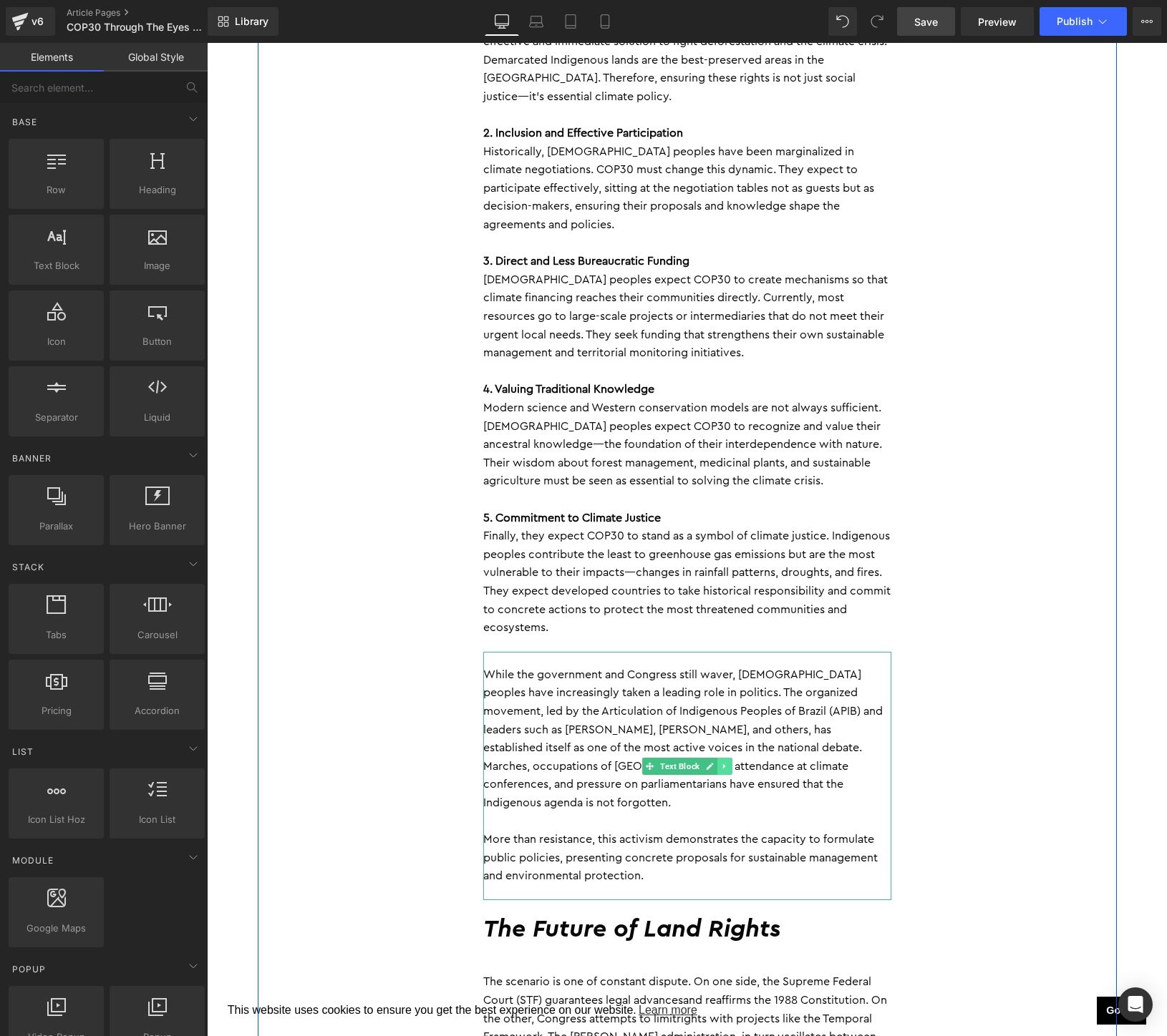
click at [728, 762] on icon at bounding box center [724, 766] width 8 height 9
click at [730, 762] on icon at bounding box center [732, 766] width 8 height 9
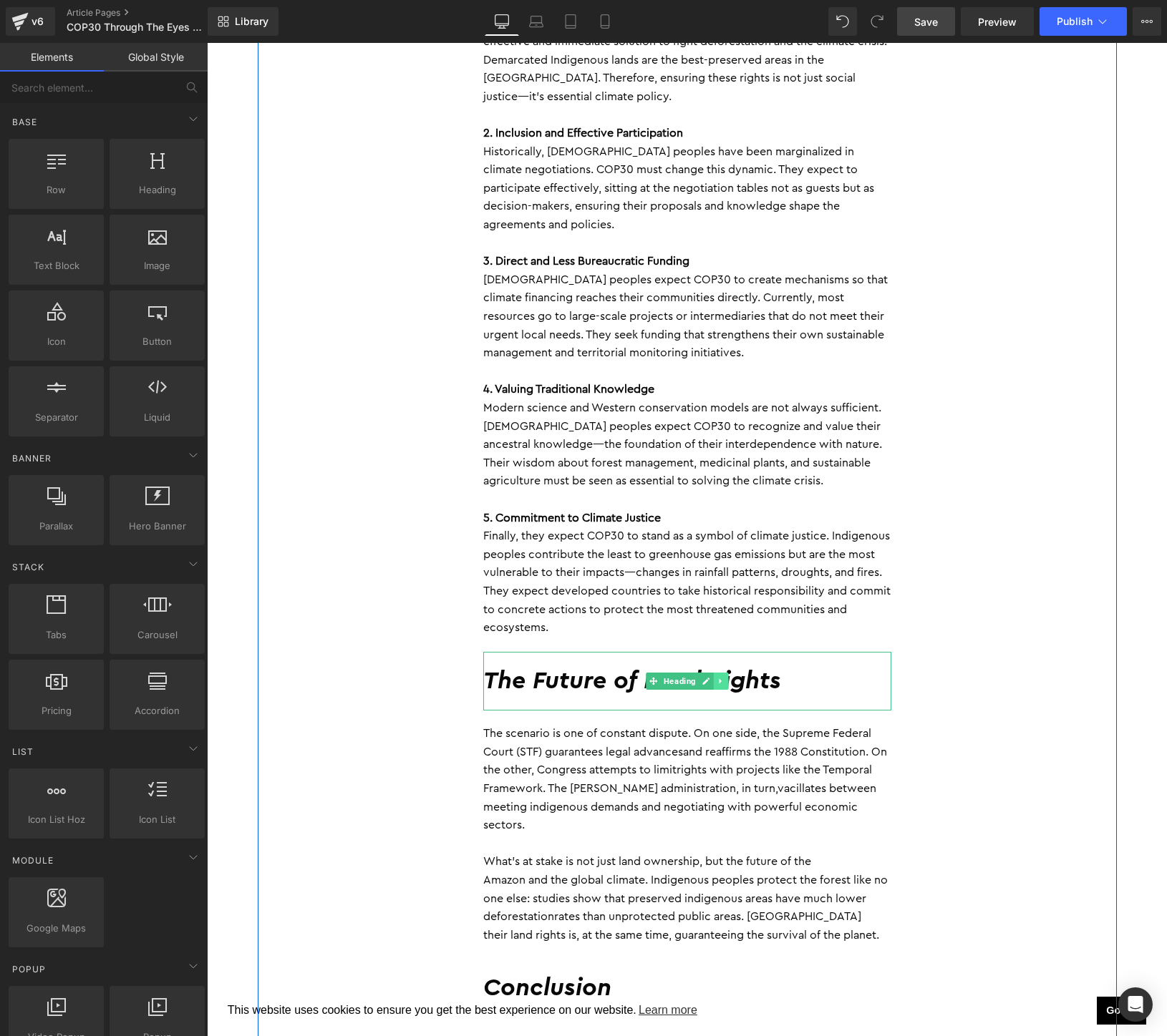
click at [723, 677] on icon at bounding box center [720, 681] width 8 height 9
click at [723, 673] on link at bounding box center [728, 682] width 15 height 17
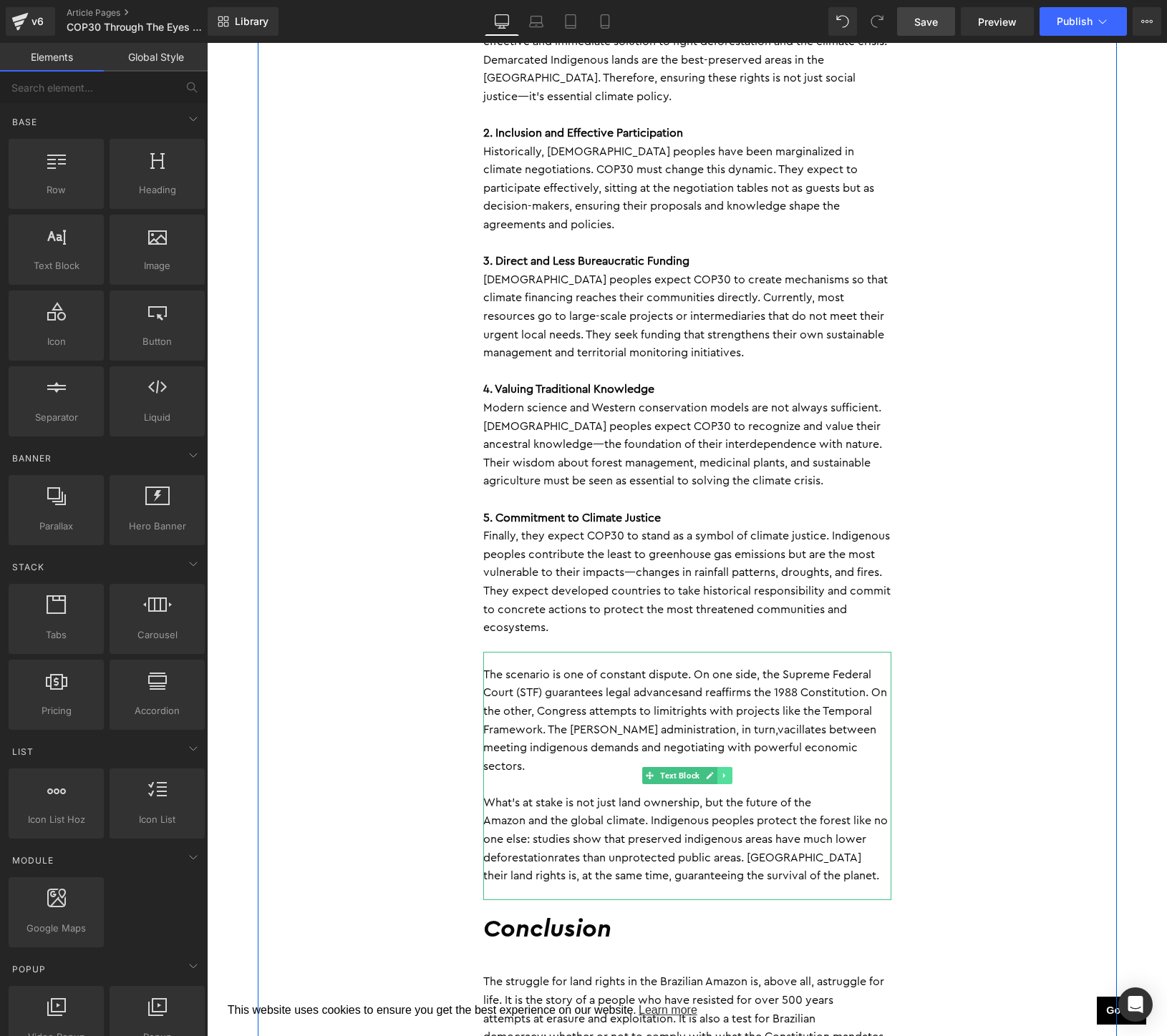
click at [732, 767] on link at bounding box center [725, 776] width 15 height 17
click at [732, 772] on icon at bounding box center [732, 776] width 8 height 8
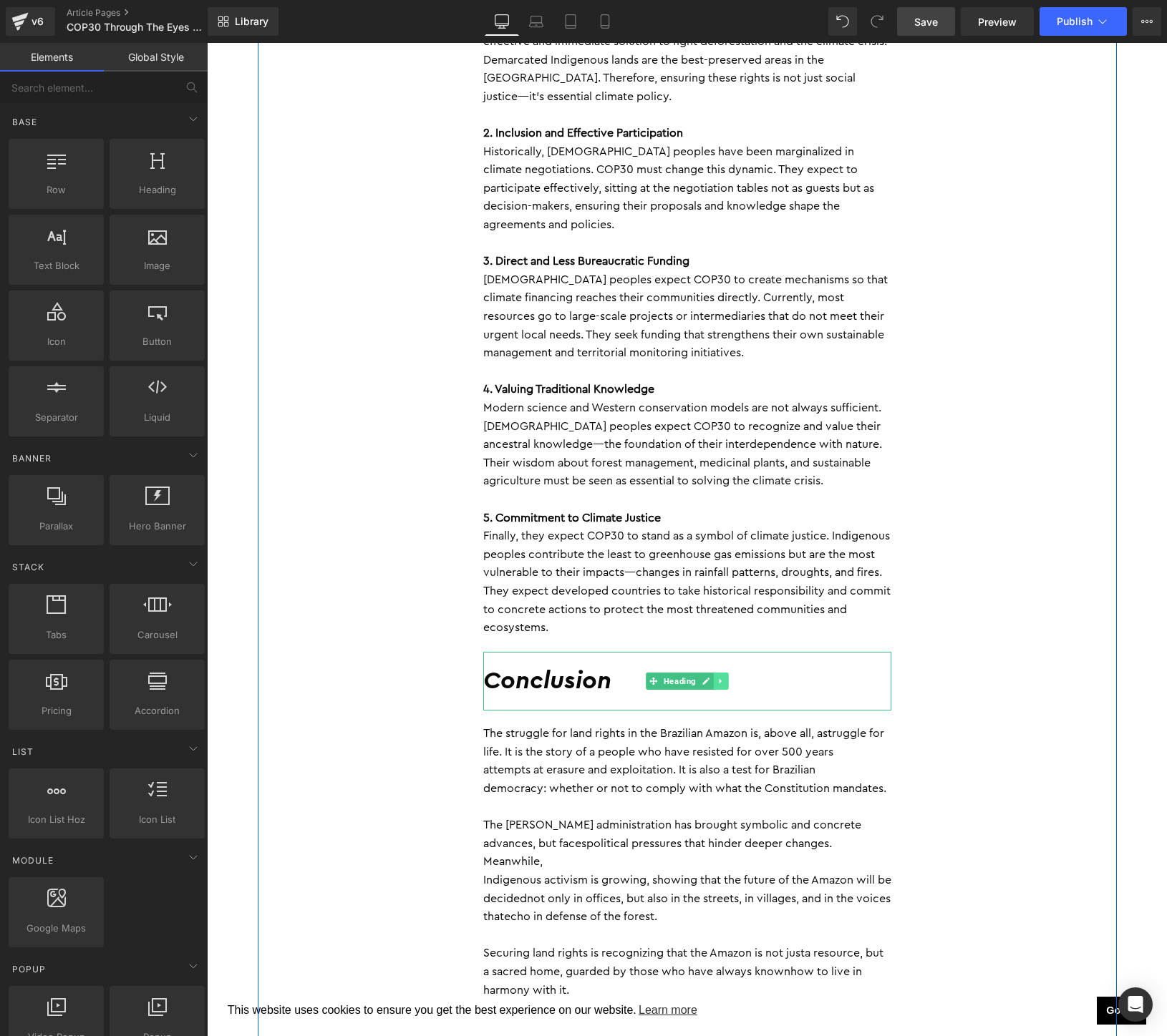
click at [727, 673] on link at bounding box center [720, 682] width 15 height 17
click at [727, 677] on icon at bounding box center [728, 681] width 8 height 8
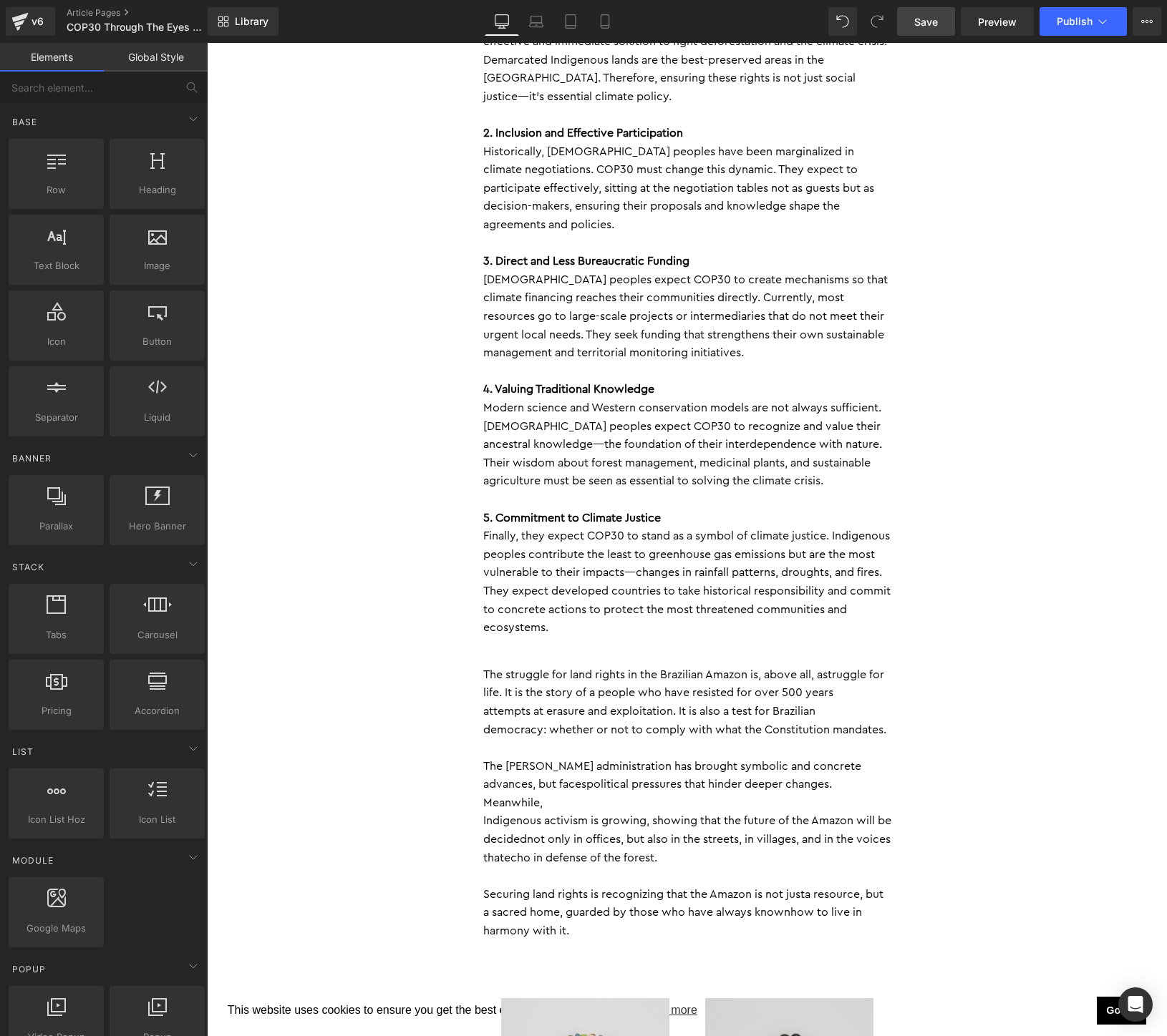
click at [631, 812] on p "Indigenous activism is growing, showing that the future of the Amazon will be d…" at bounding box center [687, 839] width 408 height 55
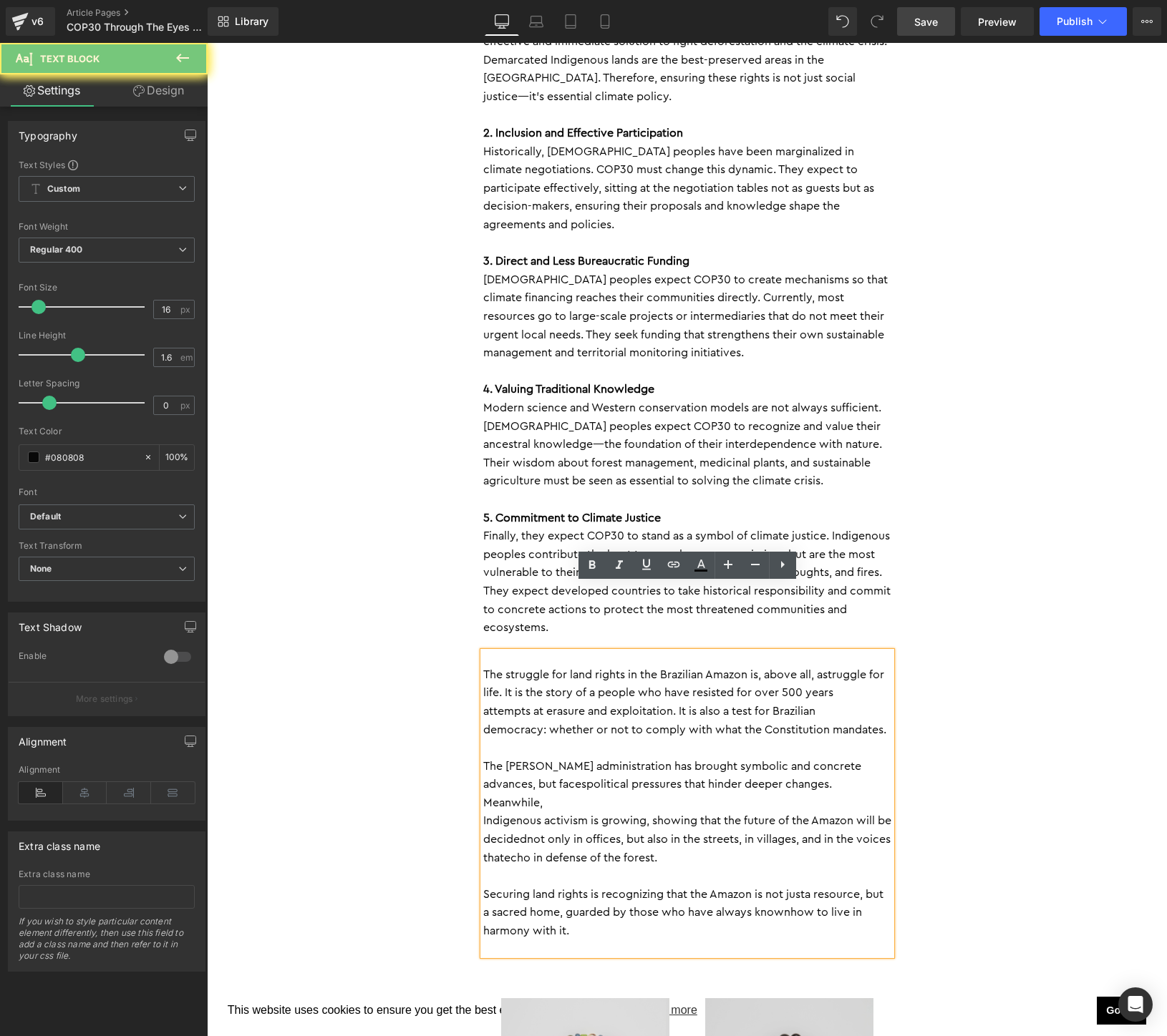
click at [640, 886] on p "Securing land rights is recognizing that the Amazon is not just a resource, but…" at bounding box center [687, 913] width 408 height 55
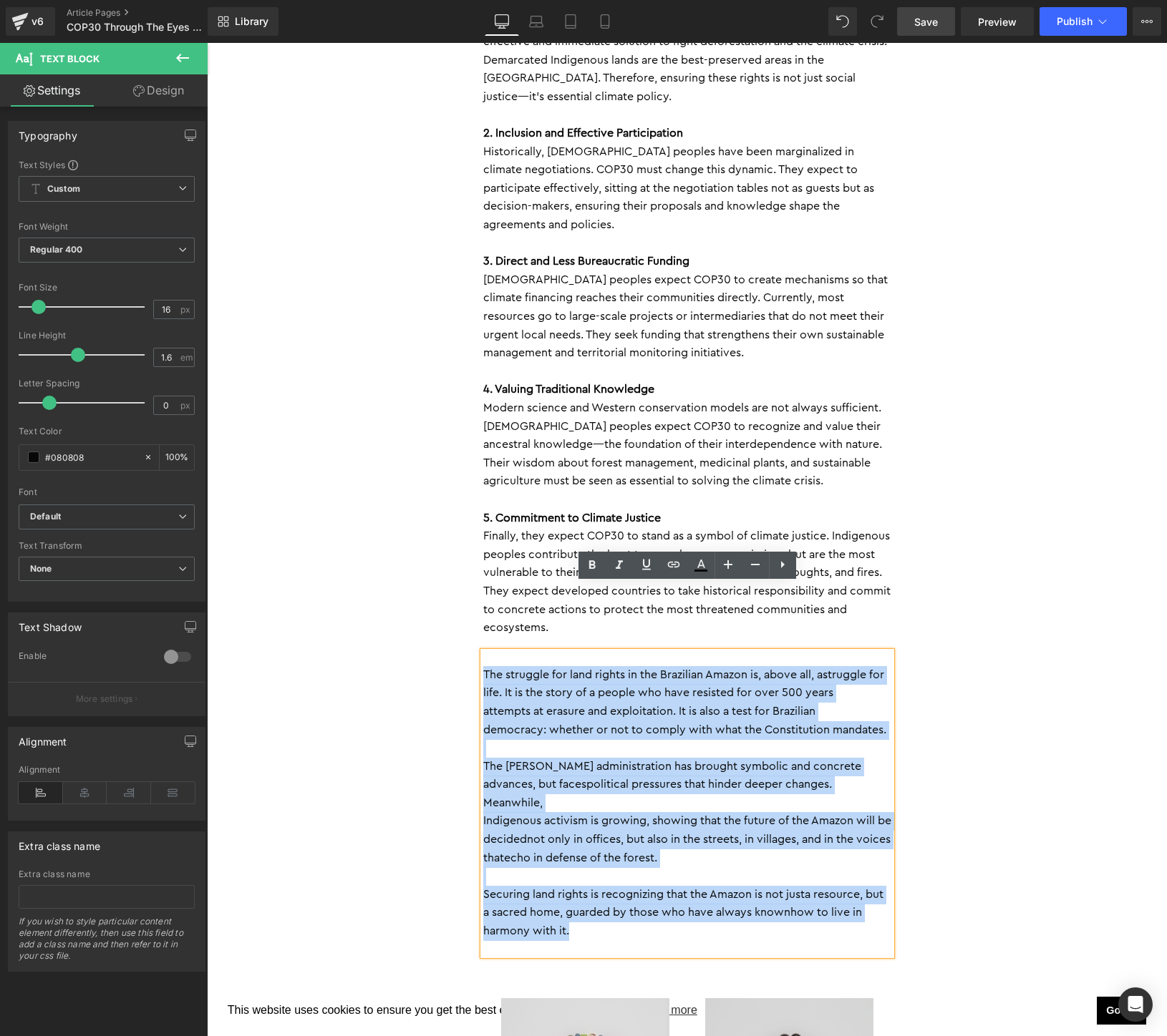
drag, startPoint x: 640, startPoint y: 840, endPoint x: 475, endPoint y: 614, distance: 279.8
click at [475, 614] on div "The 30th United Nations Conference on Climate Change (COP30), scheduled to take…" at bounding box center [687, 11] width 429 height 3549
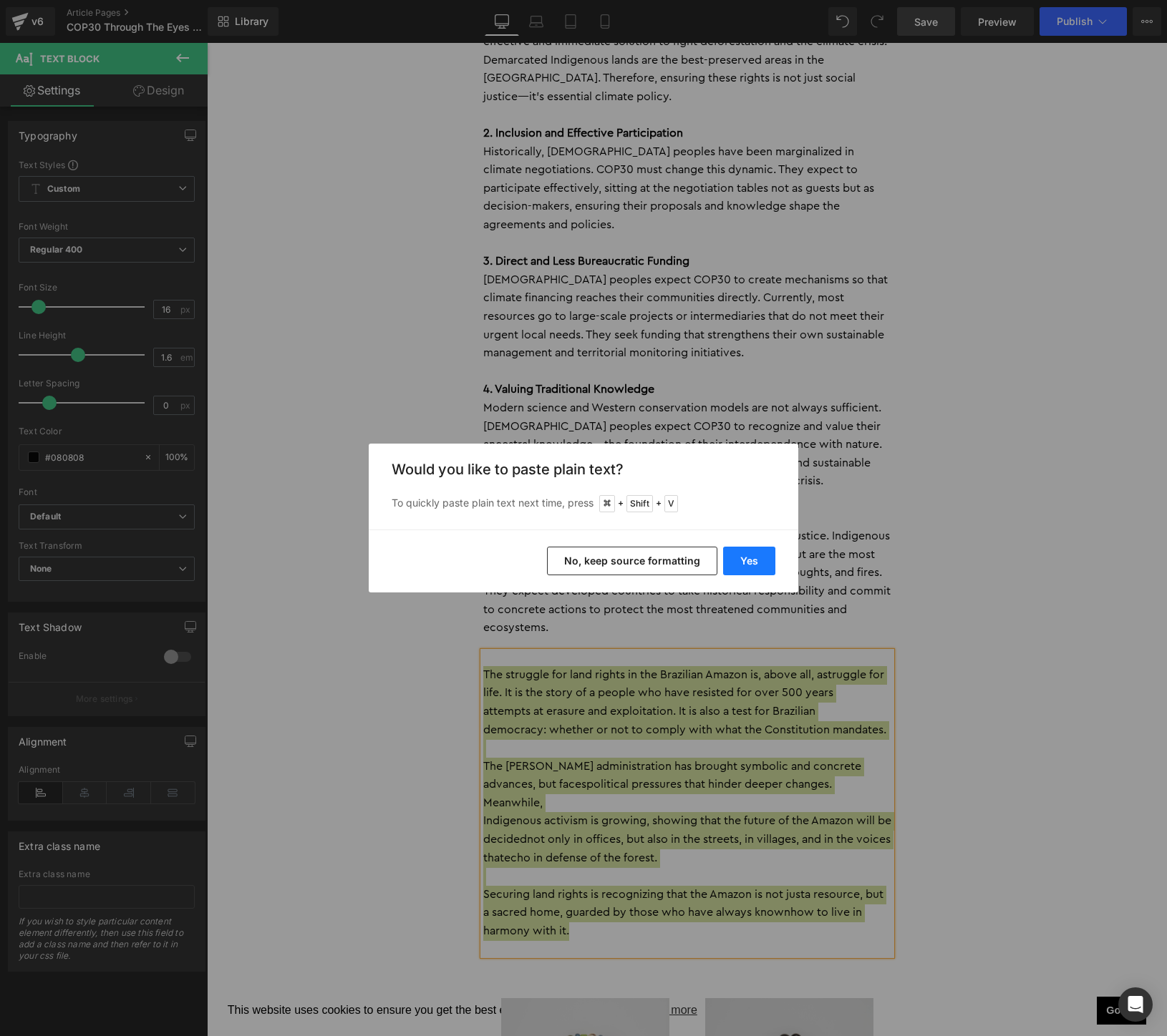
click at [752, 566] on button "Yes" at bounding box center [749, 561] width 52 height 29
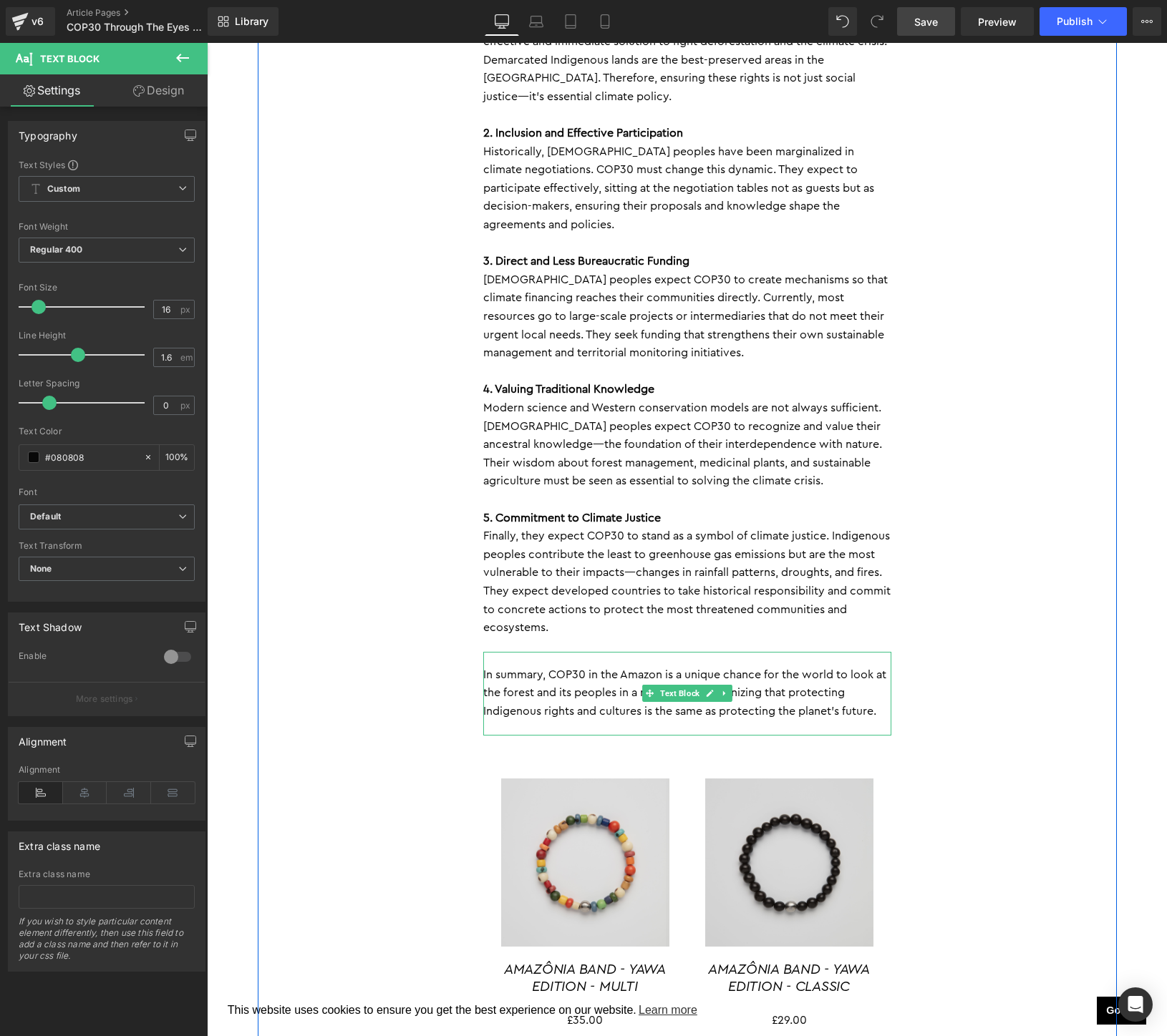
click at [532, 653] on div "In summary, COP30 in the Amazon is a unique chance for the world to look at the…" at bounding box center [687, 693] width 408 height 84
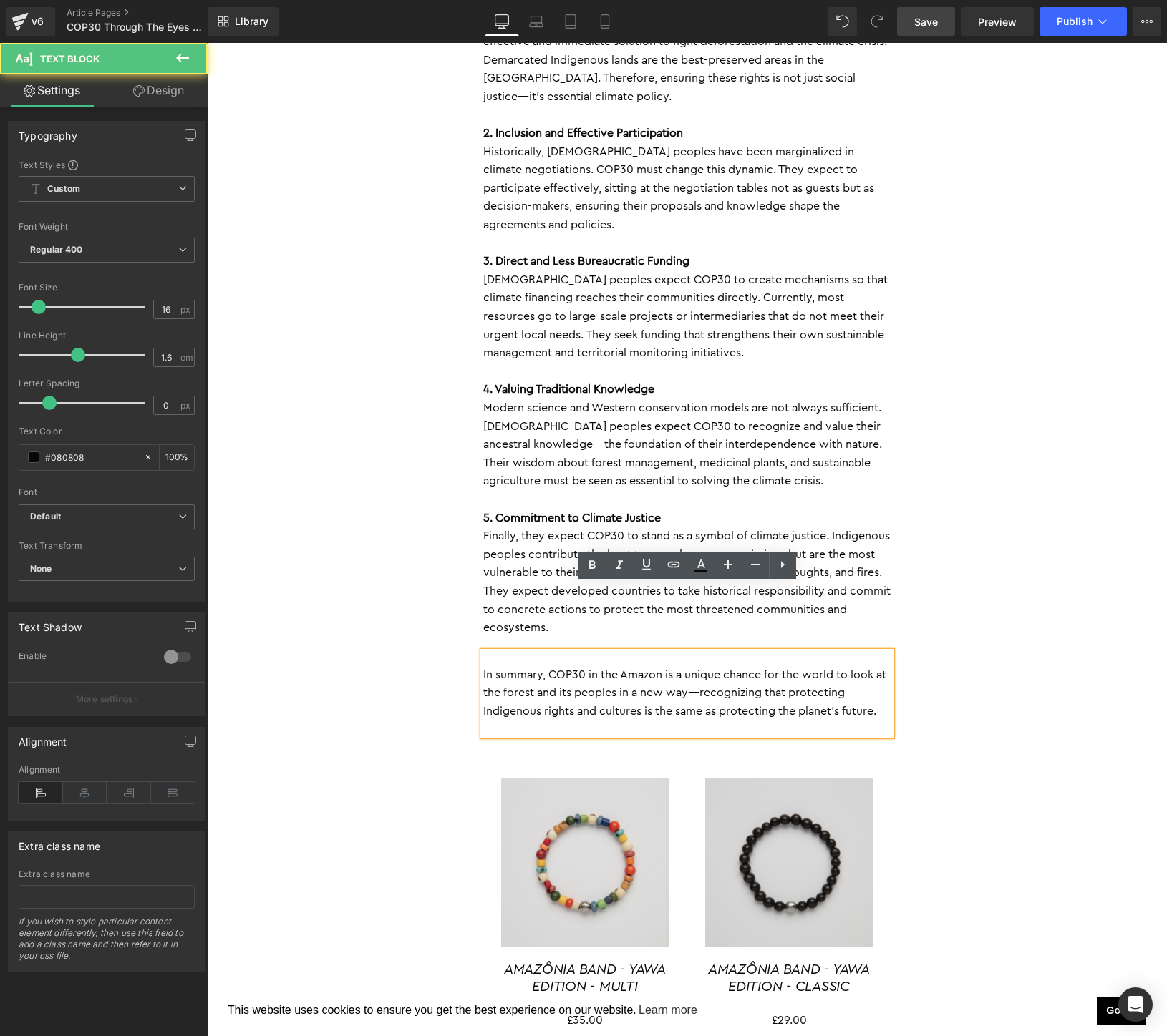
click at [704, 666] on p "In summary, COP30 in the Amazon is a unique chance for the world to look at the…" at bounding box center [687, 693] width 408 height 55
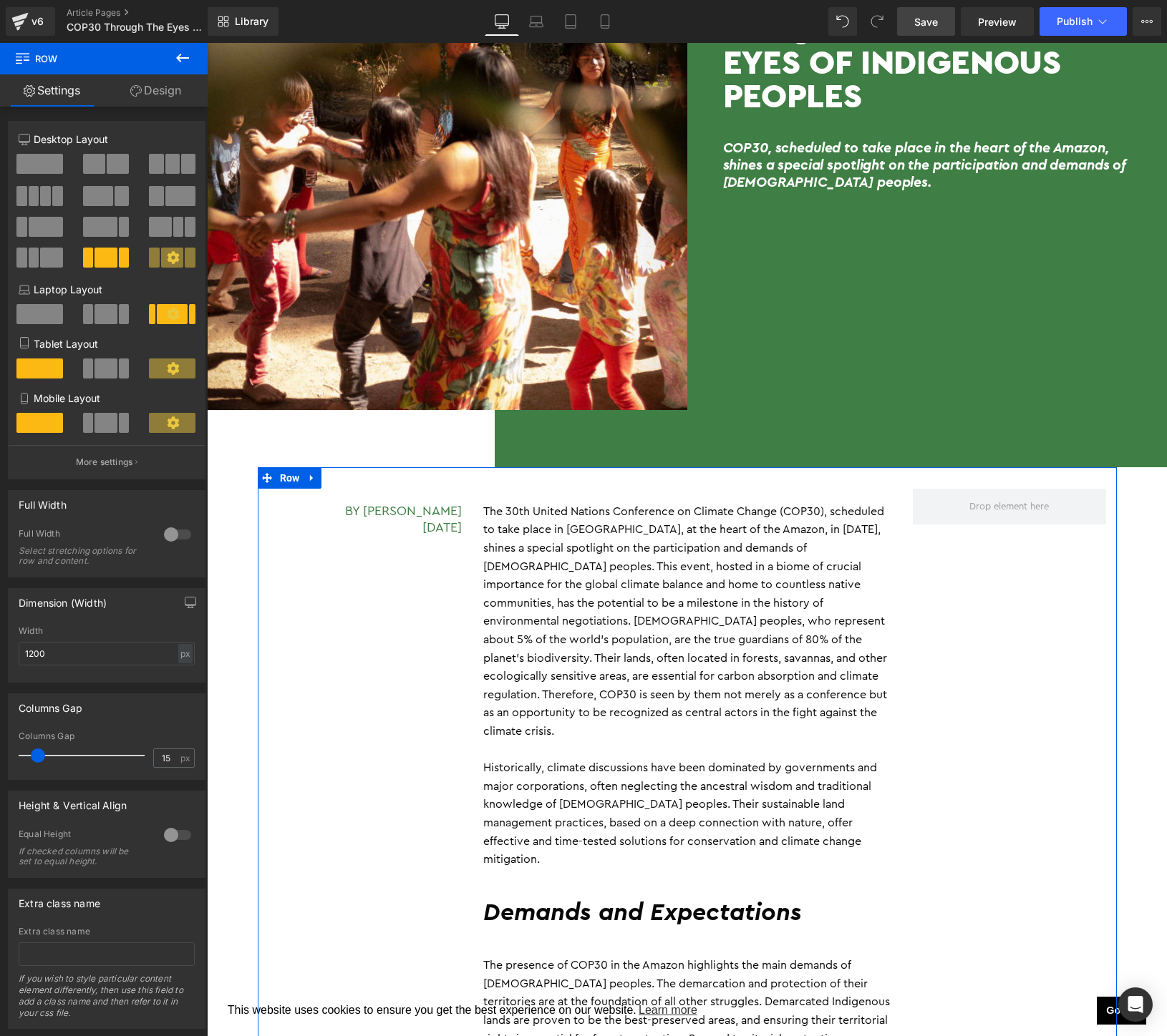
scroll to position [0, 0]
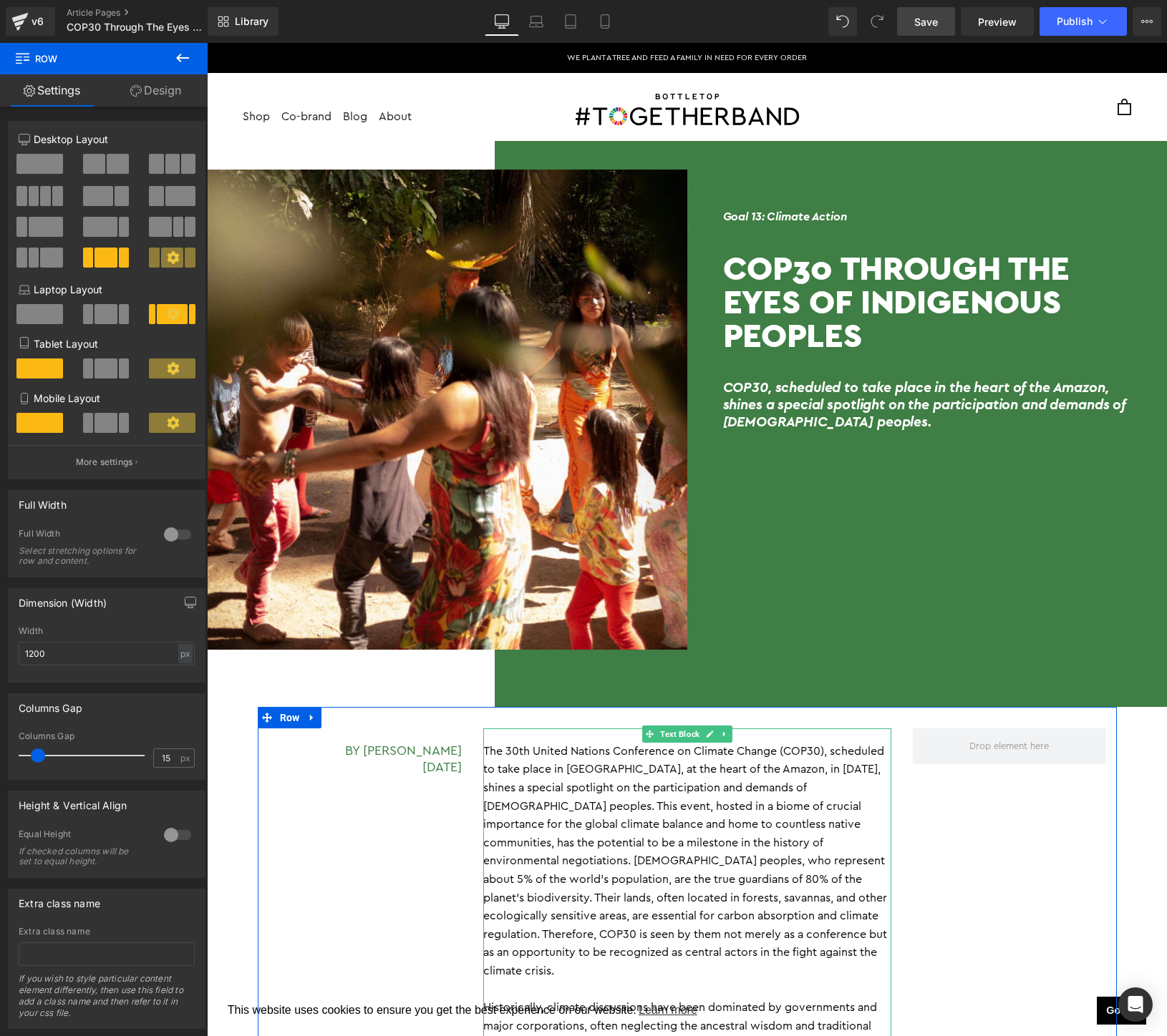
click at [802, 938] on p "The 30th United Nations Conference on Climate Change (COP30), scheduled to take…" at bounding box center [687, 862] width 408 height 238
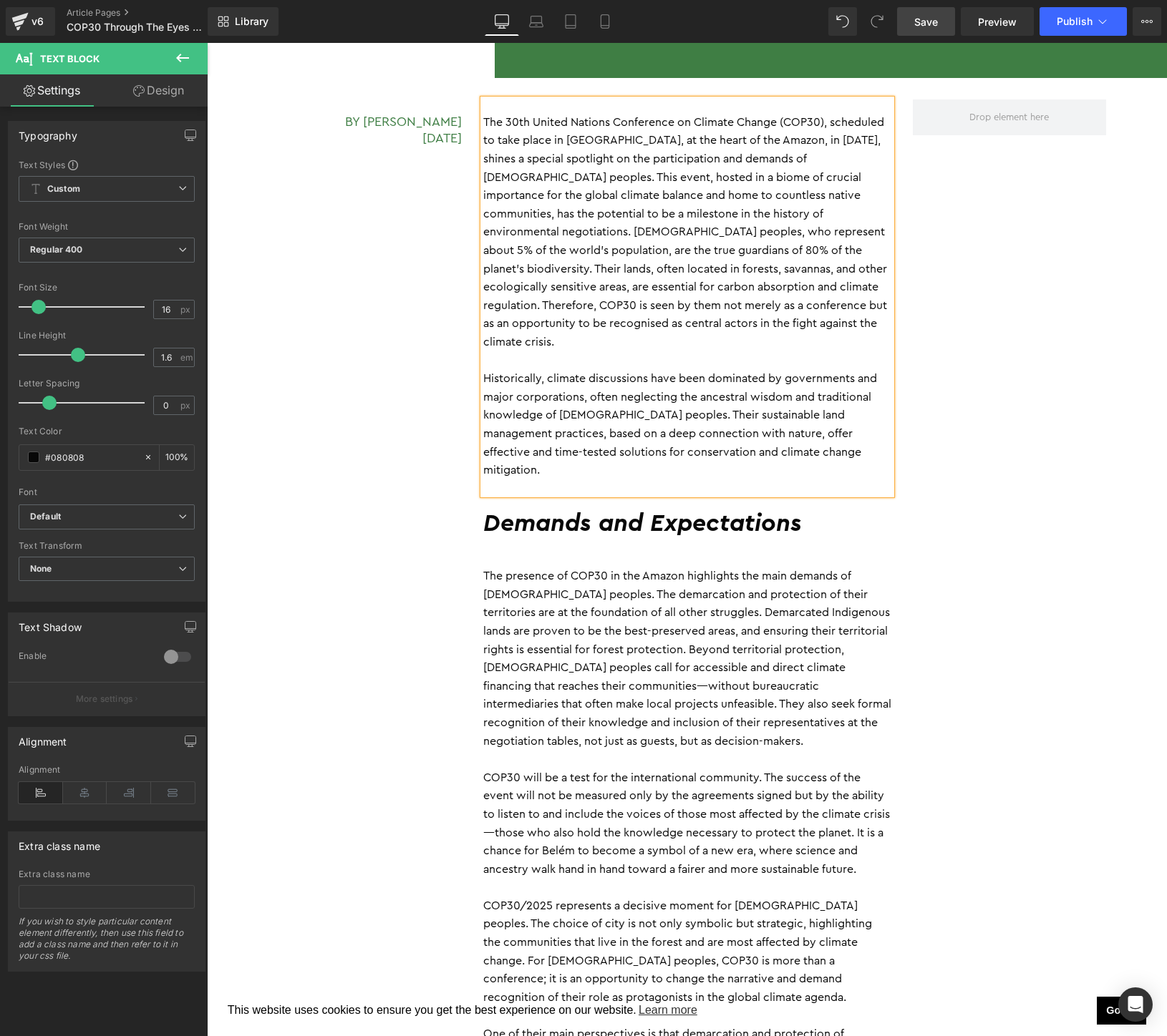
scroll to position [1289, 0]
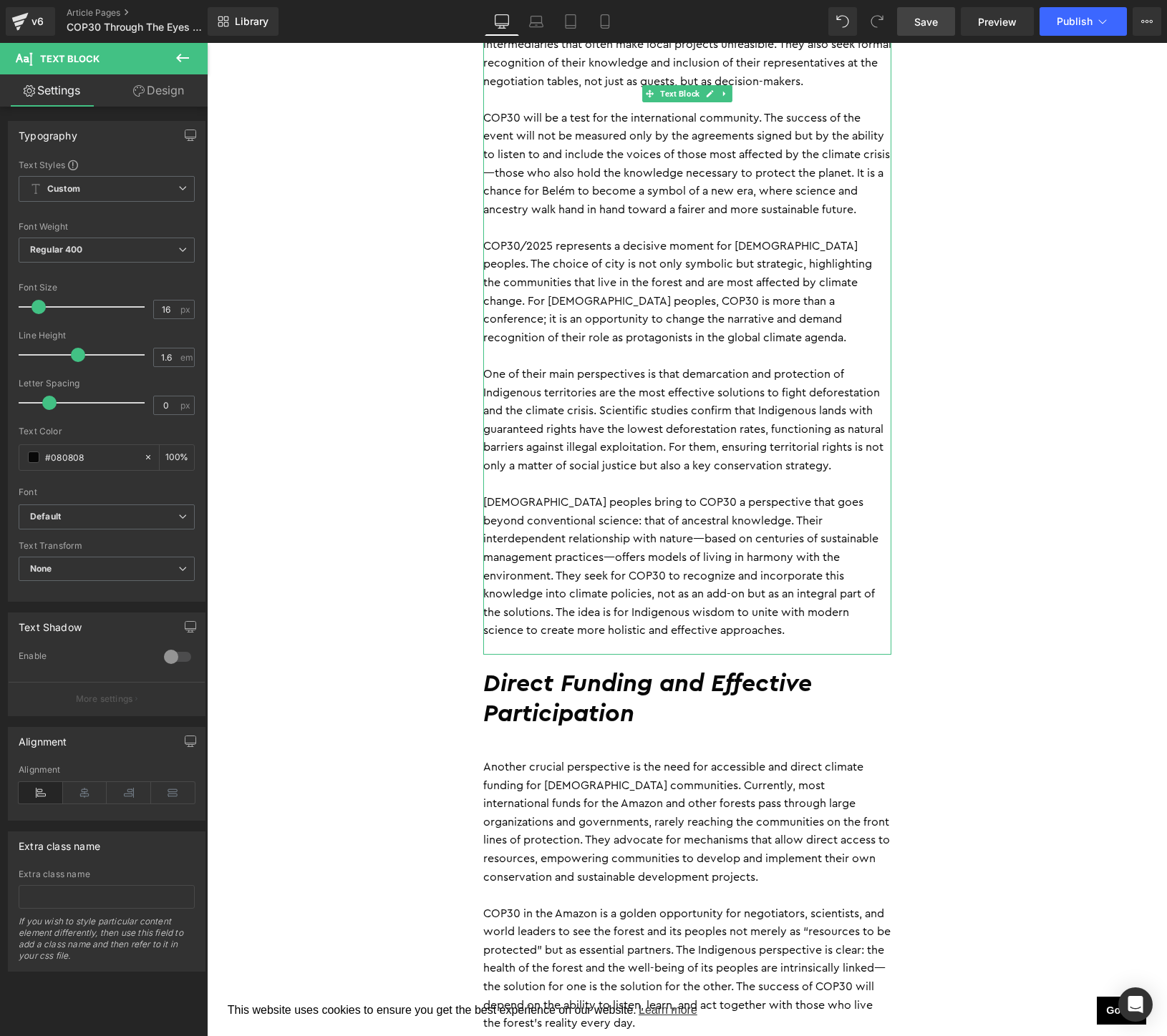
click at [626, 537] on p "[DEMOGRAPHIC_DATA] peoples bring to COP30 a perspective that goes beyond conven…" at bounding box center [687, 566] width 408 height 147
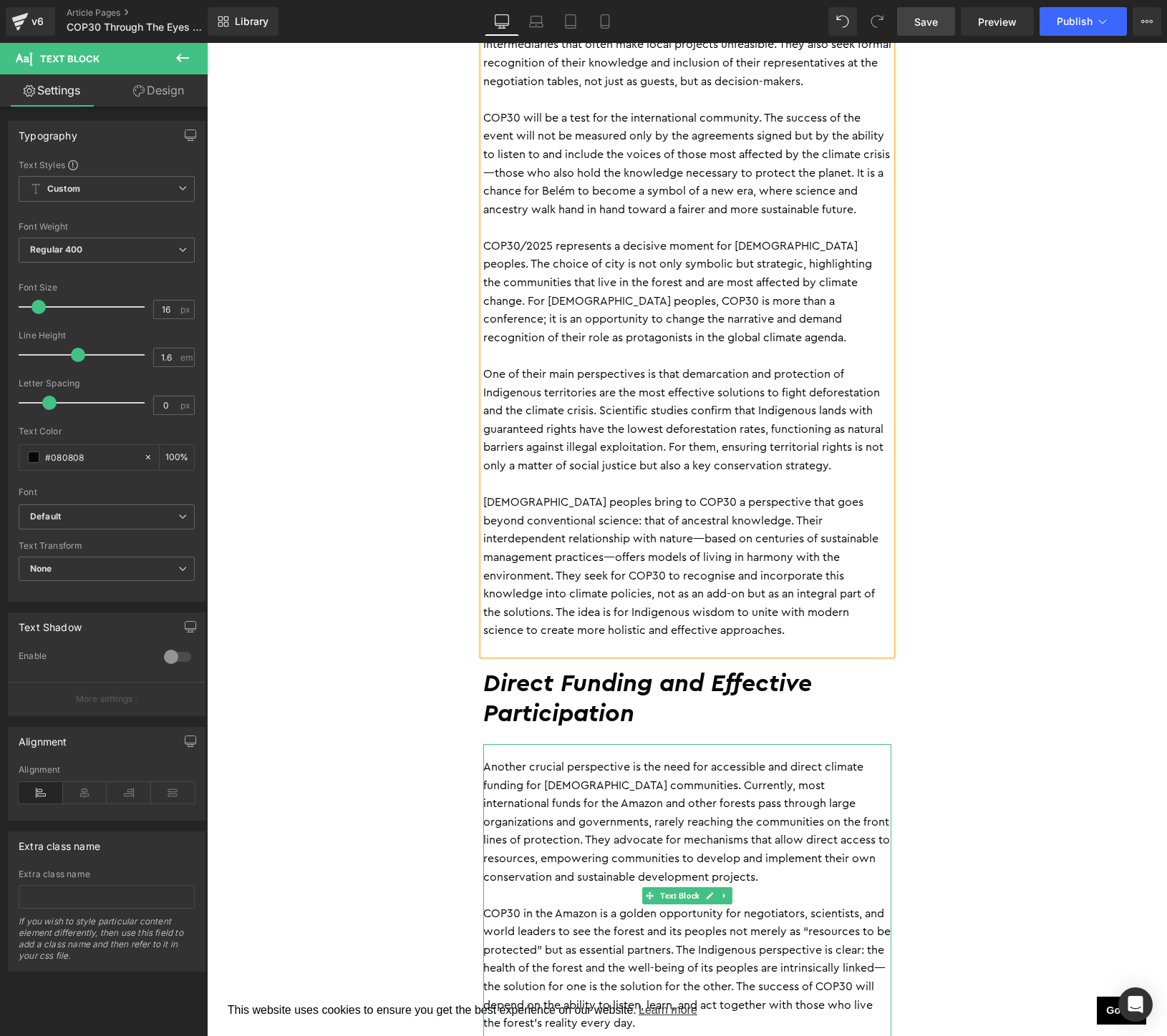
click at [784, 764] on p "Another crucial perspective is the need for accessible and direct climate fundi…" at bounding box center [687, 822] width 408 height 128
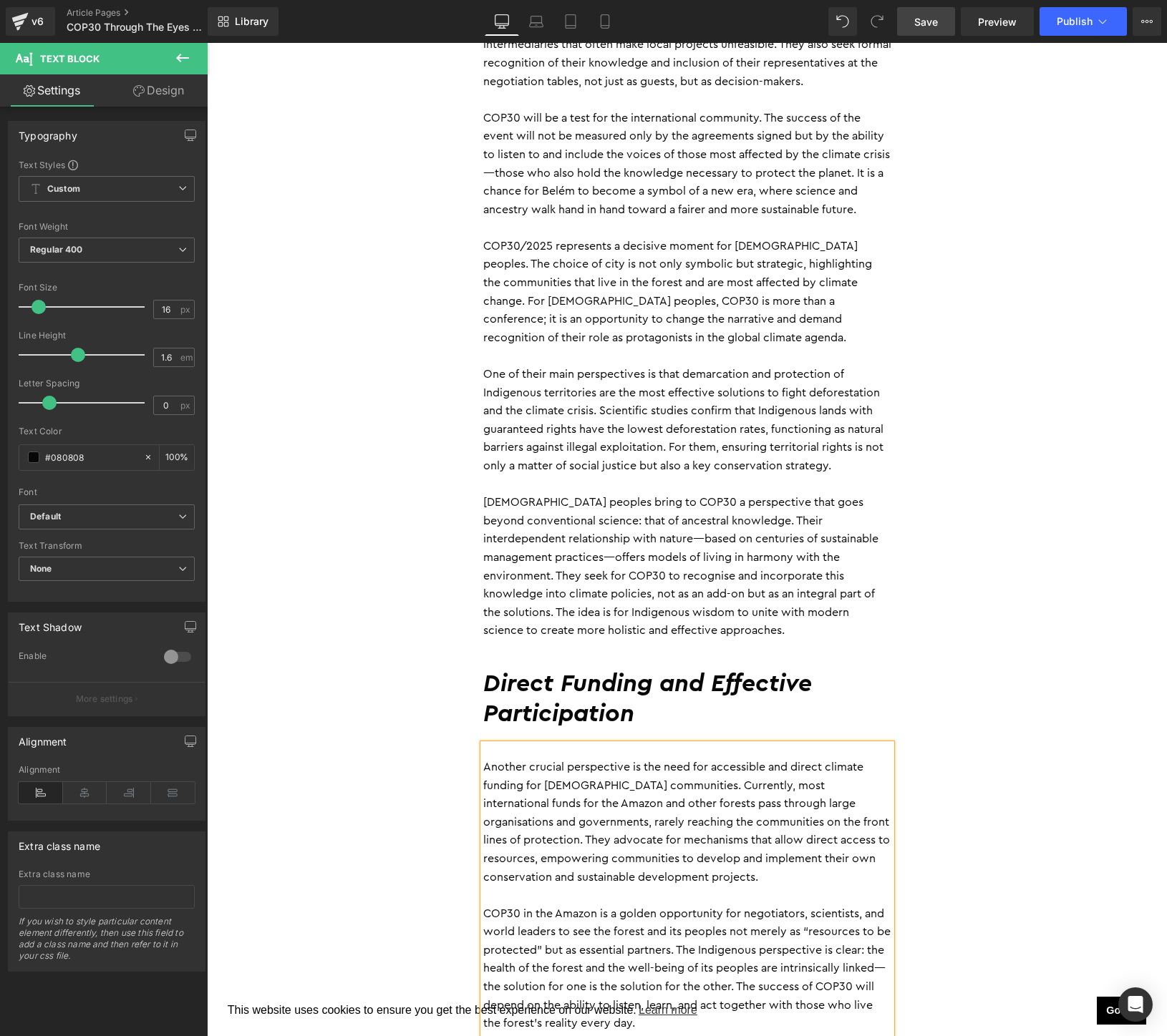
scroll to position [1909, 0]
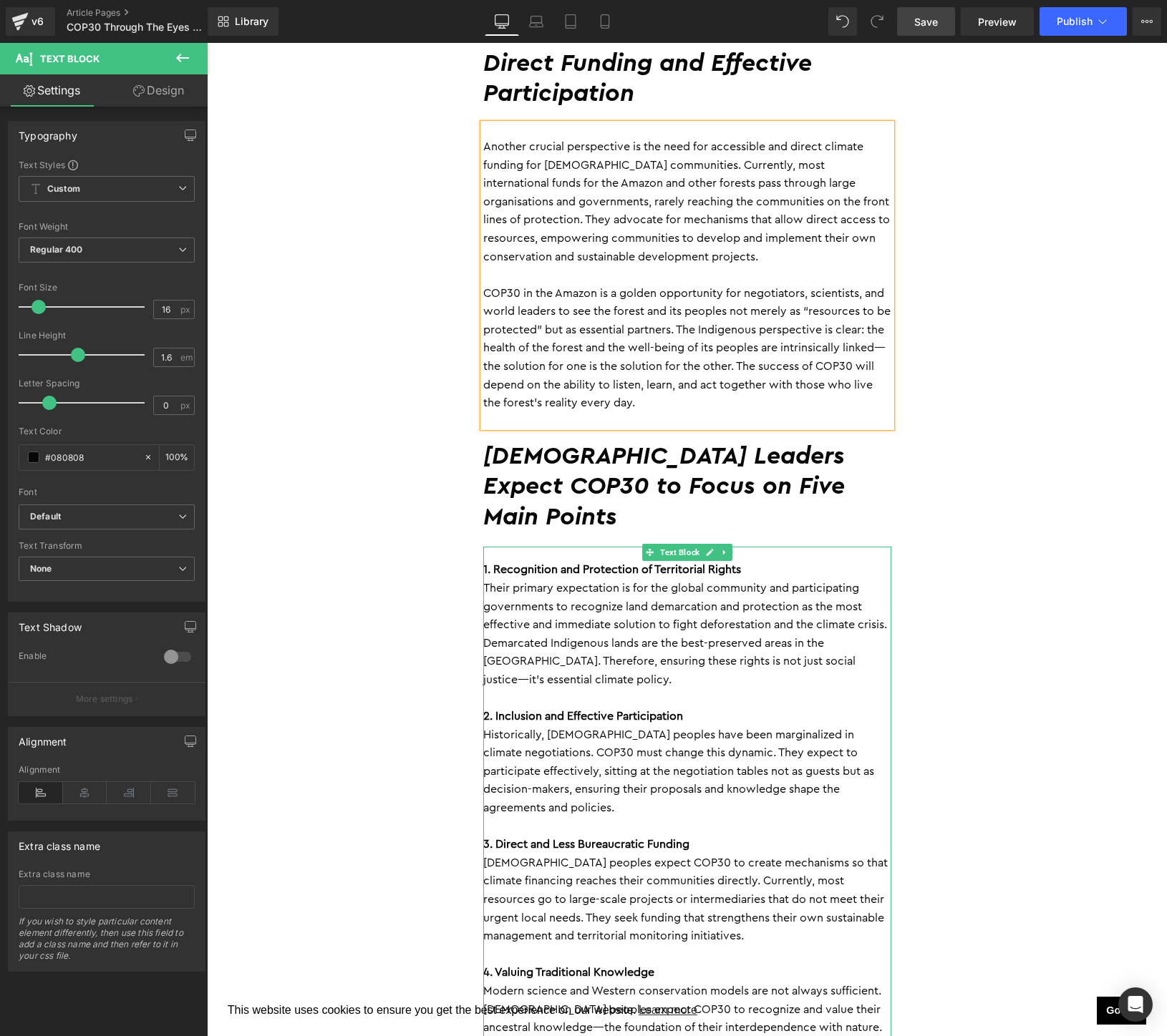
click at [765, 726] on p "Historically, [DEMOGRAPHIC_DATA] peoples have been marginalized in climate nego…" at bounding box center [687, 771] width 408 height 91
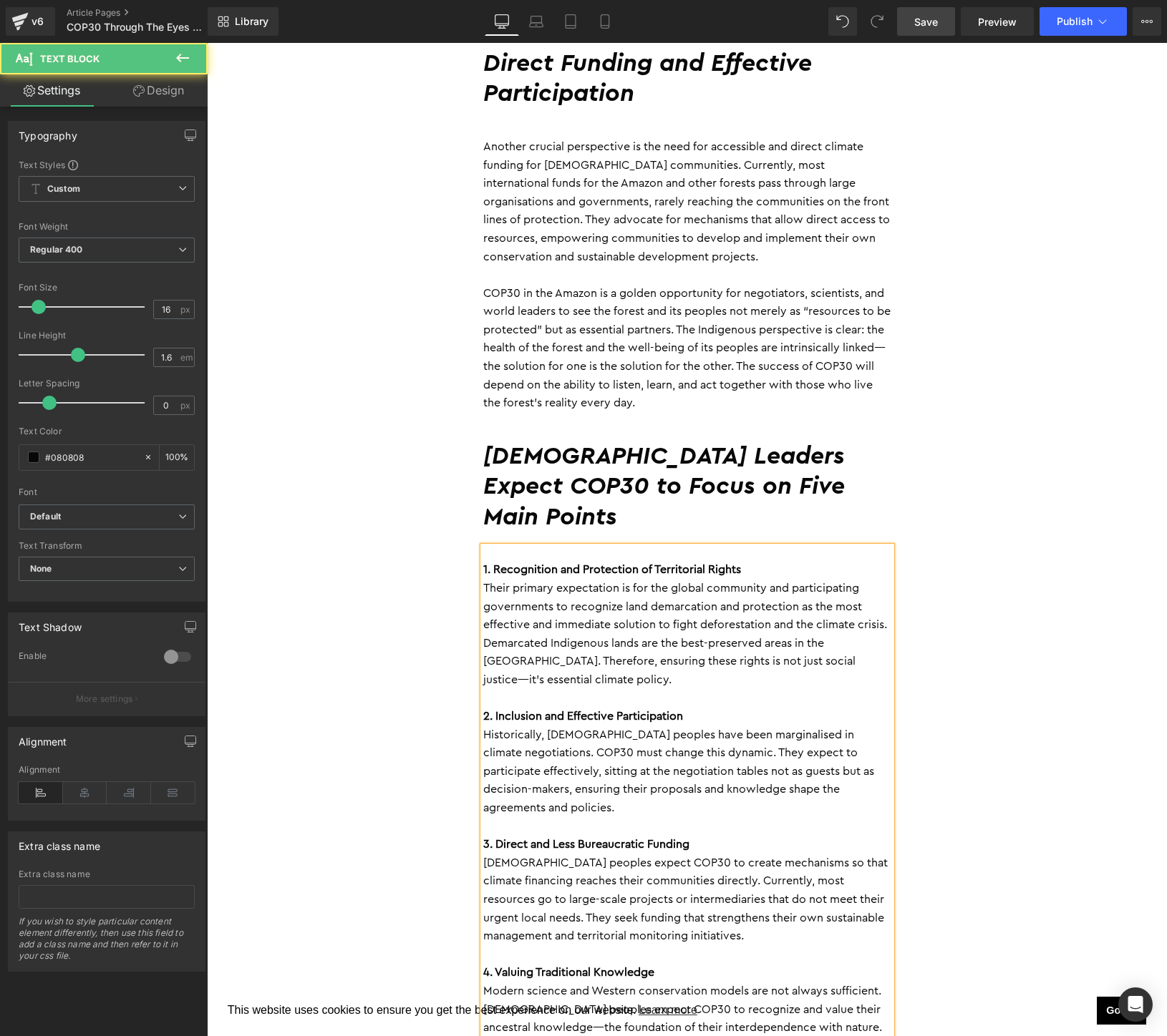
click at [615, 580] on p "Their primary expectation is for the global community and participating governm…" at bounding box center [687, 635] width 408 height 110
click at [726, 982] on p "Modern science and Western conservation models are not always sufficient. [DEMO…" at bounding box center [687, 1027] width 408 height 91
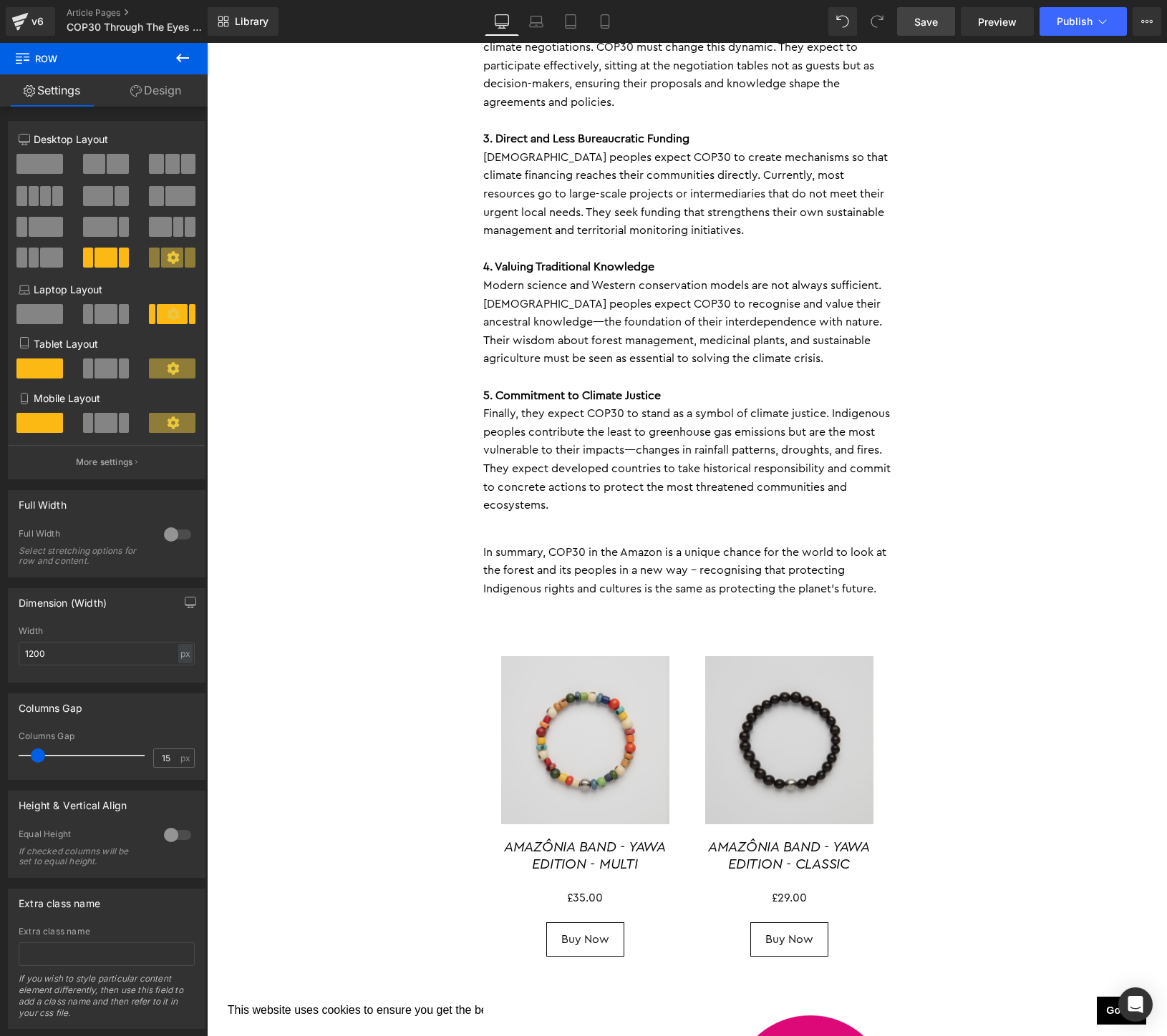
scroll to position [0, 0]
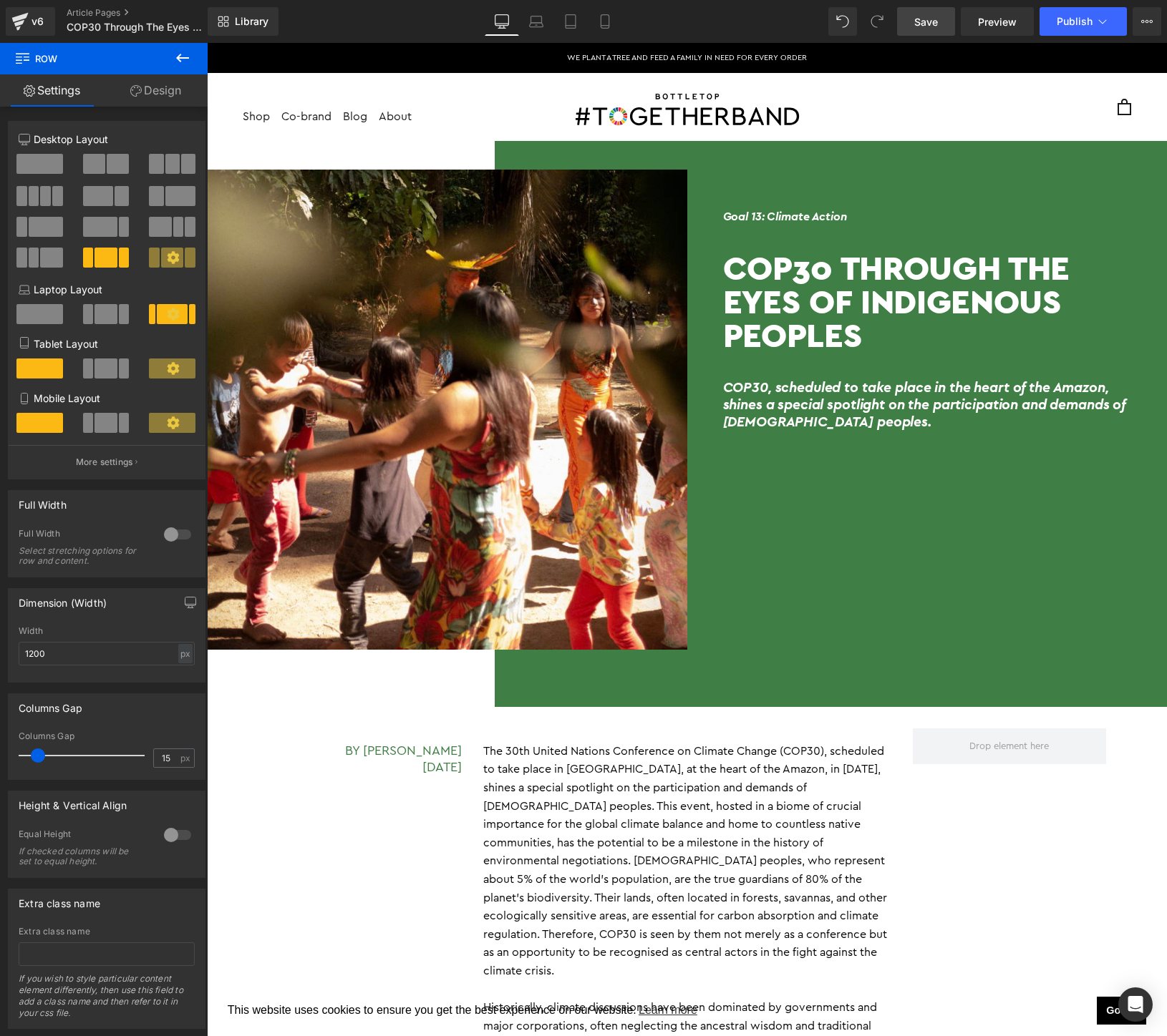
click at [915, 23] on span "Save" at bounding box center [926, 22] width 24 height 15
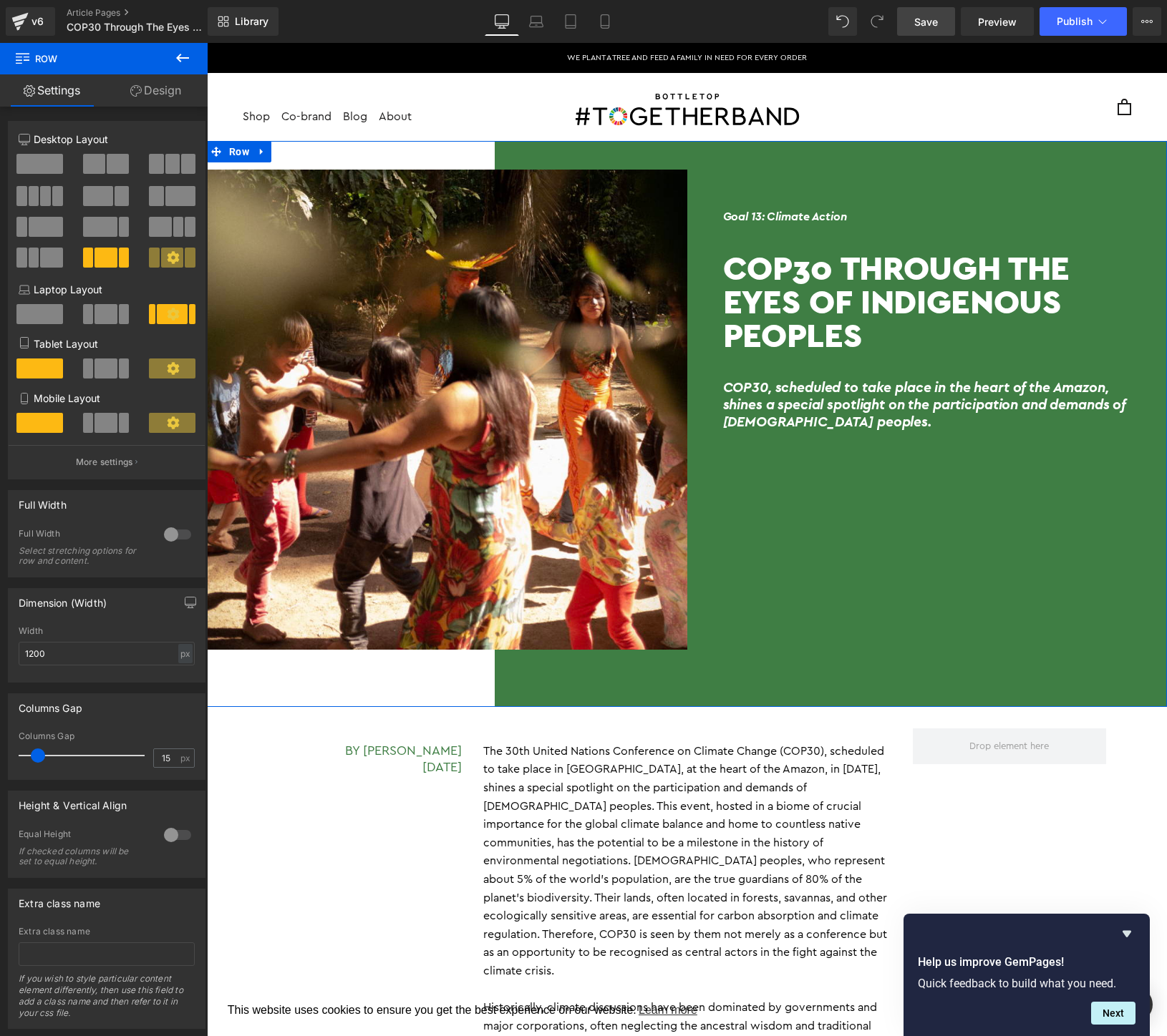
click at [977, 509] on div "Goal 13: Climate Action Heading COP30 Through the Eyes of Indigenous Peoples He…" at bounding box center [927, 424] width 480 height 509
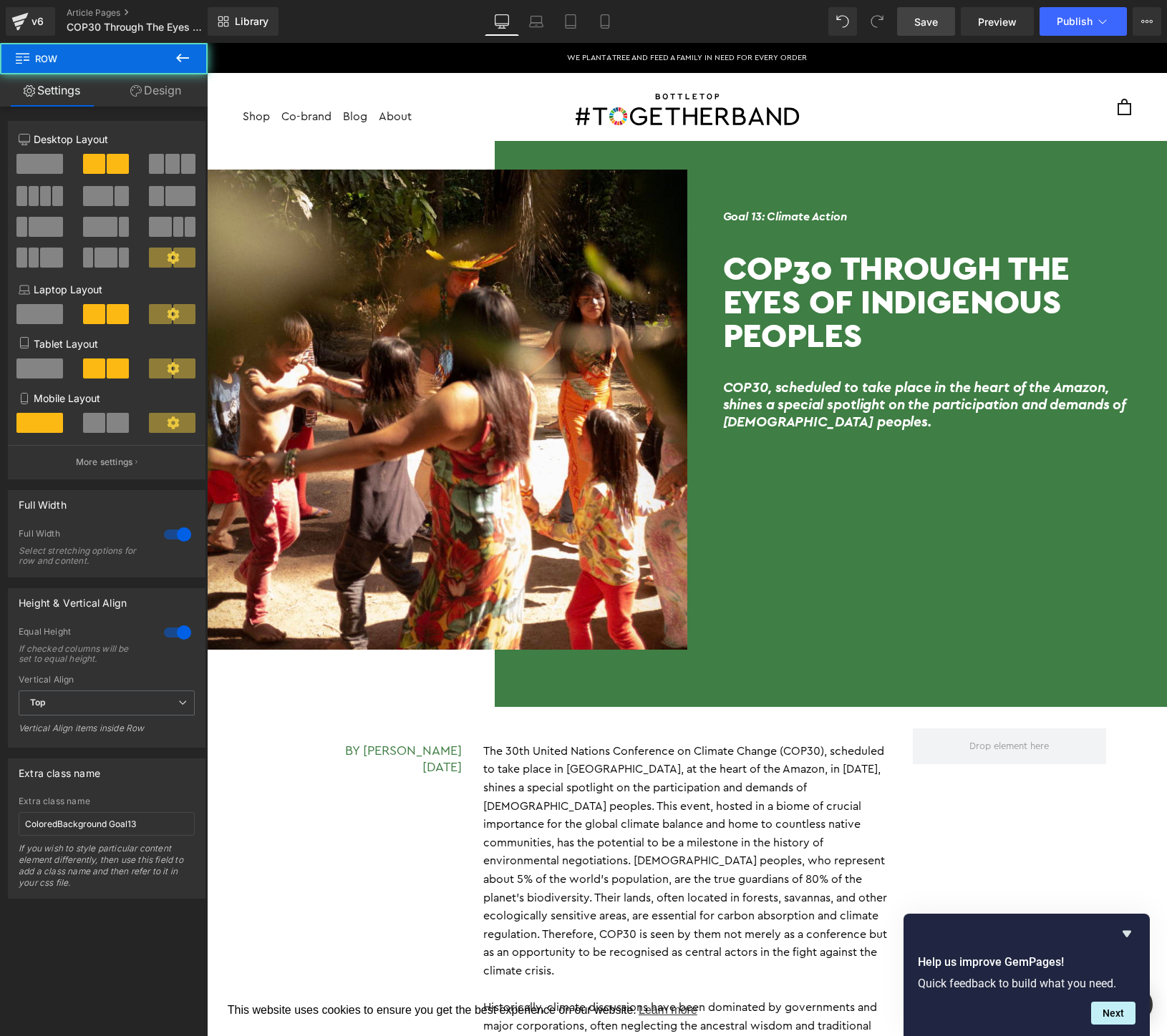
click at [919, 28] on span "Save" at bounding box center [926, 22] width 24 height 15
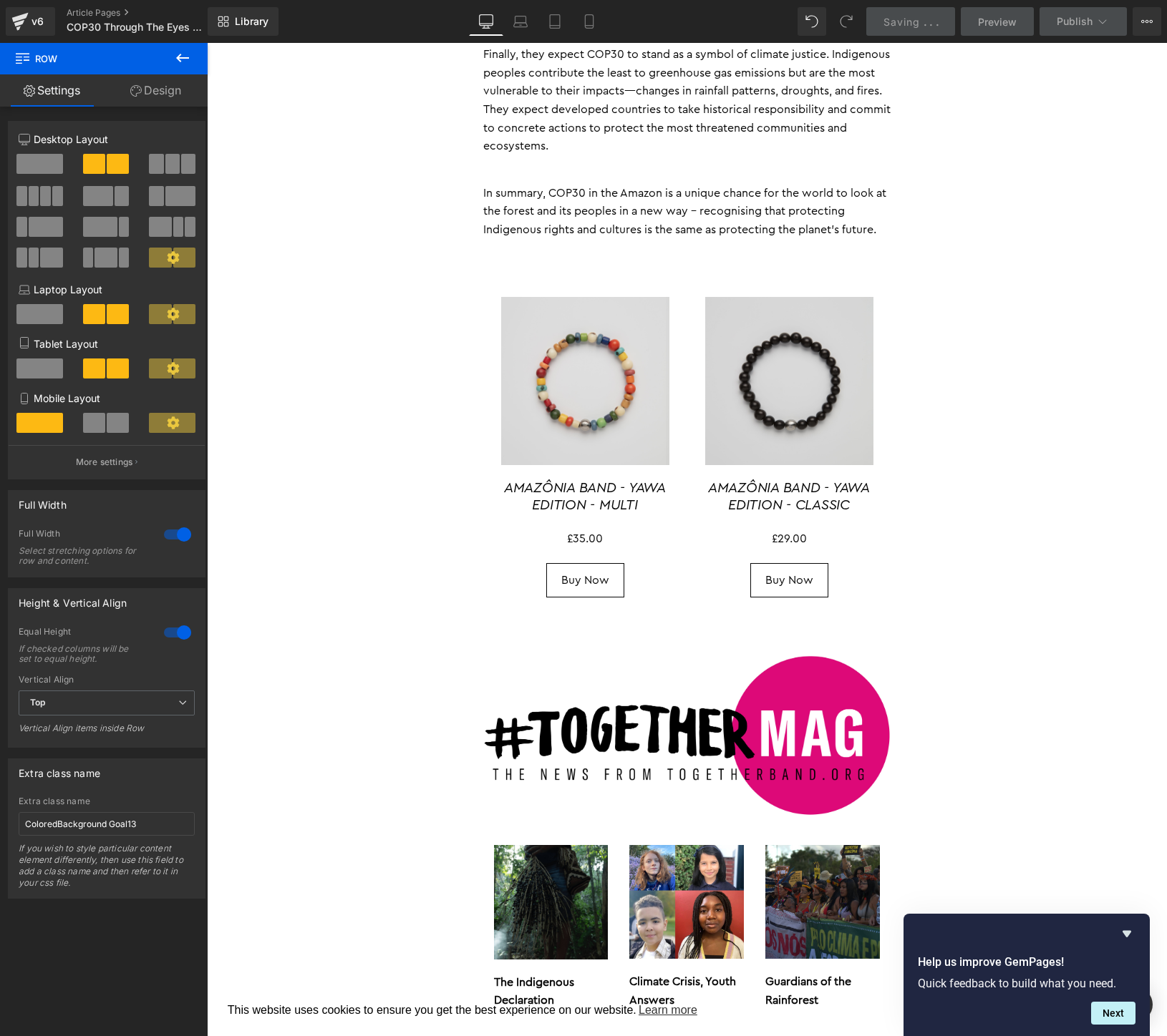
scroll to position [2967, 0]
